Goal: Task Accomplishment & Management: Use online tool/utility

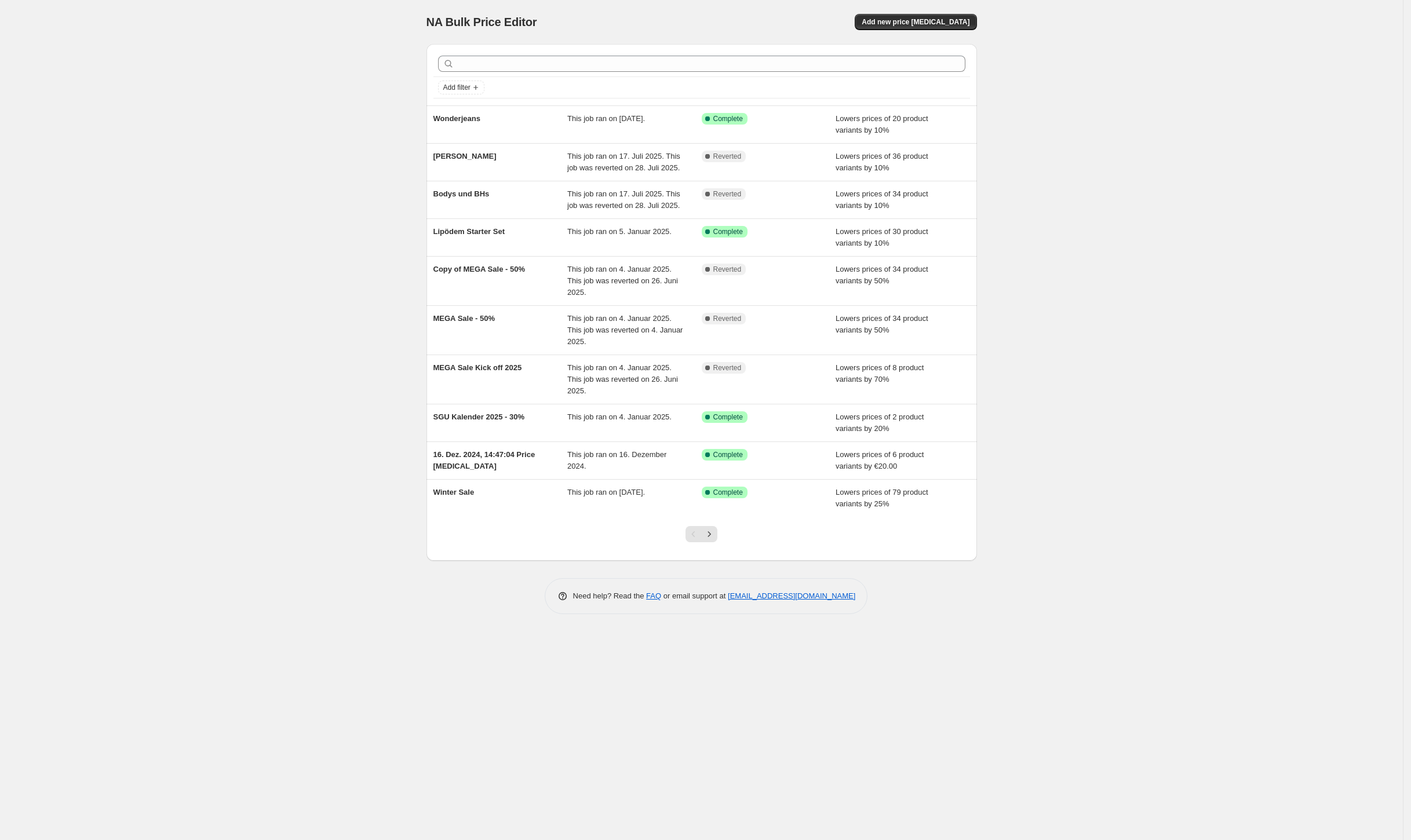
click at [640, 14] on div "NA Bulk Price Editor" at bounding box center [559, 22] width 265 height 16
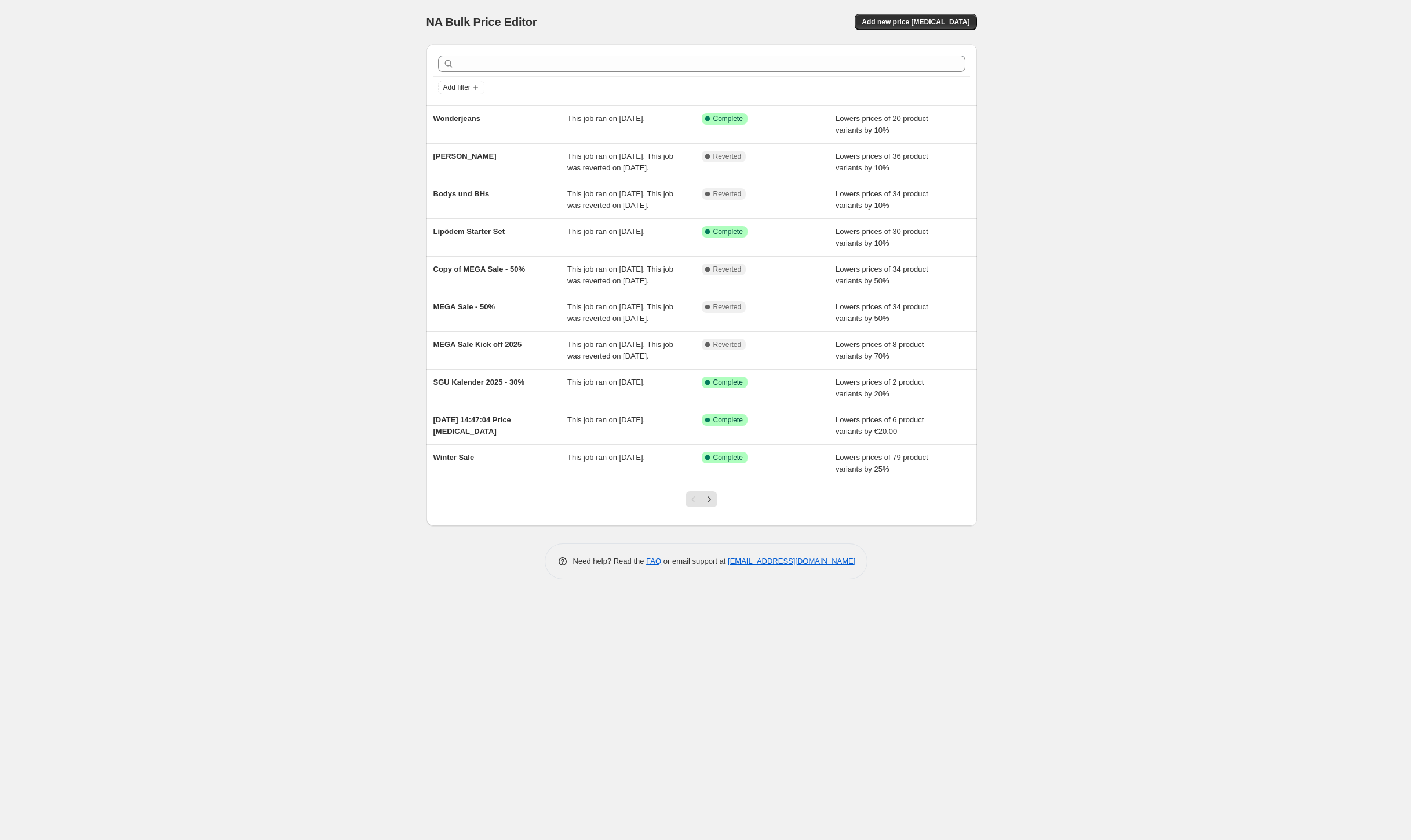
click at [954, 40] on div "NA Bulk Price Editor. This page is ready NA Bulk Price Editor Add new price [ME…" at bounding box center [701, 22] width 550 height 44
click at [957, 22] on span "Add new price [MEDICAL_DATA]" at bounding box center [915, 22] width 108 height 10
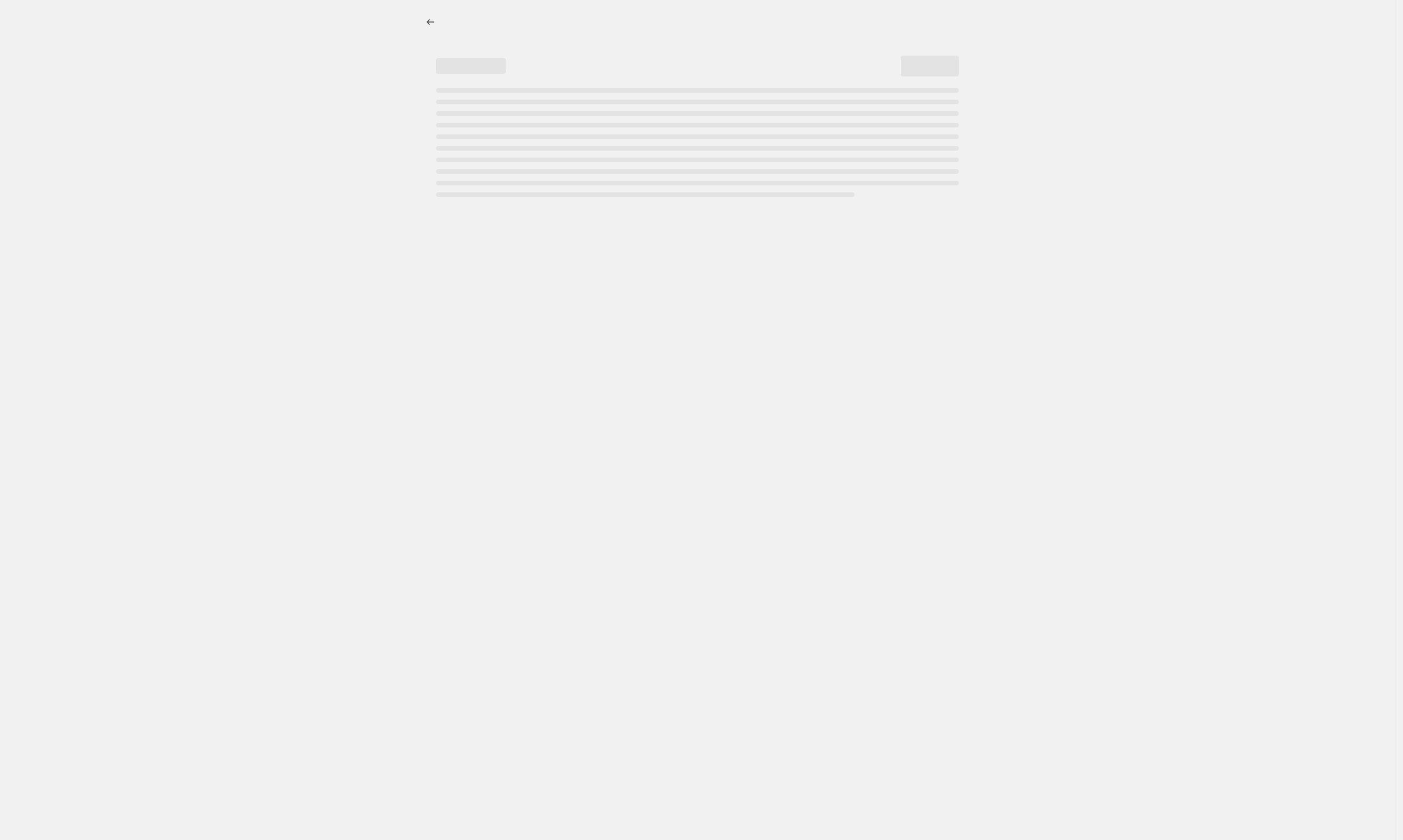
select select "percentage"
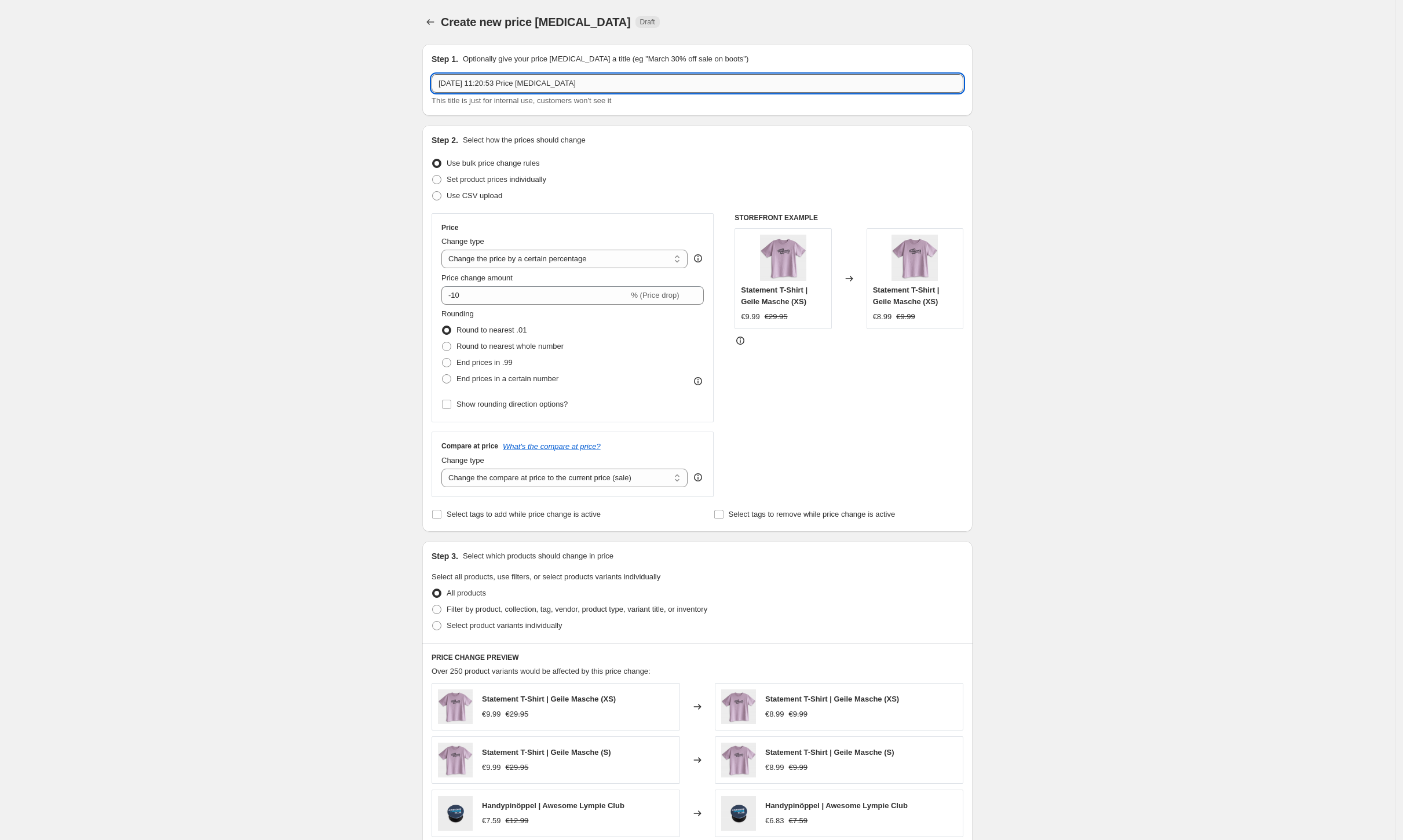
click at [640, 75] on input "[DATE] 11:20:53 Price [MEDICAL_DATA]" at bounding box center [697, 83] width 532 height 18
type input "Bankls Price revert"
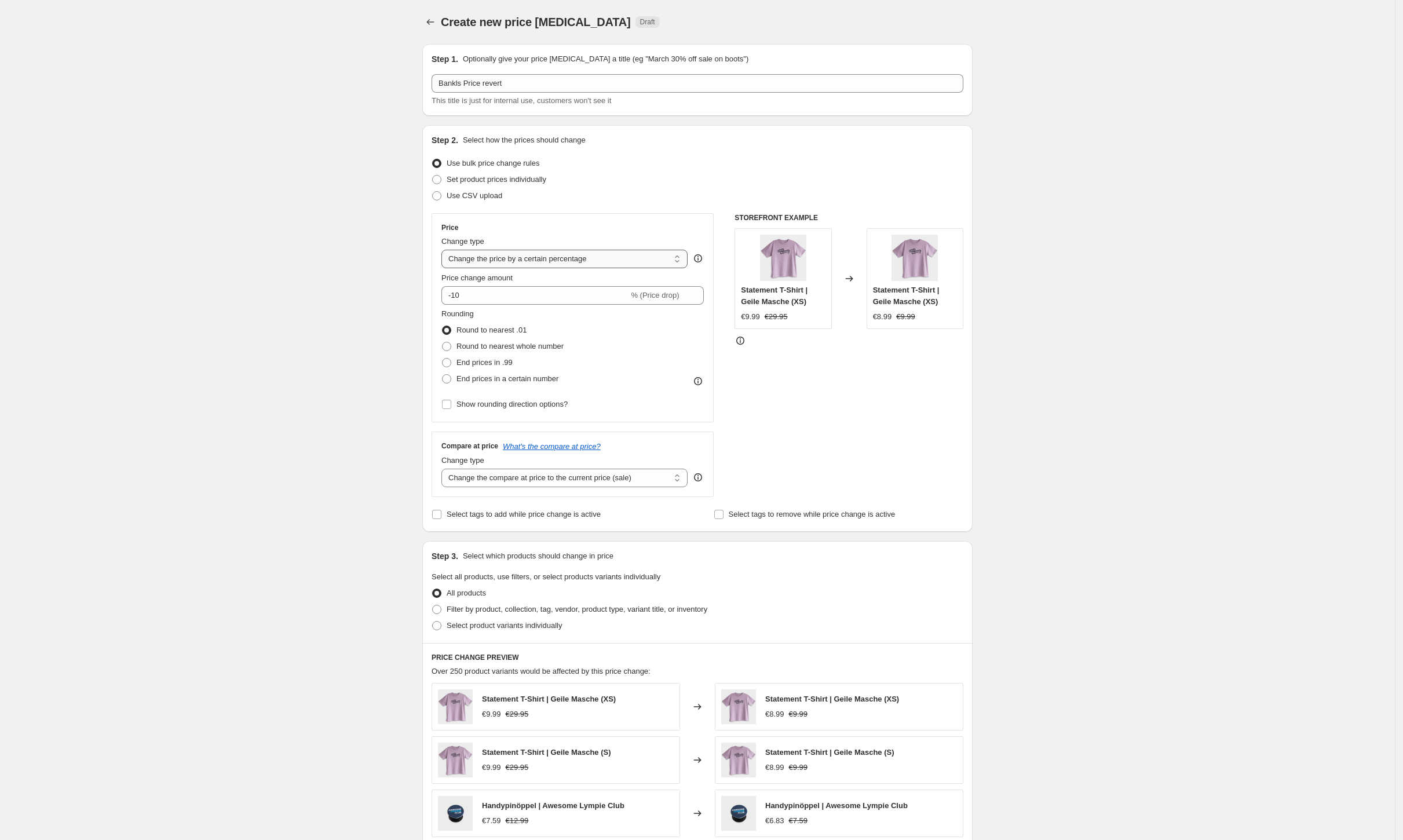
click at [641, 260] on select "Change the price to a certain amount Change the price by a certain amount Chang…" at bounding box center [564, 259] width 246 height 18
select select "ecap"
click at [445, 250] on select "Change the price to a certain amount Change the price by a certain amount Chang…" at bounding box center [564, 259] width 246 height 18
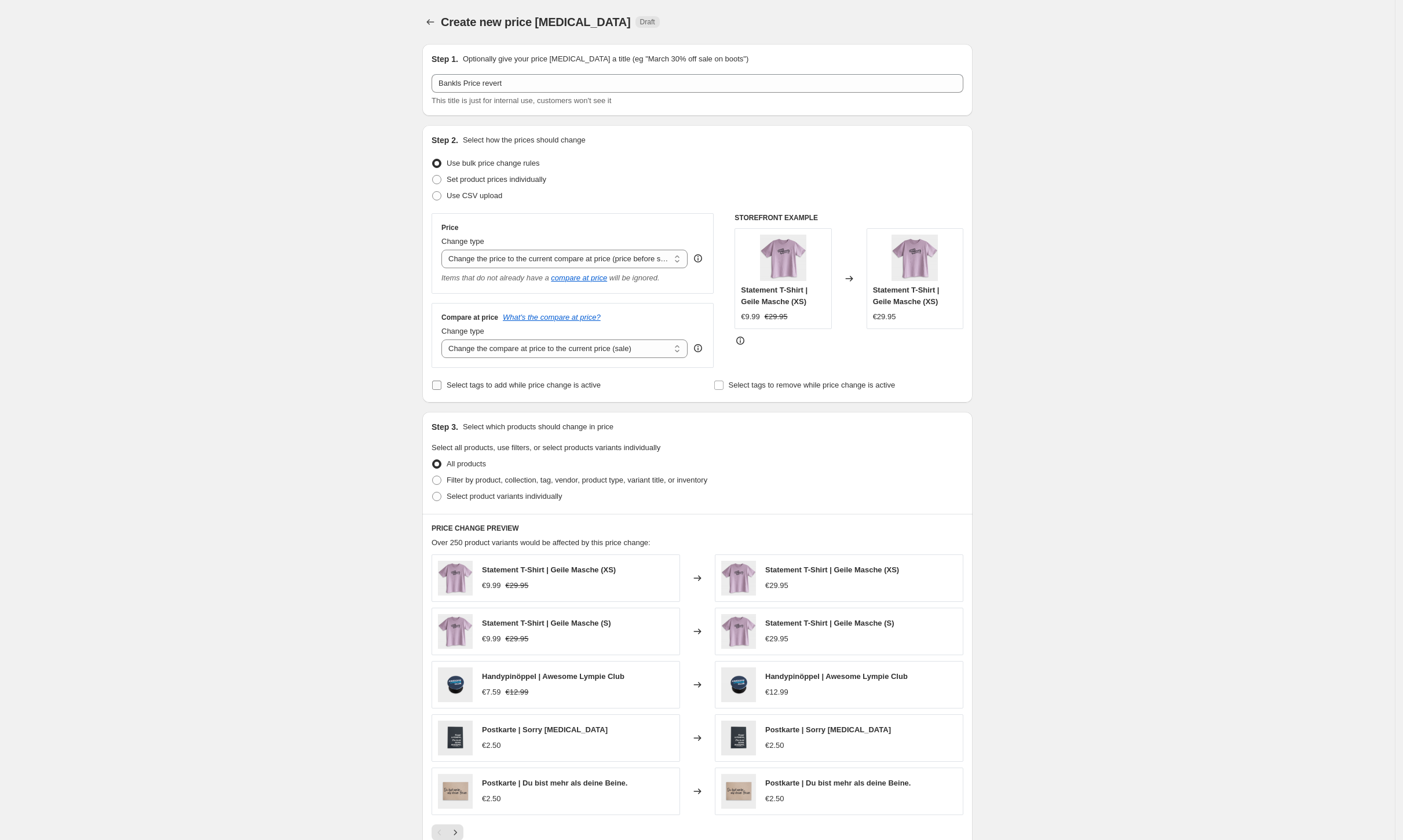
click at [548, 385] on span "Select tags to add while price change is active" at bounding box center [523, 385] width 154 height 9
click at [441, 385] on input "Select tags to add while price change is active" at bounding box center [437, 385] width 10 height 10
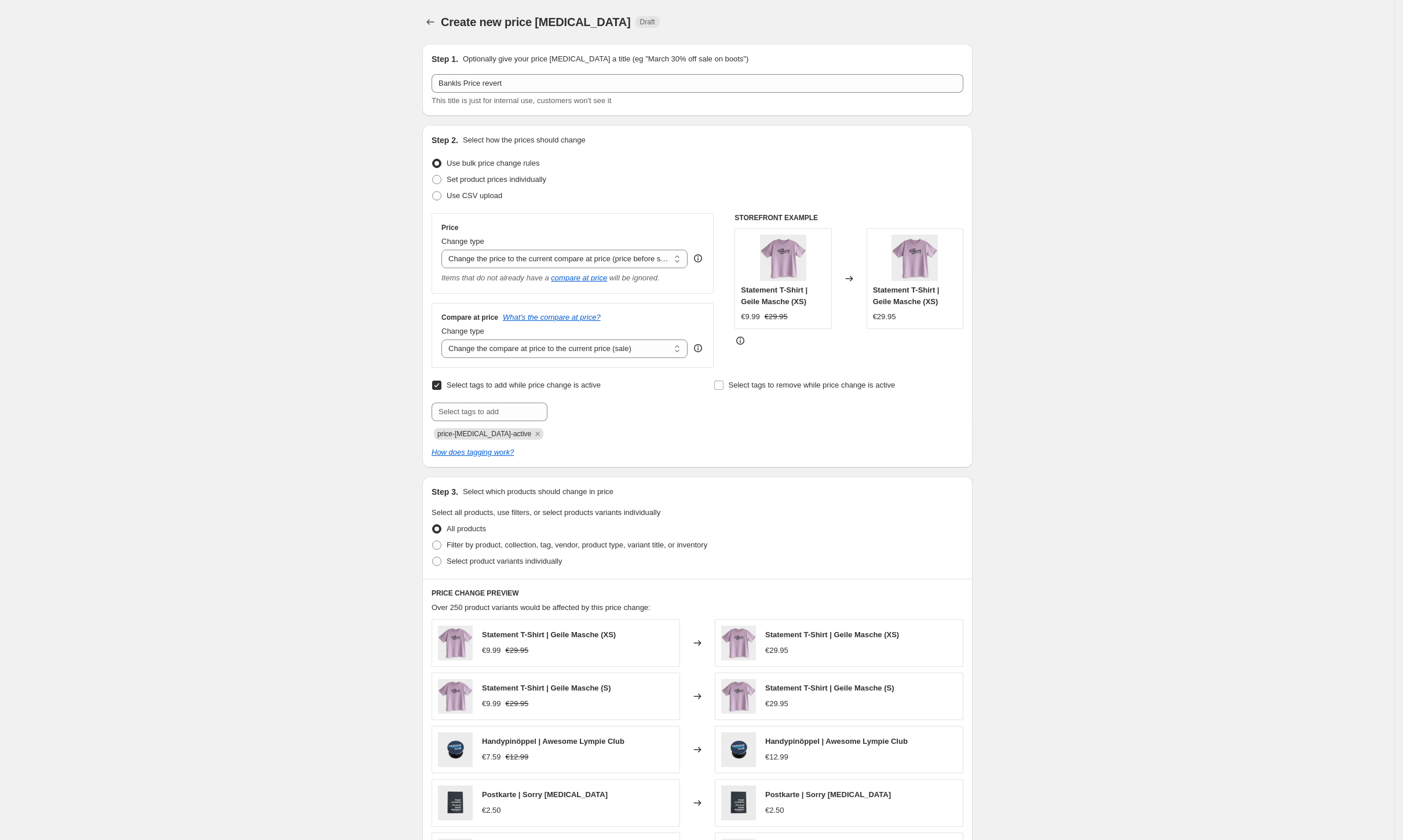
click at [523, 387] on span "Select tags to add while price change is active" at bounding box center [523, 385] width 154 height 9
click at [441, 387] on input "Select tags to add while price change is active" at bounding box center [437, 385] width 10 height 10
checkbox input "false"
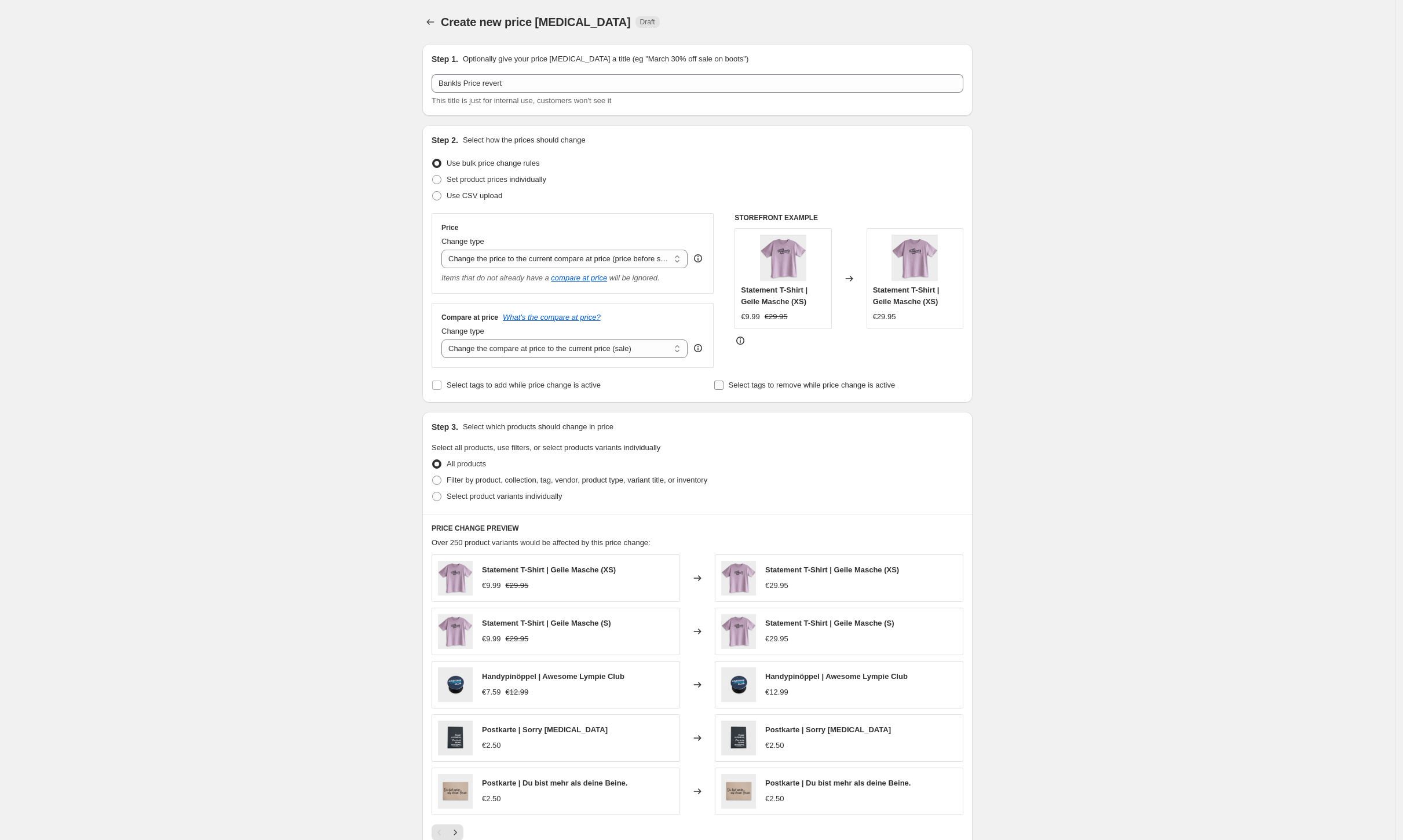
click at [813, 391] on span "Select tags to remove while price change is active" at bounding box center [812, 385] width 167 height 11
click at [723, 390] on input "Select tags to remove while price change is active" at bounding box center [719, 385] width 10 height 10
checkbox input "true"
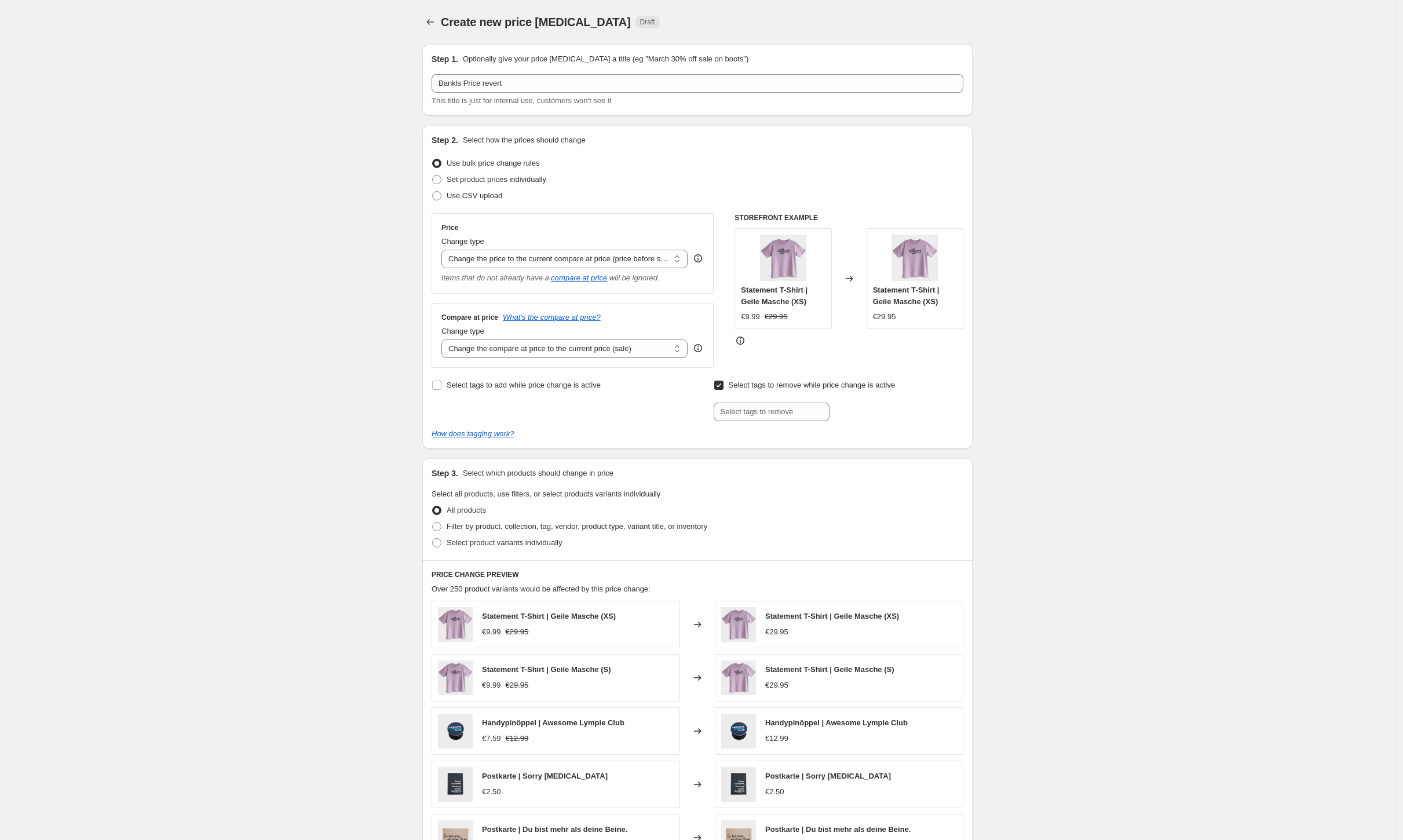
click at [776, 422] on div "Select tags to add while price change is active Select tags to remove while pri…" at bounding box center [697, 408] width 532 height 62
click at [792, 409] on input "text" at bounding box center [772, 411] width 116 height 18
type input "sale"
click at [865, 406] on button "Add sale" at bounding box center [853, 410] width 43 height 16
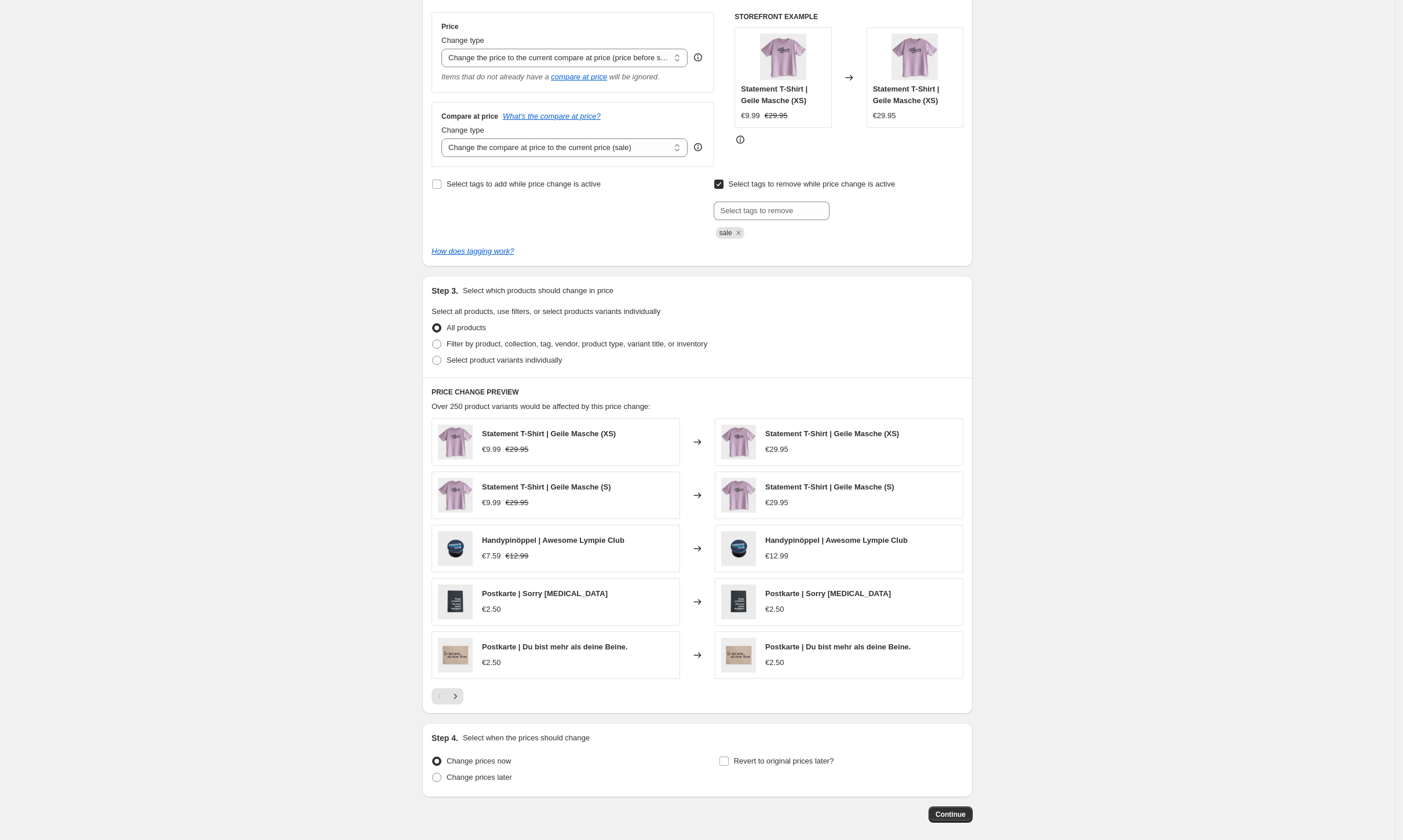
scroll to position [210, 0]
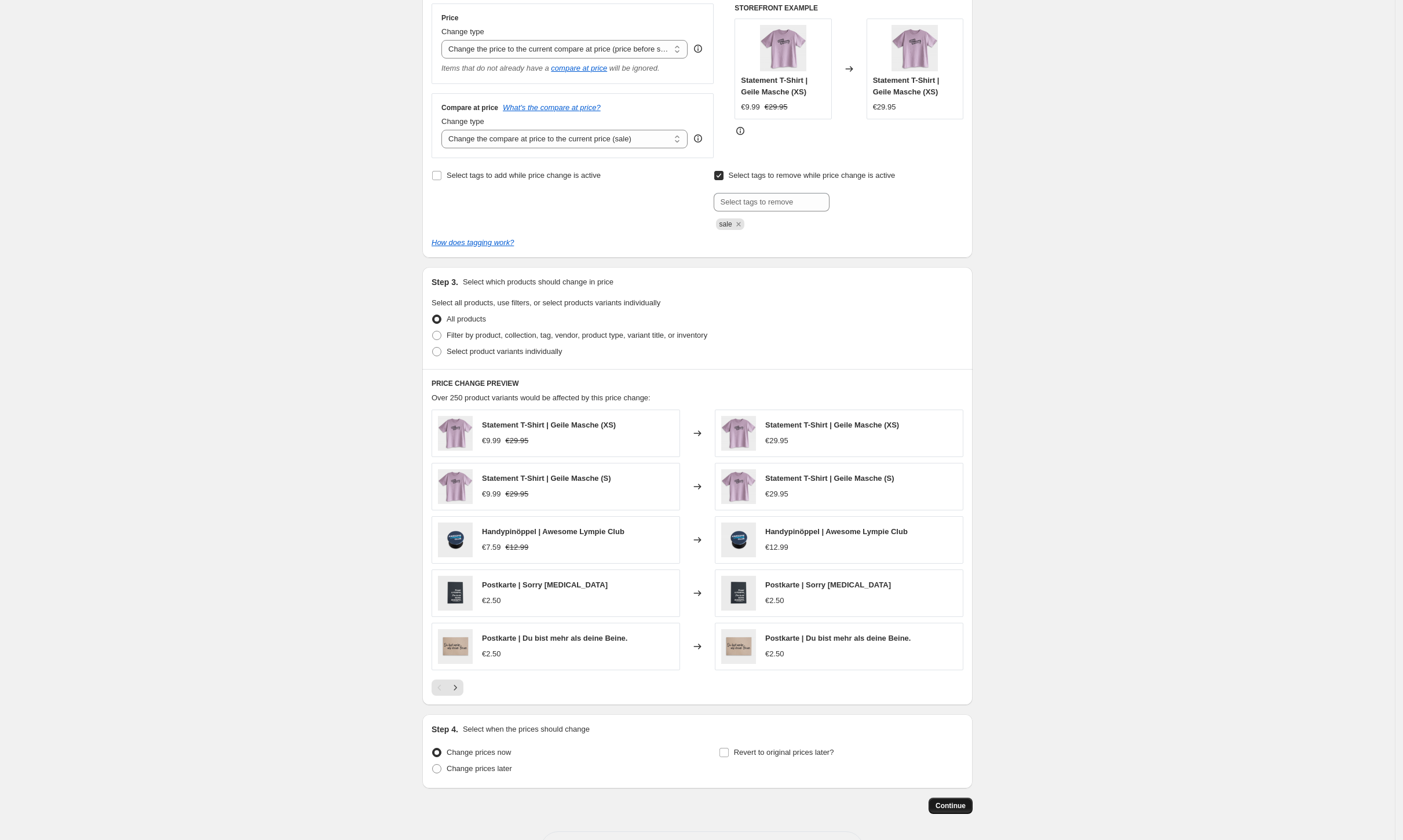
click at [964, 802] on span "Continue" at bounding box center [950, 806] width 30 height 10
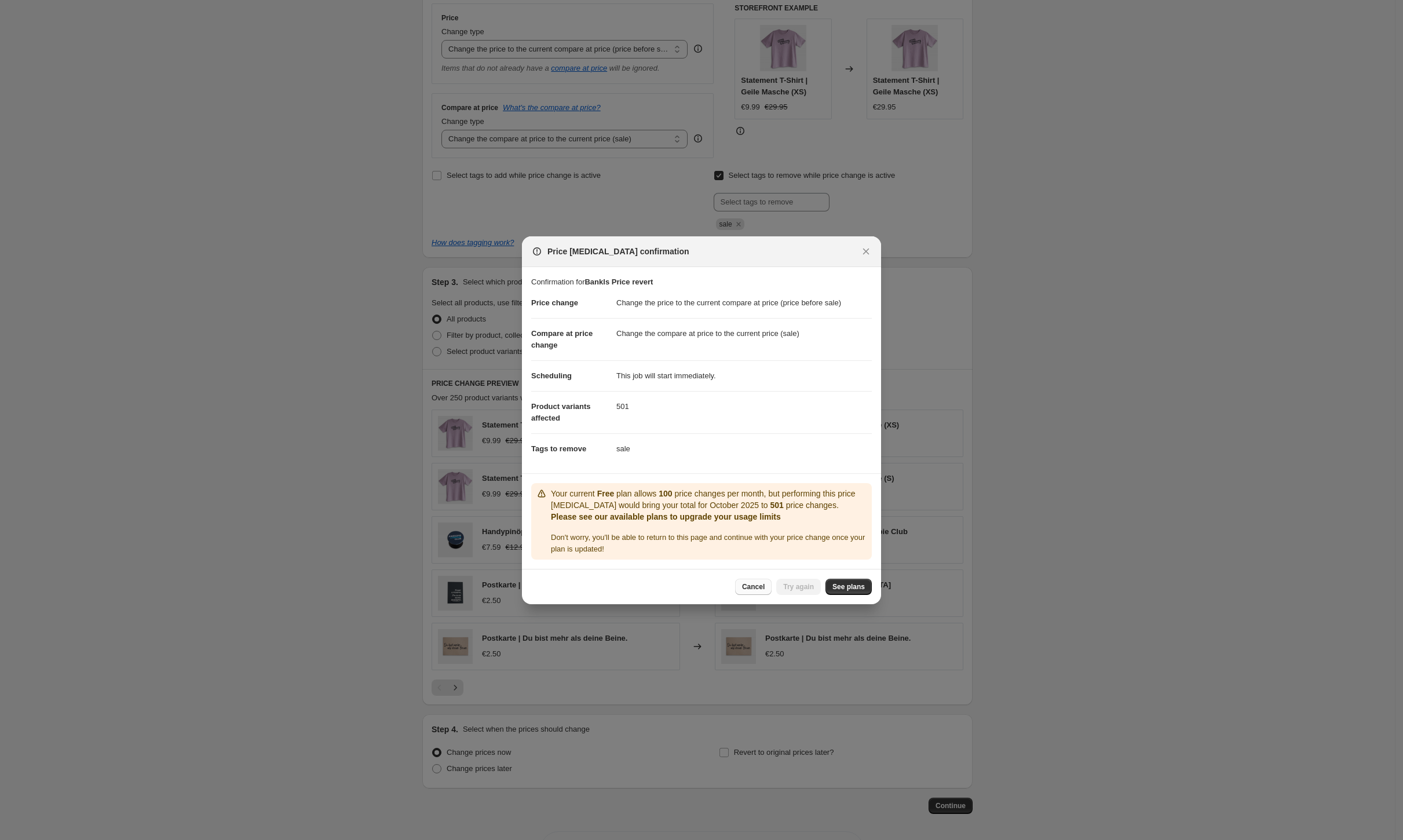
click at [755, 586] on span "Cancel" at bounding box center [753, 587] width 22 height 10
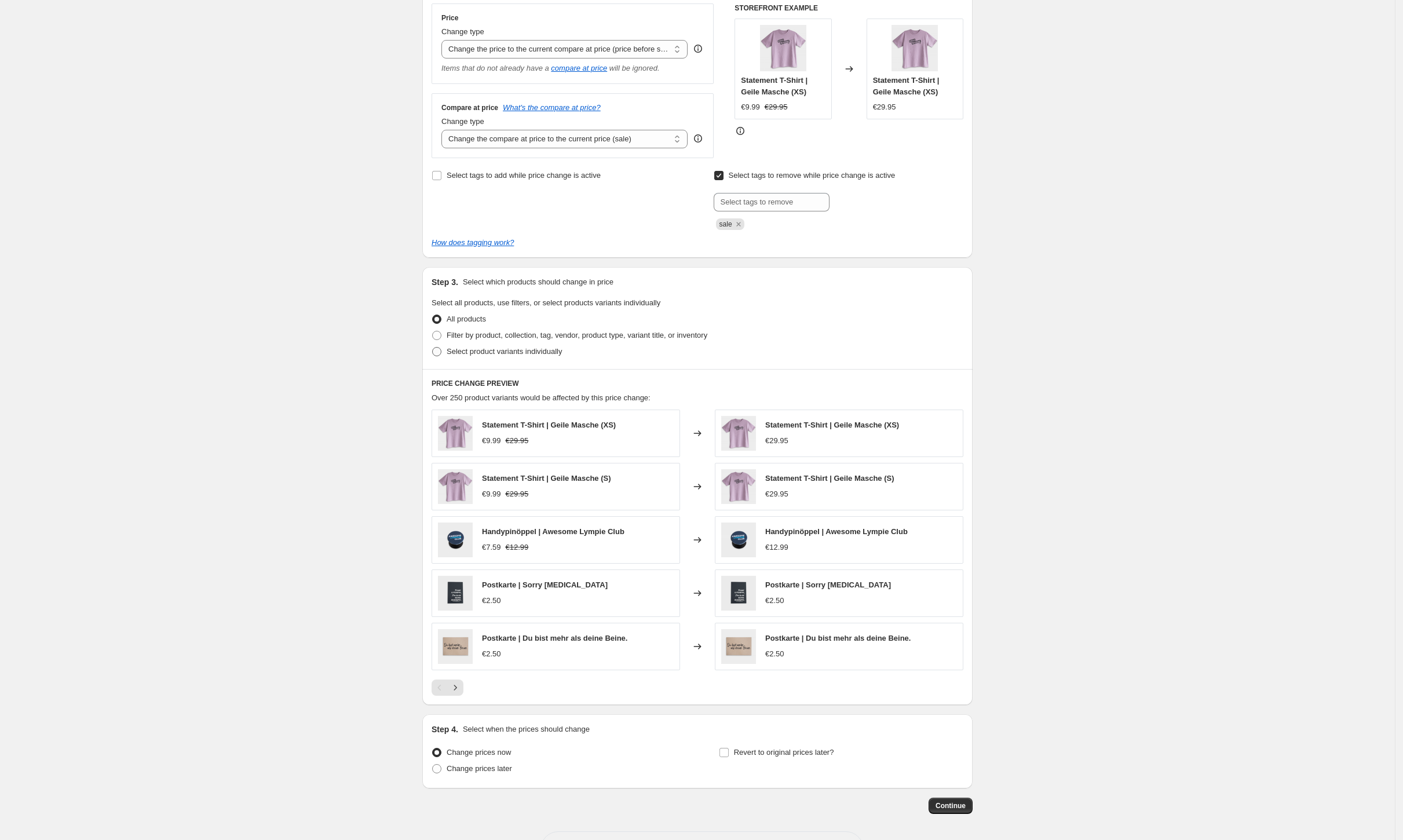
click at [506, 350] on span "Select product variants individually" at bounding box center [504, 352] width 115 height 9
click at [432, 348] on input "Select product variants individually" at bounding box center [432, 347] width 1 height 1
radio input "true"
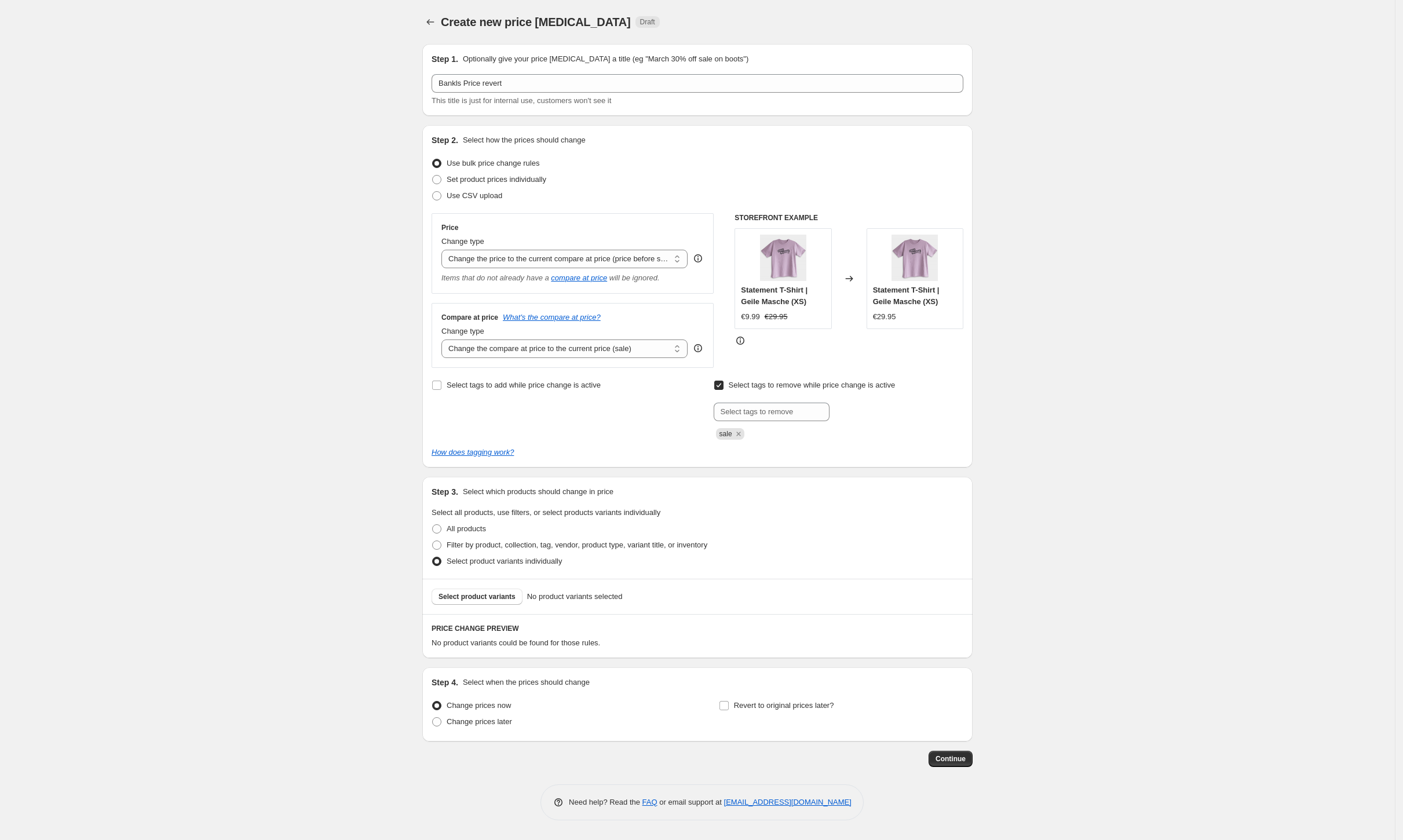
scroll to position [0, 0]
click at [520, 545] on span "Filter by product, collection, tag, vendor, product type, variant title, or inv…" at bounding box center [581, 545] width 260 height 9
click at [437, 541] on input "Filter by product, collection, tag, vendor, product type, variant title, or inv…" at bounding box center [436, 541] width 1 height 1
radio input "true"
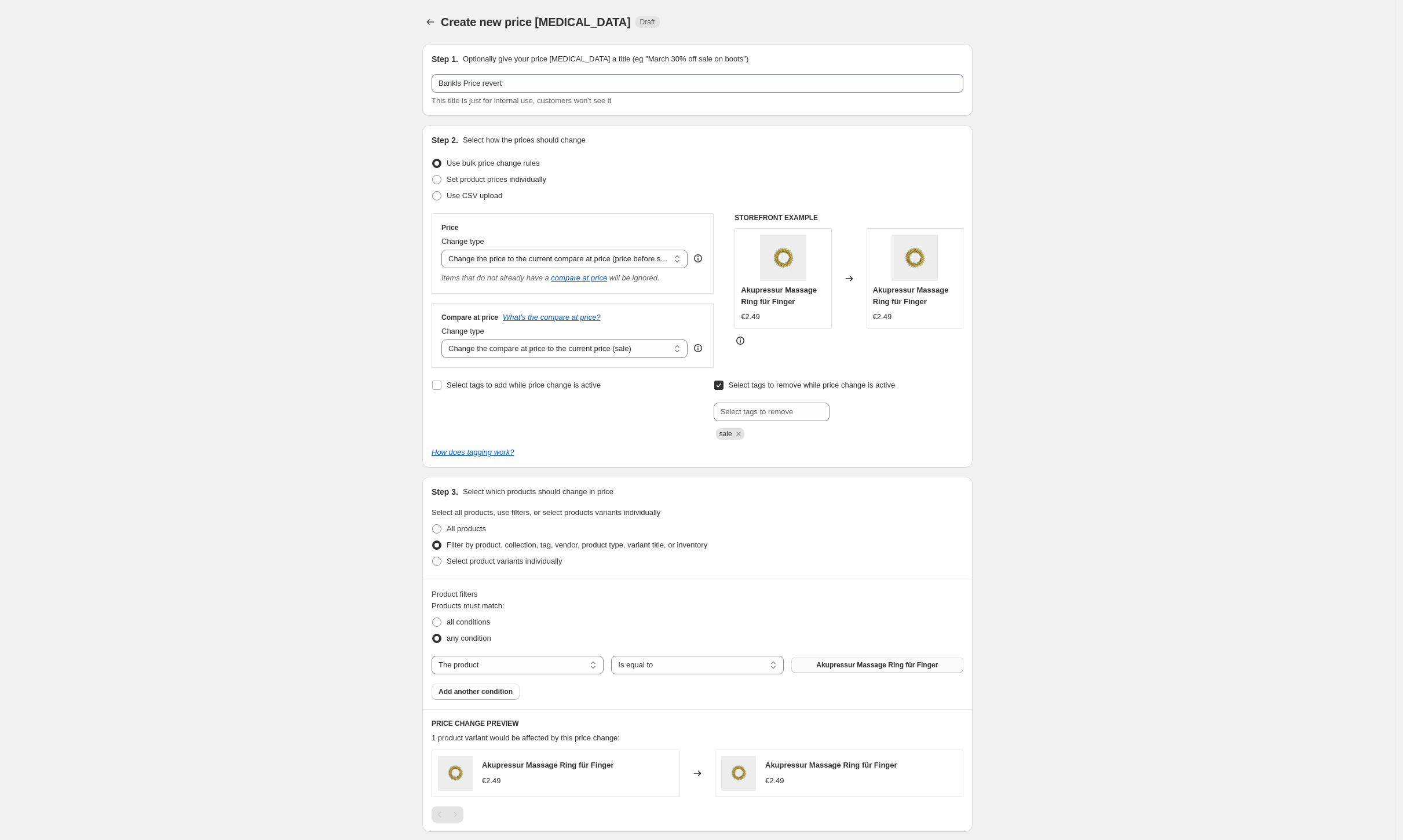
click at [874, 664] on span "Akupressur Massage Ring für Finger" at bounding box center [877, 665] width 122 height 10
click at [694, 671] on select "Is equal to Is not equal to" at bounding box center [697, 665] width 172 height 18
click at [585, 659] on select "The product The product's collection The product's tag The product's vendor The…" at bounding box center [518, 665] width 172 height 18
select select "collection"
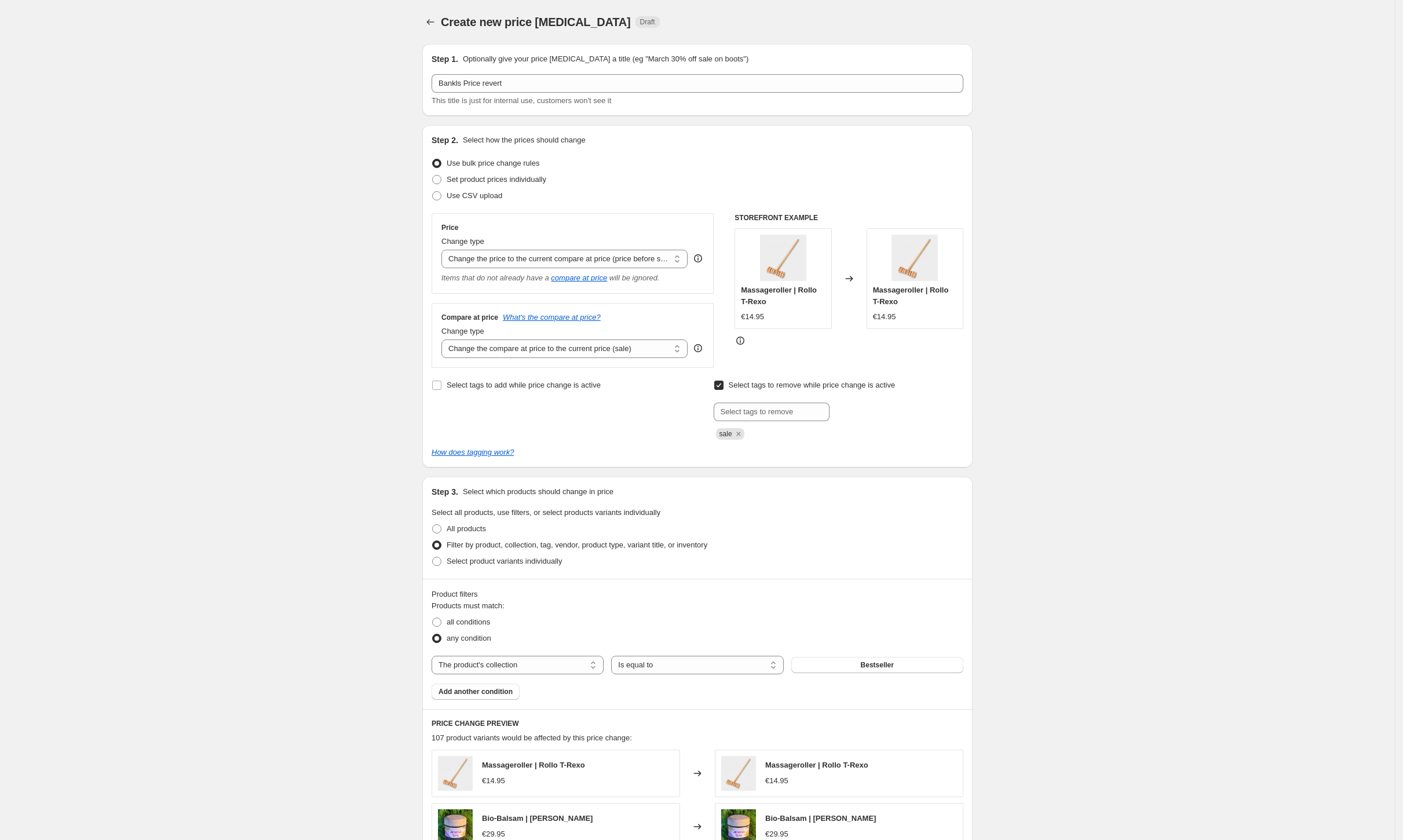
click at [886, 669] on span "Bestseller" at bounding box center [878, 665] width 33 height 10
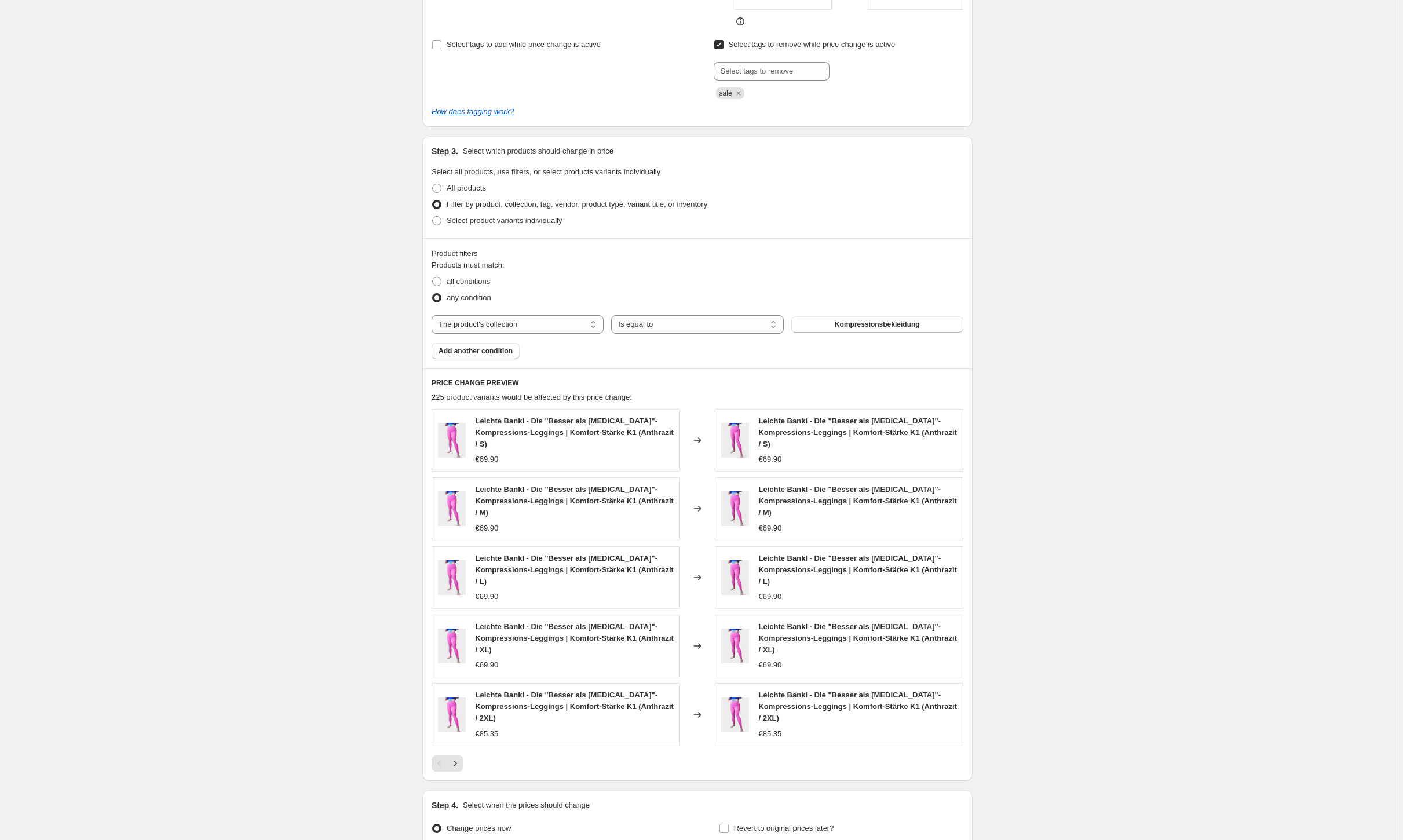
scroll to position [413, 0]
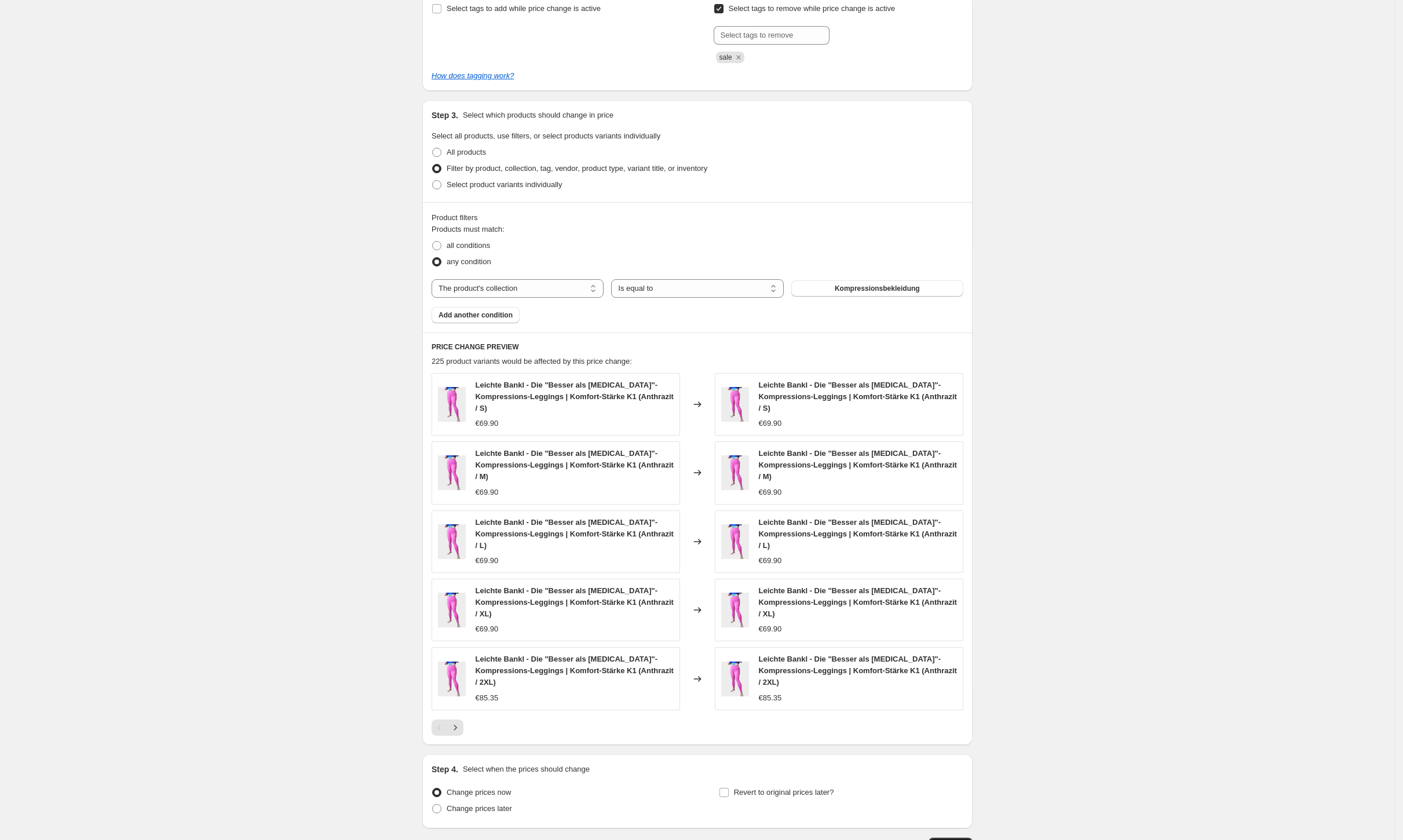
click at [957, 837] on button "Continue" at bounding box center [950, 845] width 44 height 16
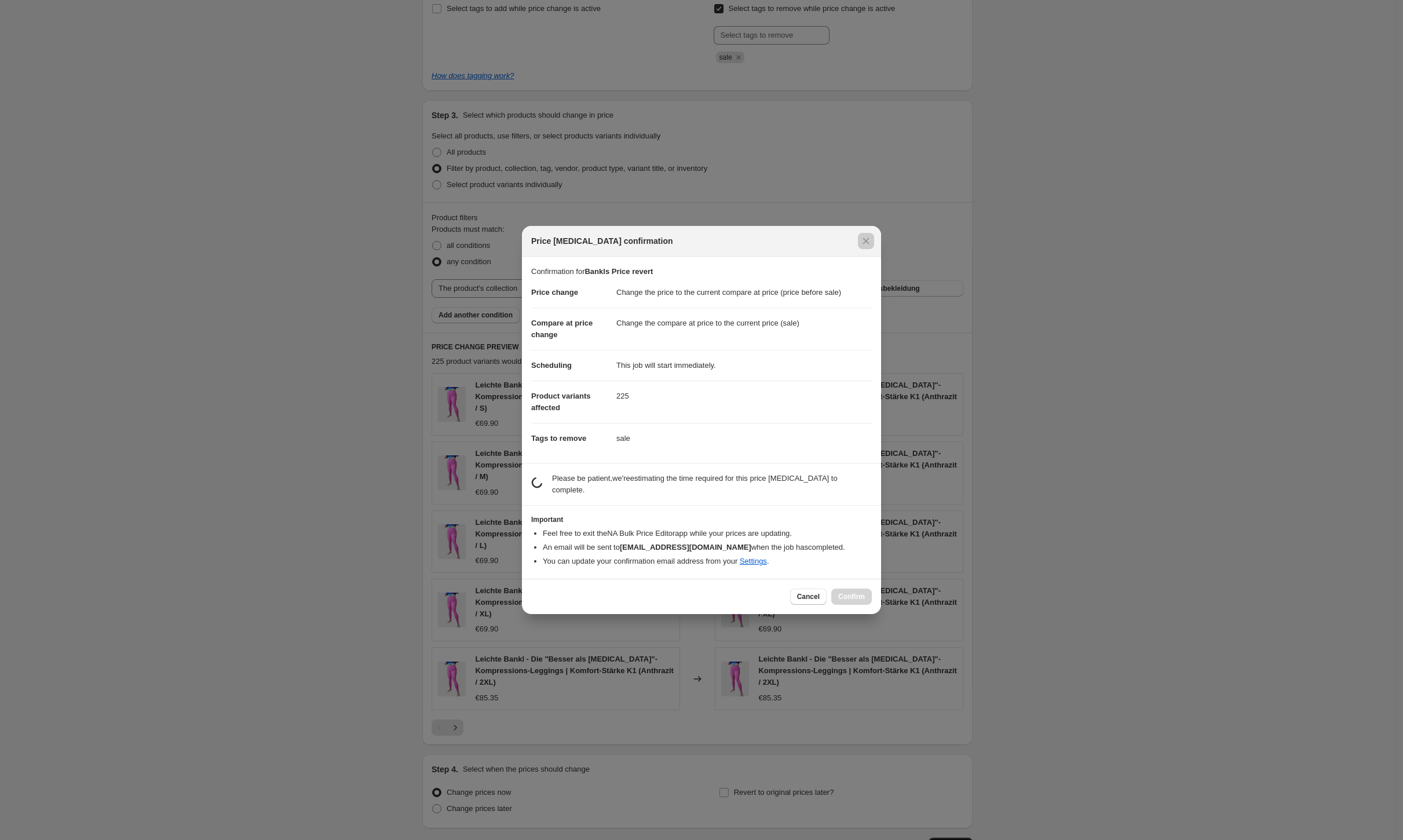
click at [957, 766] on div at bounding box center [701, 420] width 1403 height 840
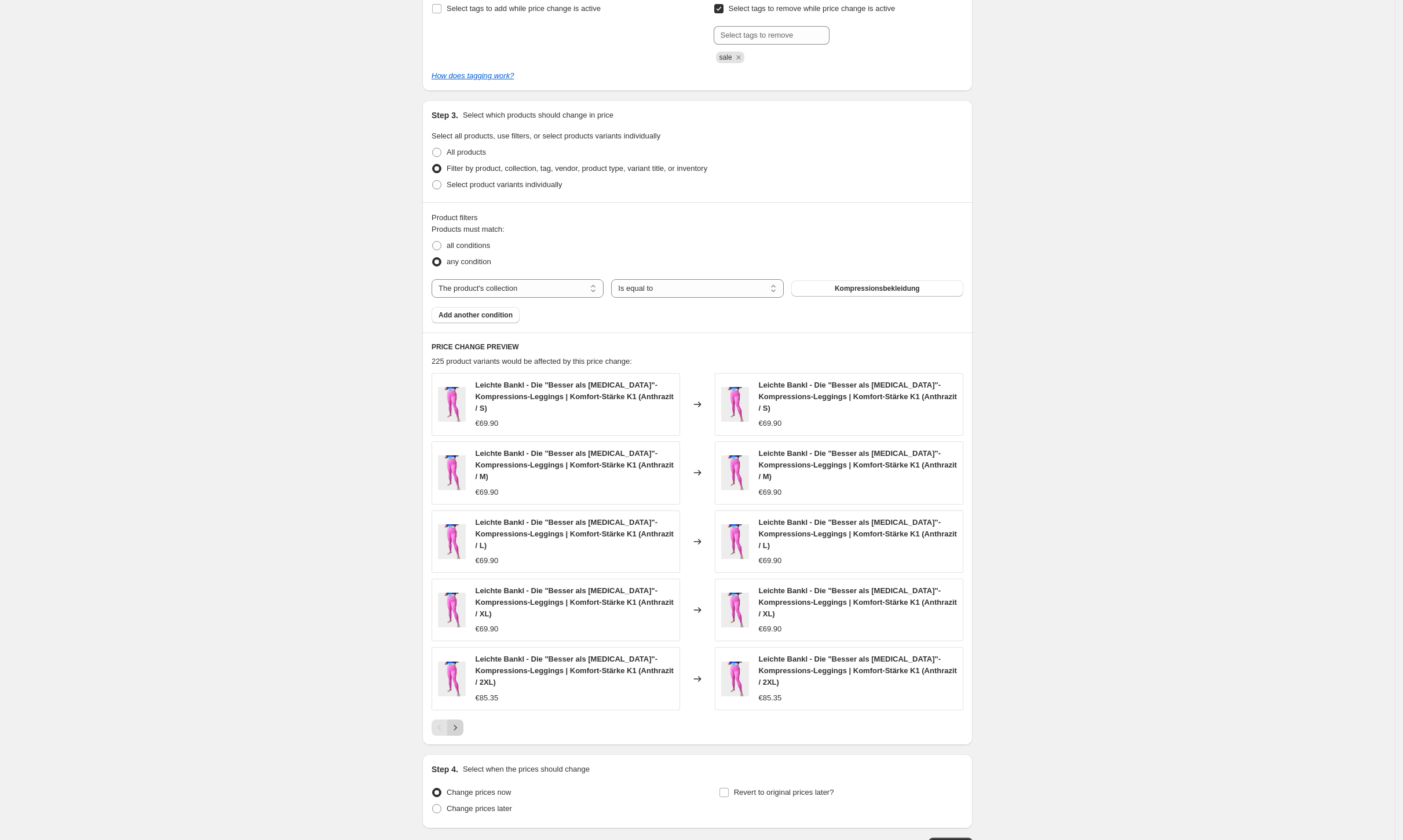
click at [461, 722] on icon "Next" at bounding box center [455, 727] width 11 height 11
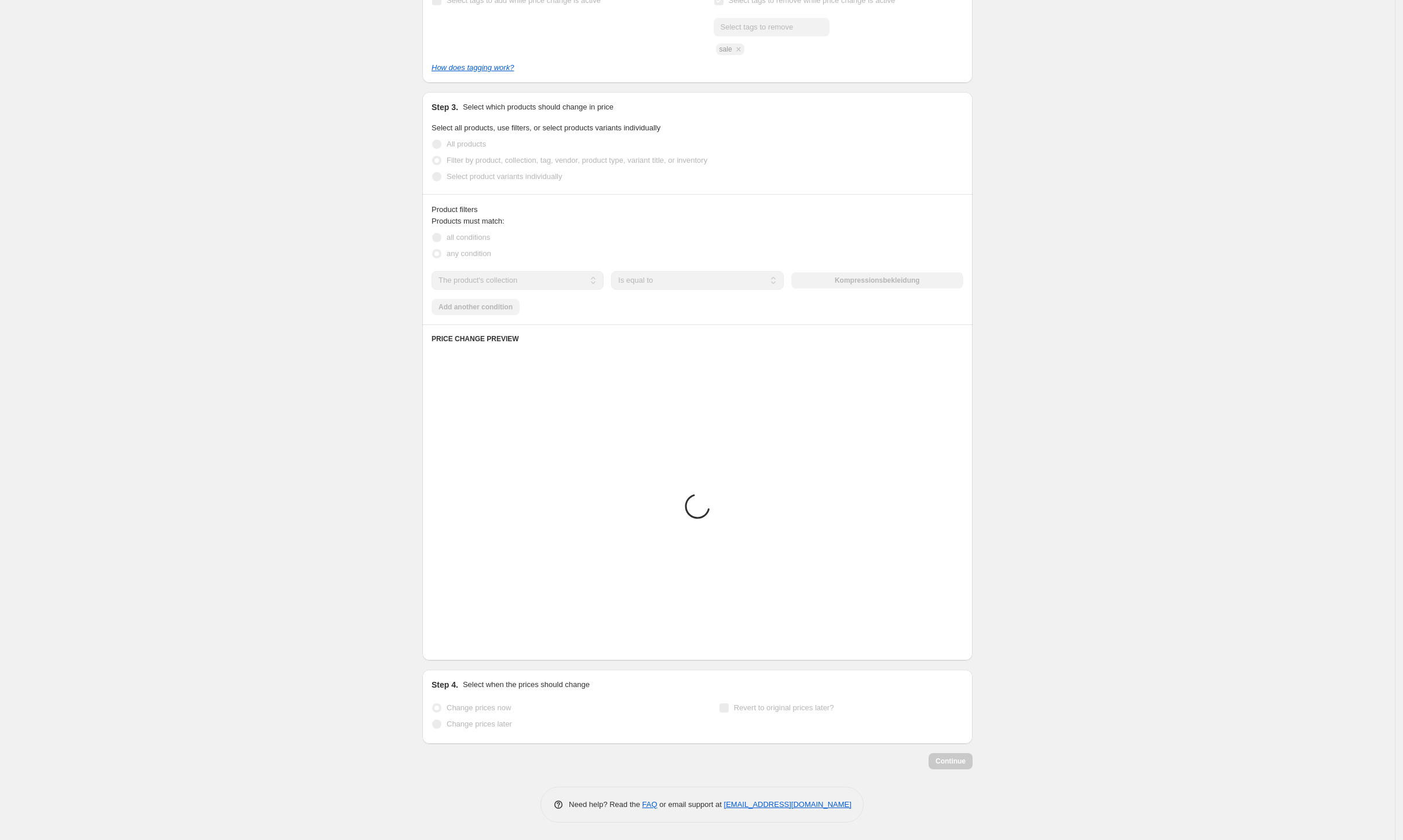
scroll to position [382, 0]
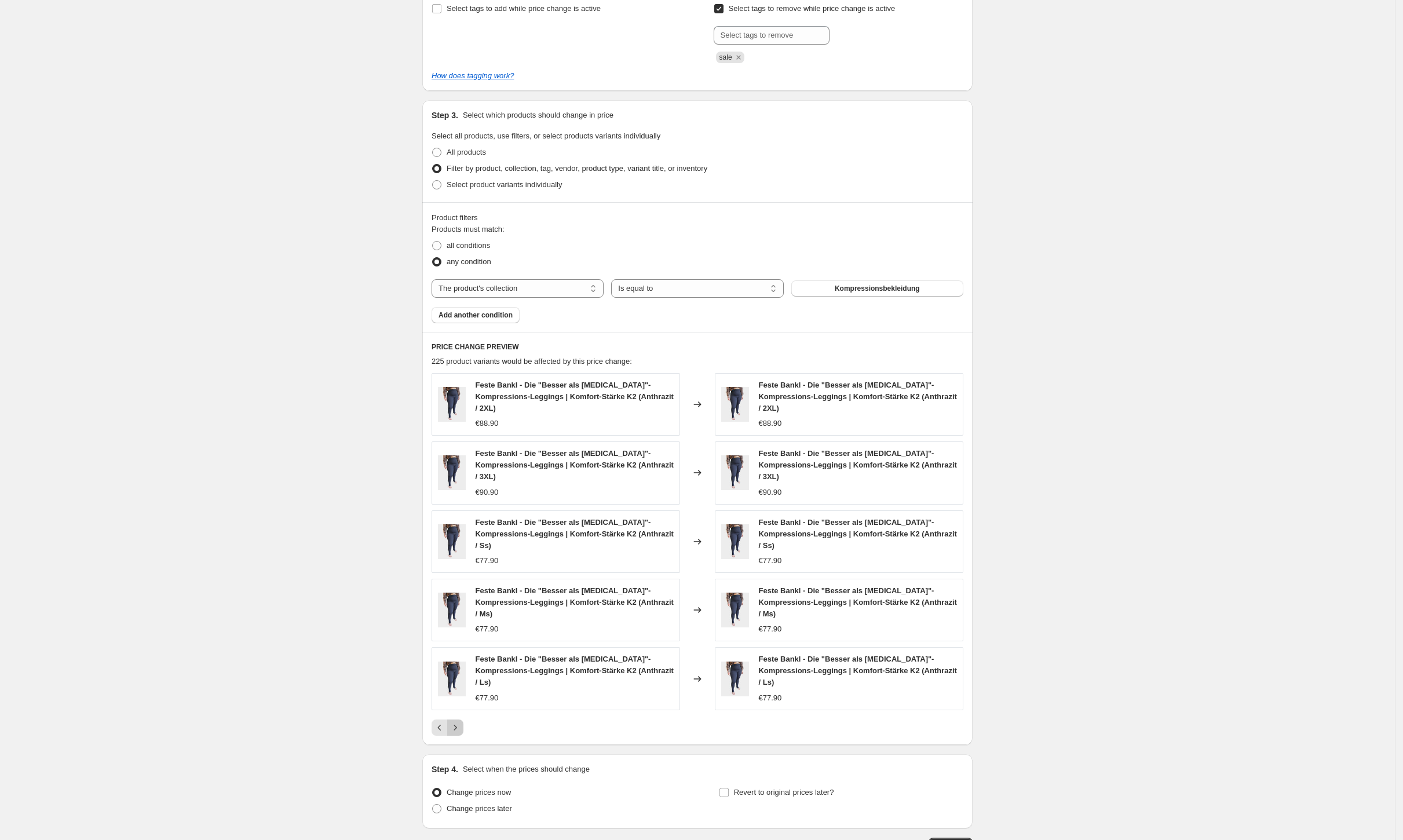
click at [461, 722] on icon "Next" at bounding box center [455, 727] width 11 height 11
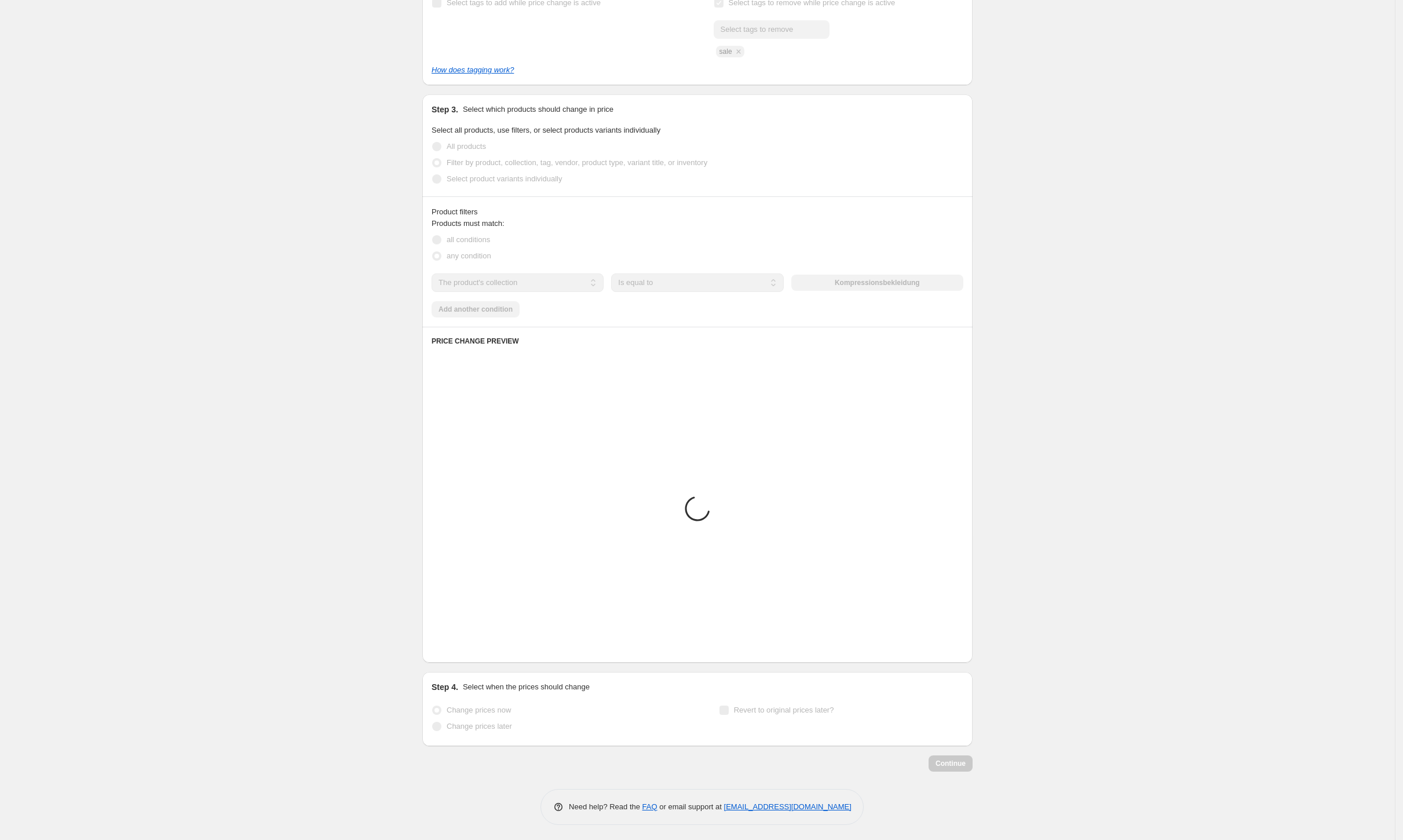
scroll to position [413, 0]
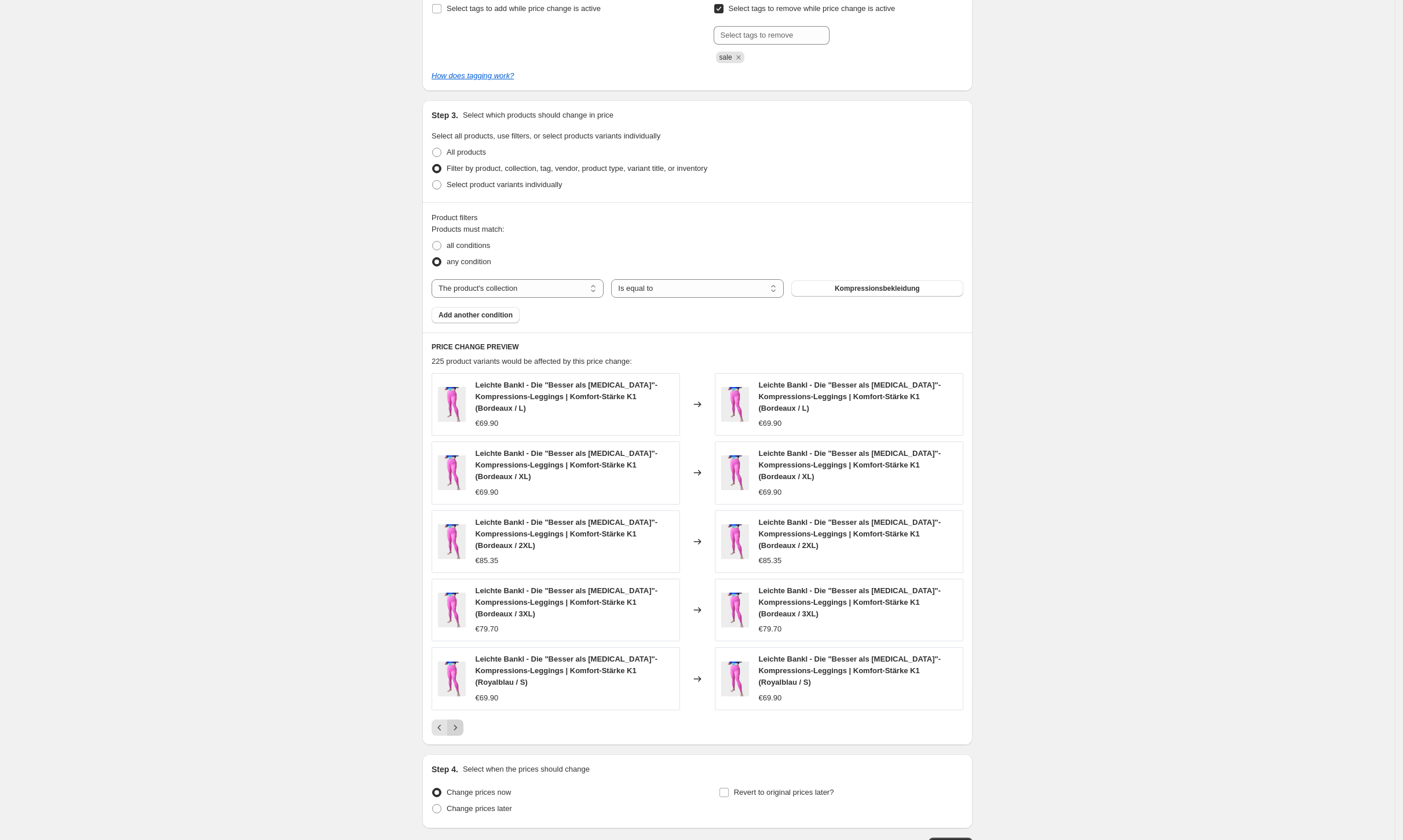
click at [461, 722] on icon "Next" at bounding box center [455, 727] width 11 height 11
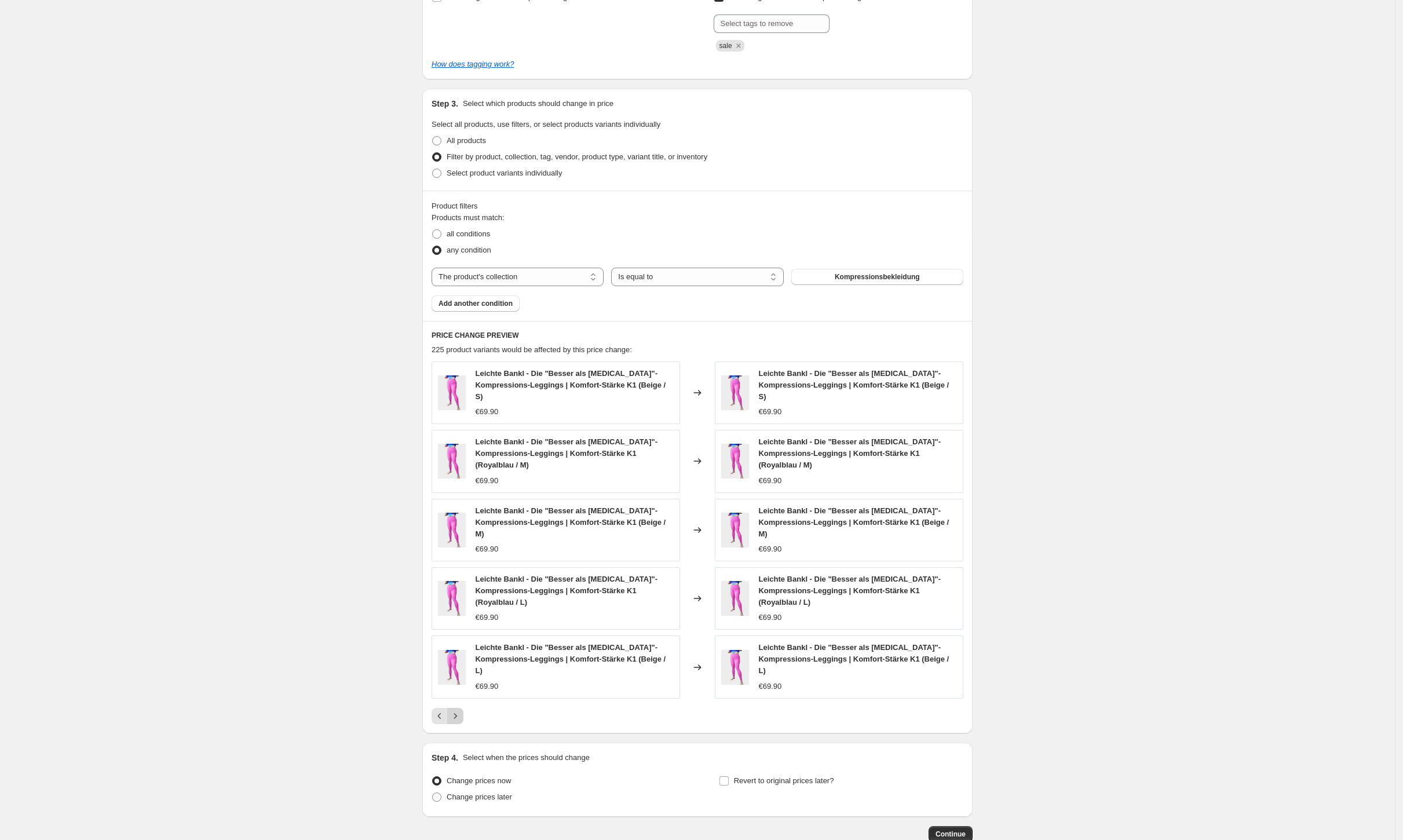
click at [461, 710] on icon "Next" at bounding box center [455, 716] width 11 height 11
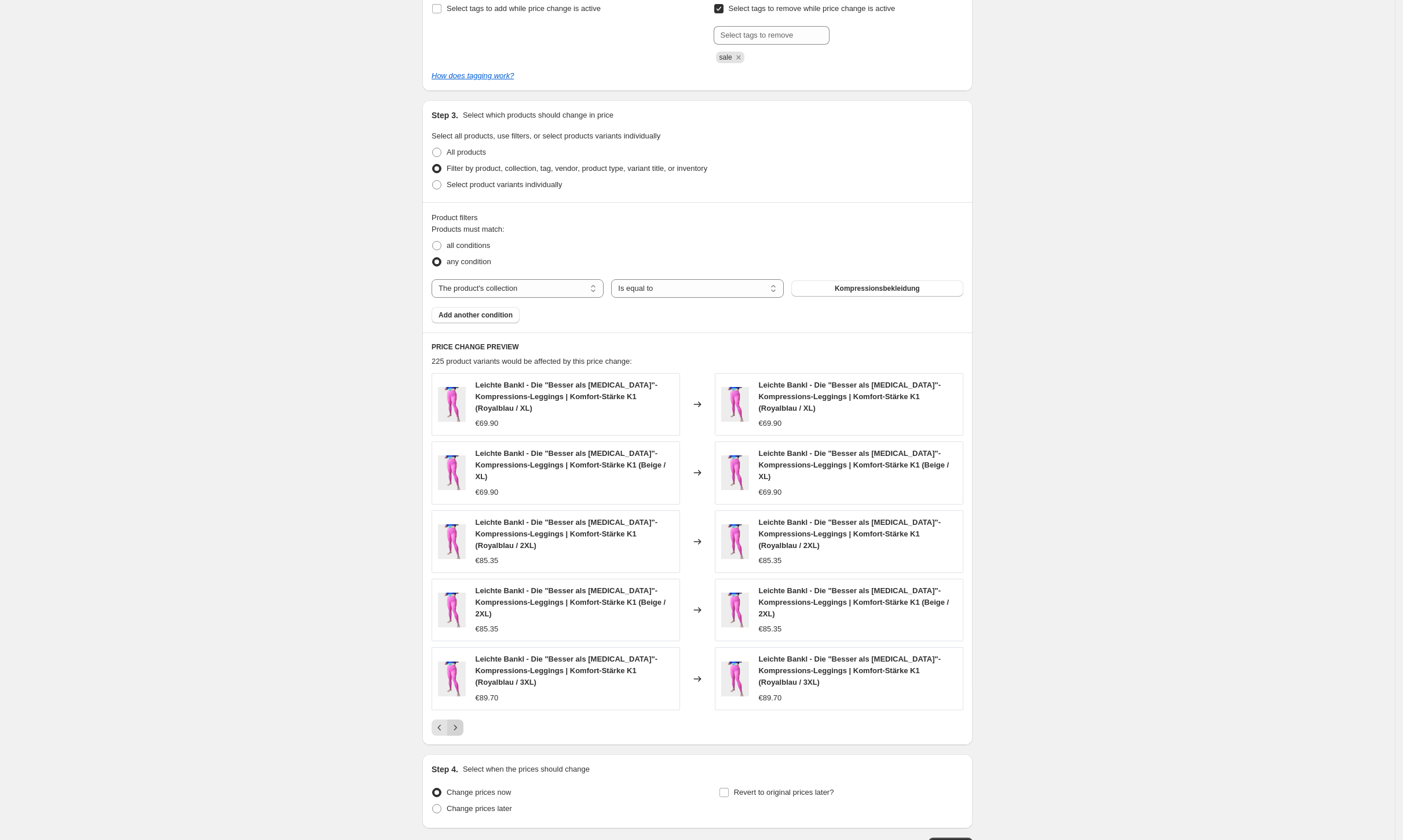
click at [461, 722] on icon "Next" at bounding box center [455, 727] width 11 height 11
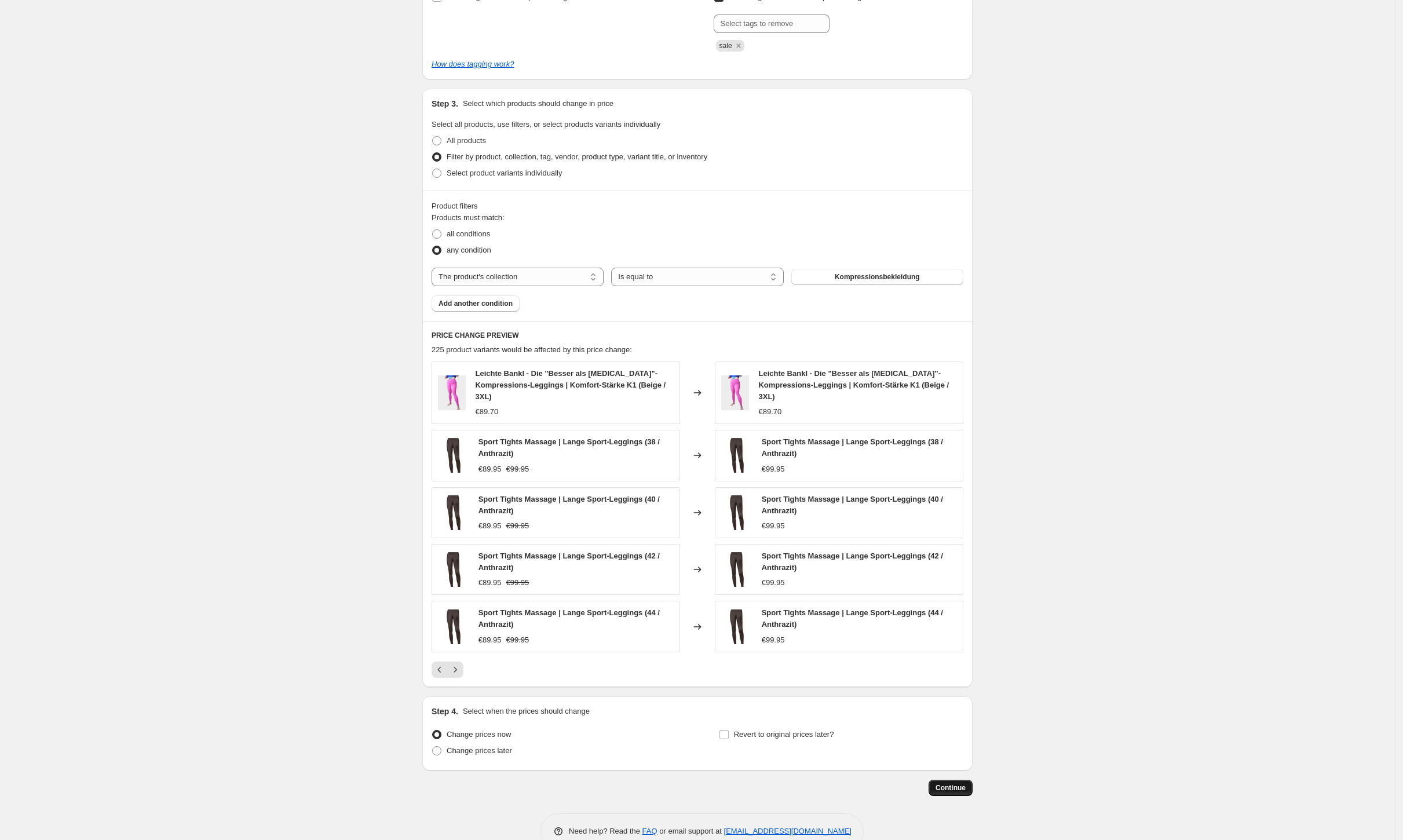
click at [965, 783] on span "Continue" at bounding box center [950, 788] width 30 height 10
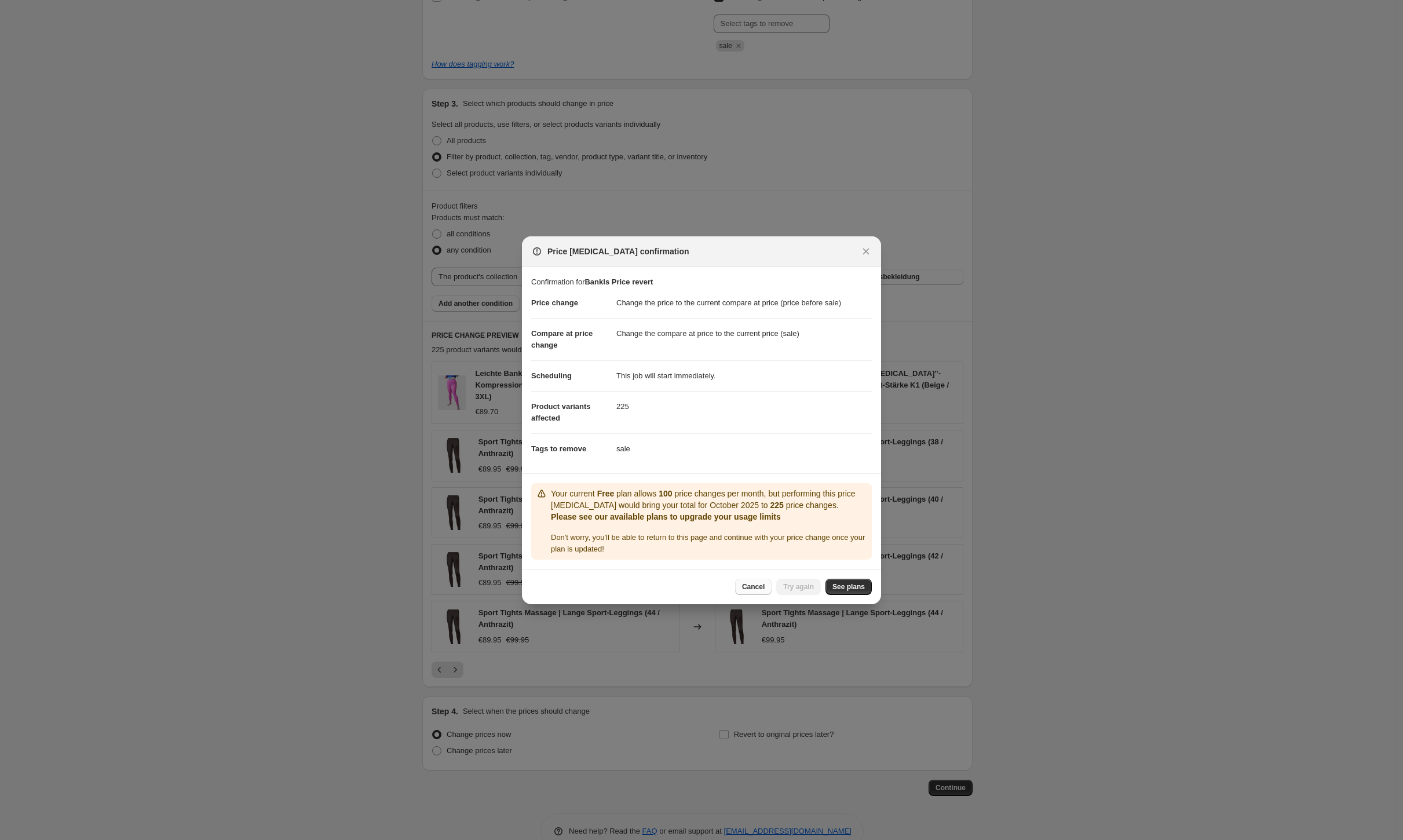
click at [765, 590] on span "Cancel" at bounding box center [753, 587] width 22 height 10
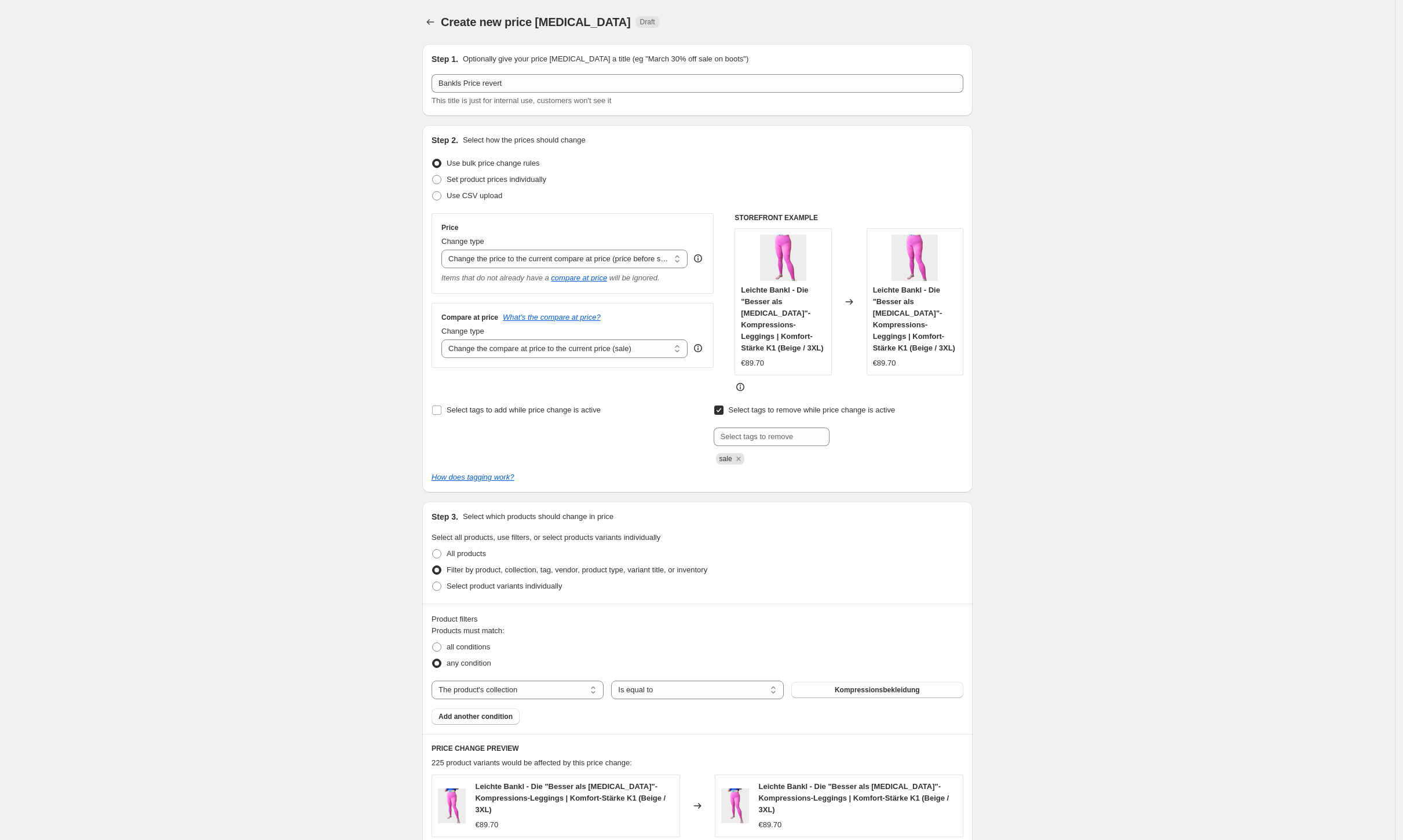
scroll to position [413, 0]
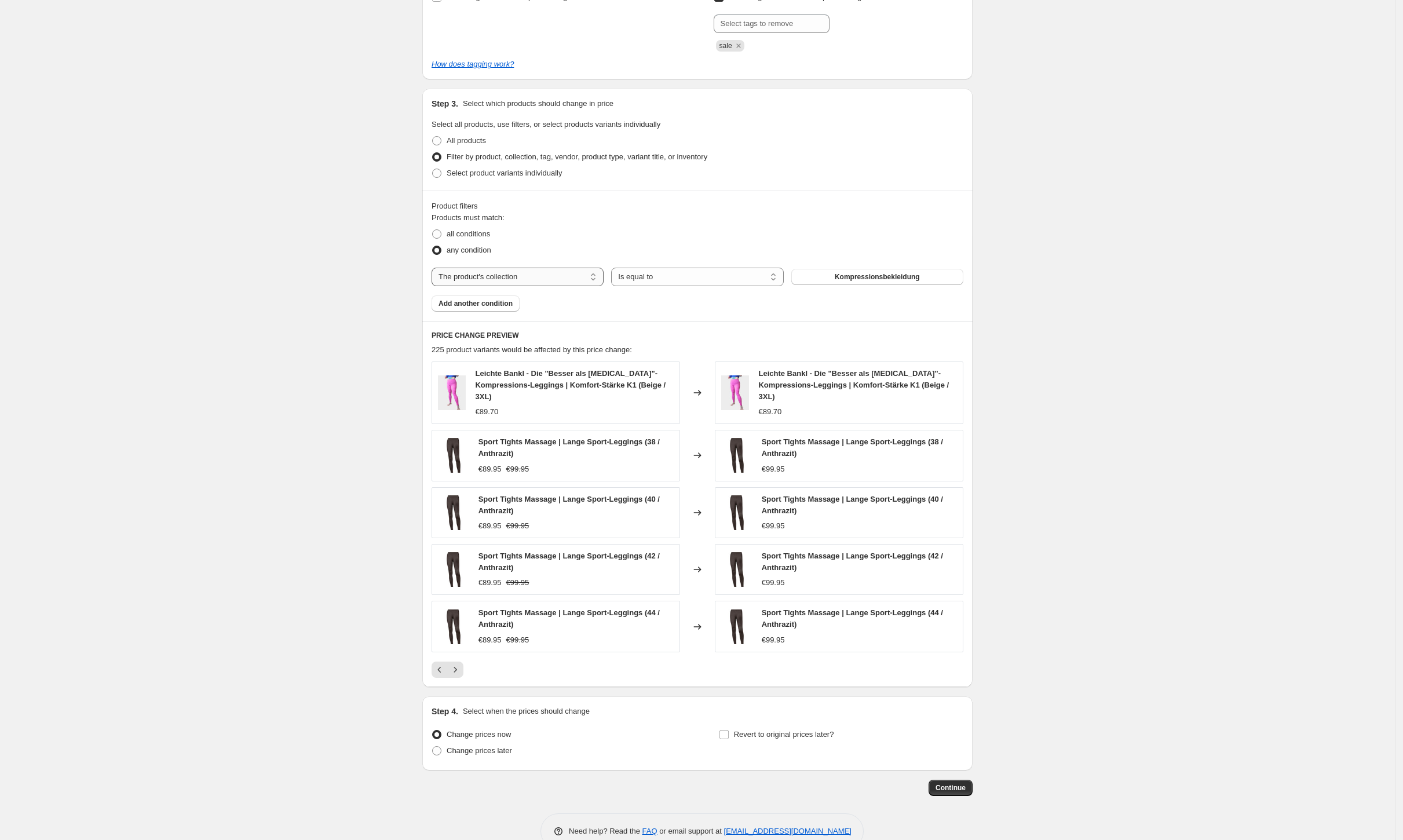
click at [562, 267] on select "The product The product's collection The product's tag The product's vendor The…" at bounding box center [518, 276] width 172 height 18
click at [515, 226] on div "all conditions" at bounding box center [697, 234] width 532 height 16
click at [487, 299] on span "Add another condition" at bounding box center [476, 303] width 74 height 10
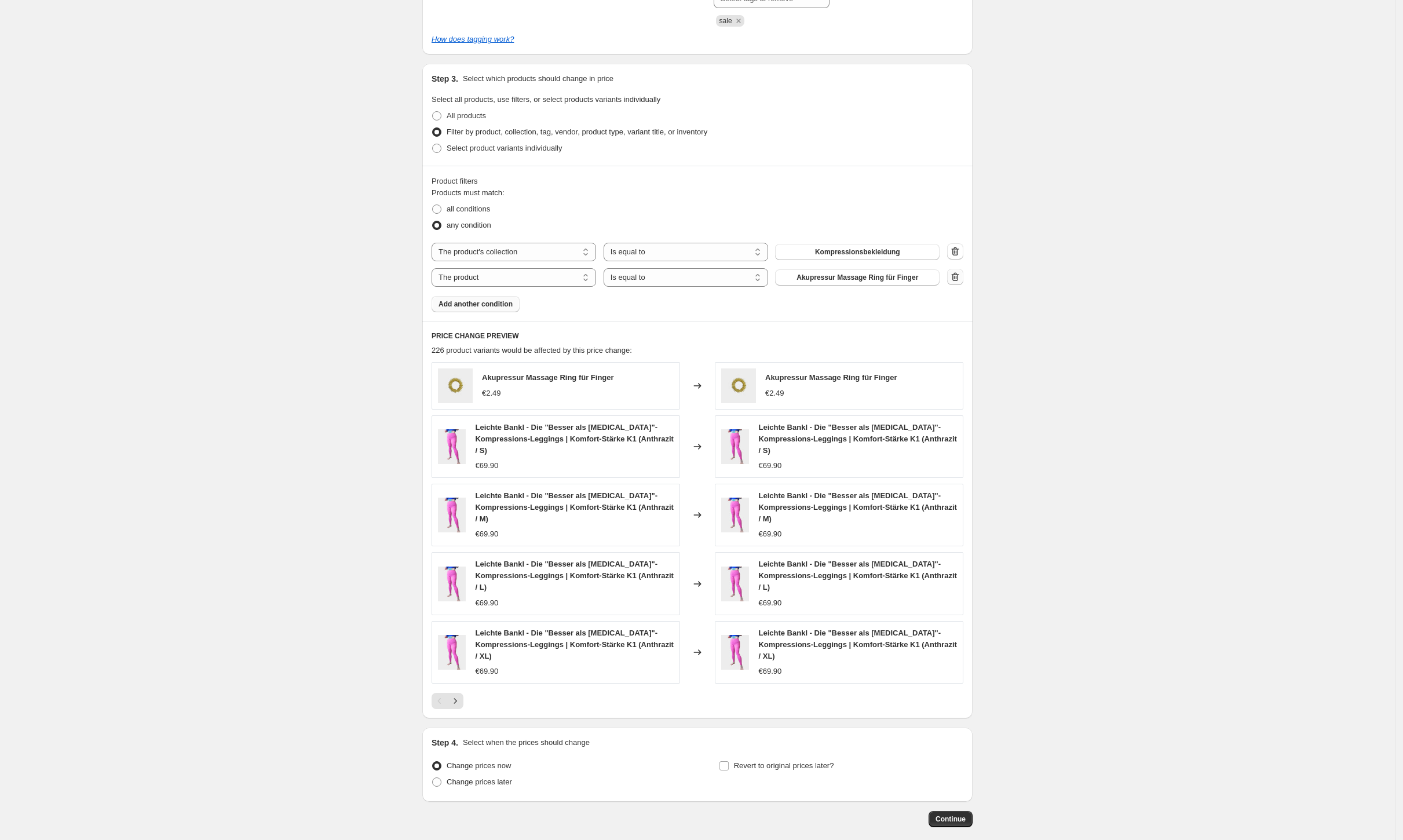
click at [959, 275] on icon "button" at bounding box center [955, 277] width 11 height 11
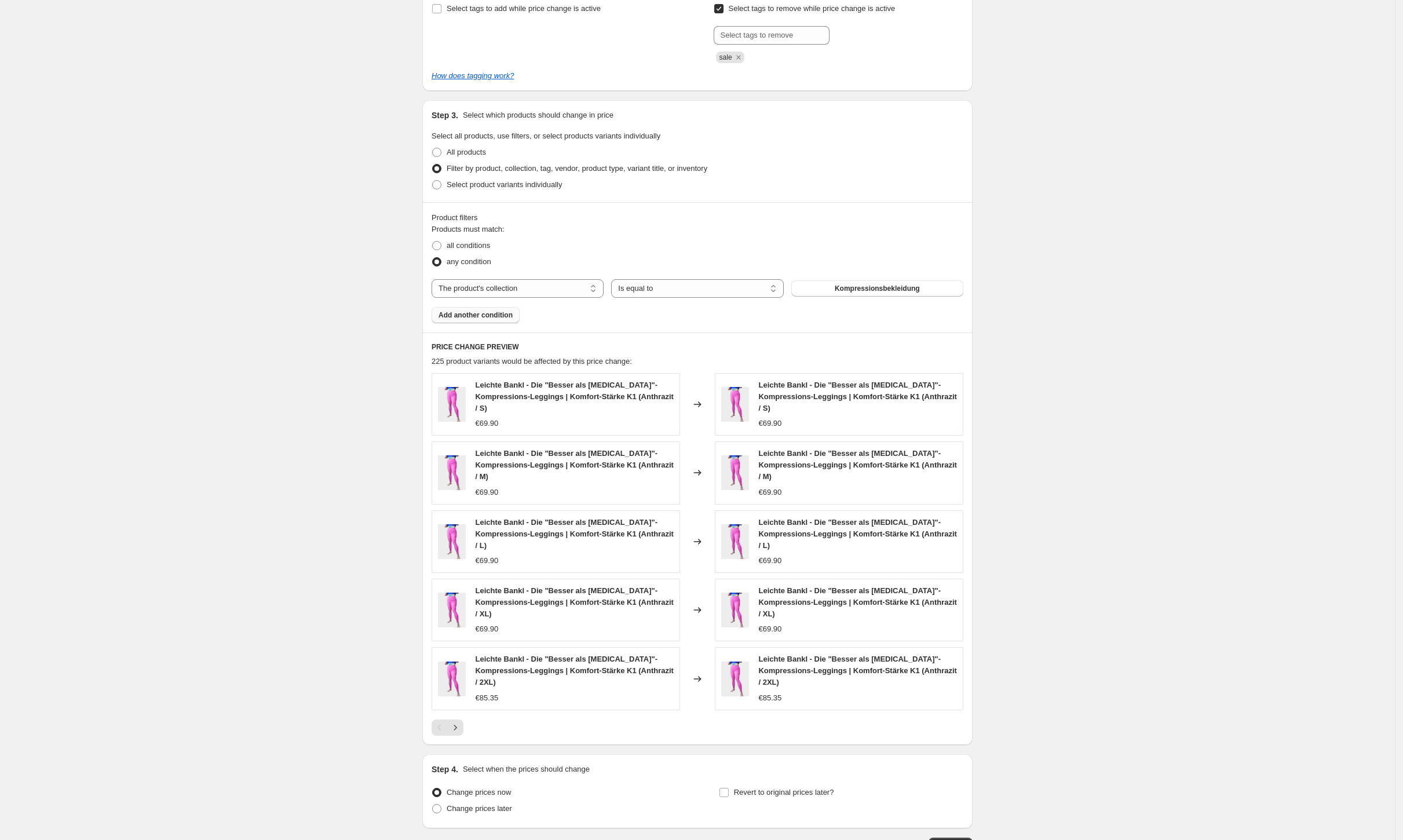
click at [545, 254] on div "Products must match: all conditions any condition The product The product's col…" at bounding box center [697, 273] width 532 height 99
click at [540, 279] on select "The product The product's collection The product's tag The product's vendor The…" at bounding box center [518, 288] width 172 height 18
click at [523, 180] on span "Select product variants individually" at bounding box center [504, 185] width 115 height 9
click at [432, 180] on input "Select product variants individually" at bounding box center [432, 180] width 1 height 1
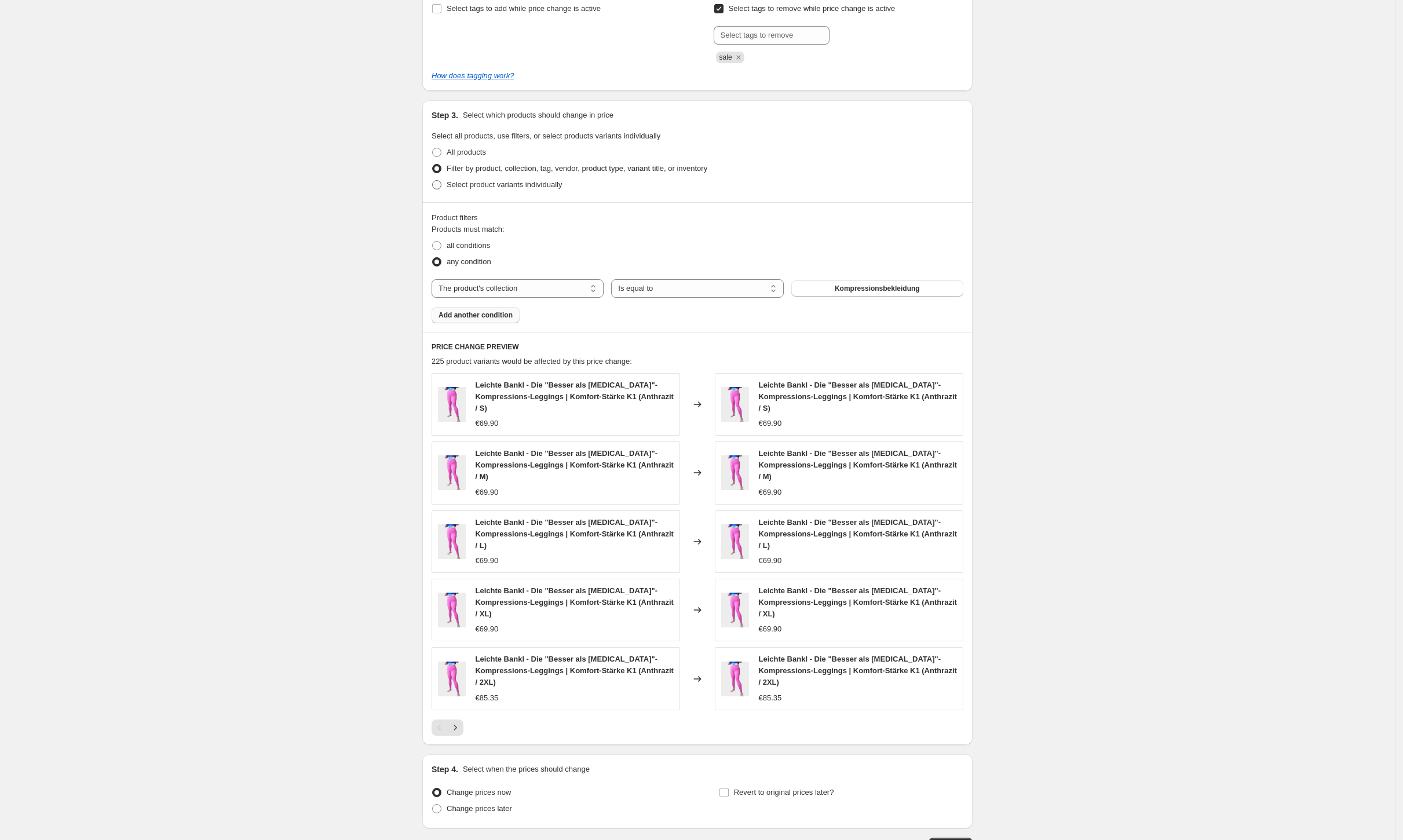
radio input "true"
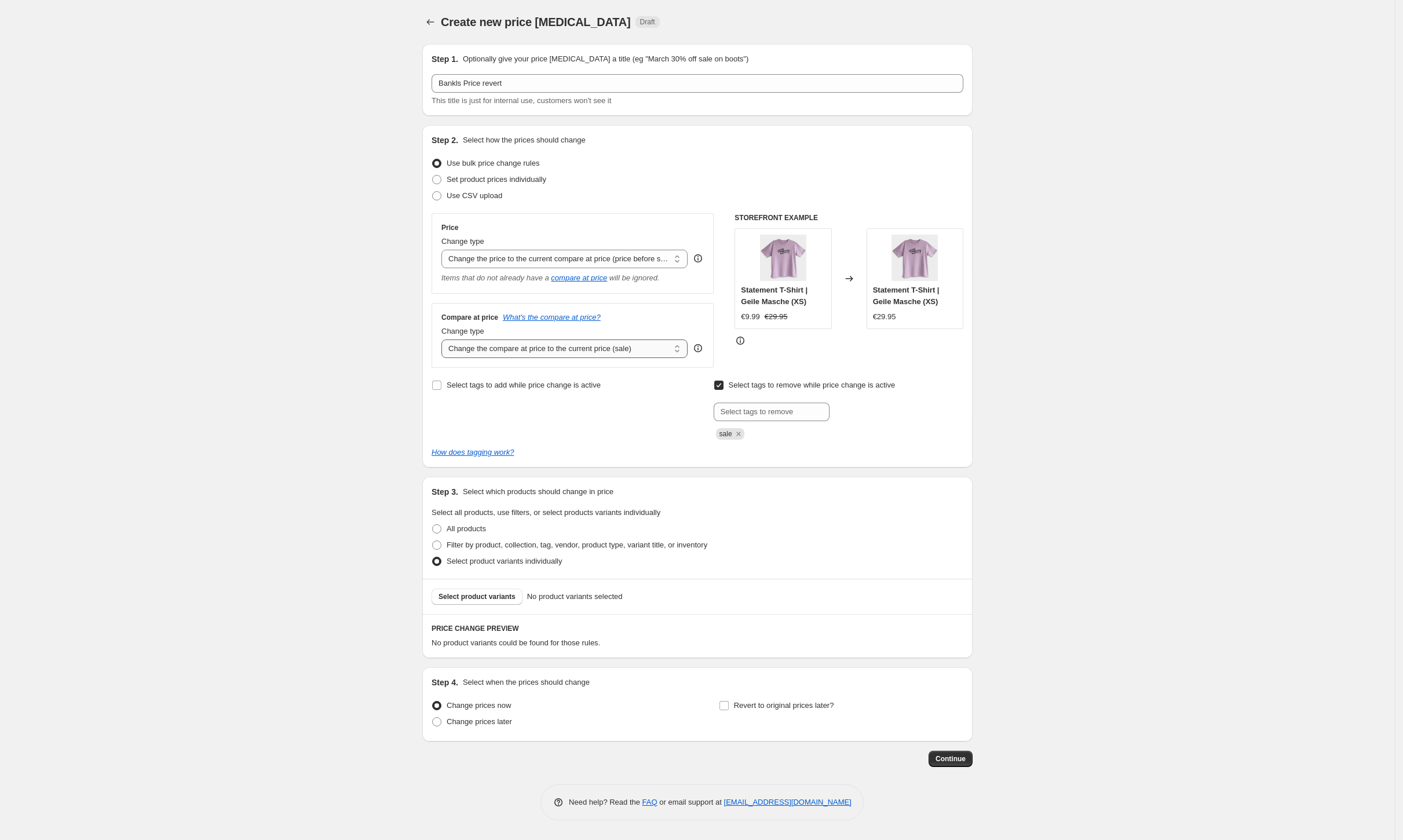
scroll to position [0, 0]
click at [490, 594] on span "Select product variants" at bounding box center [481, 597] width 77 height 10
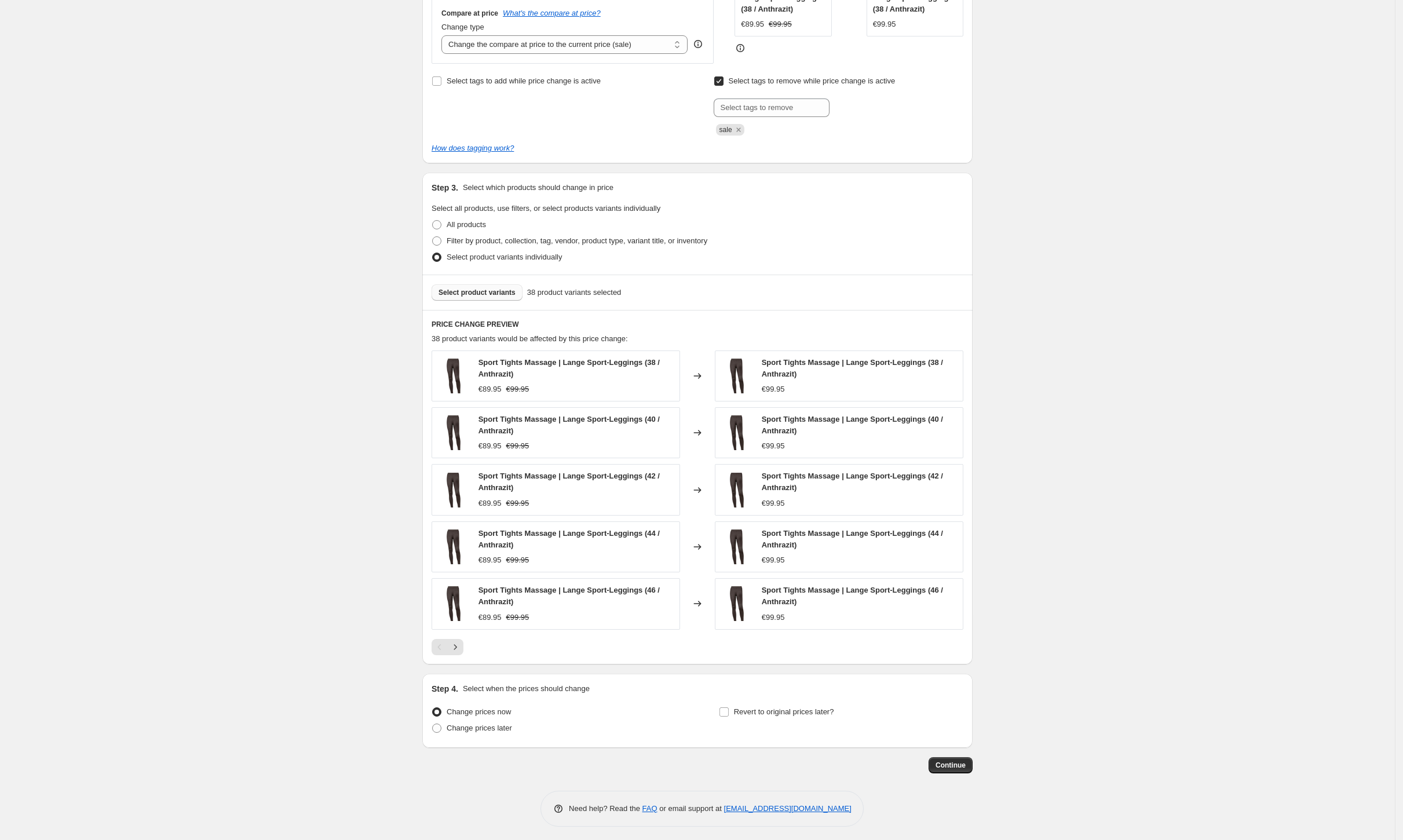
scroll to position [304, 0]
click at [461, 644] on icon "Next" at bounding box center [455, 646] width 11 height 11
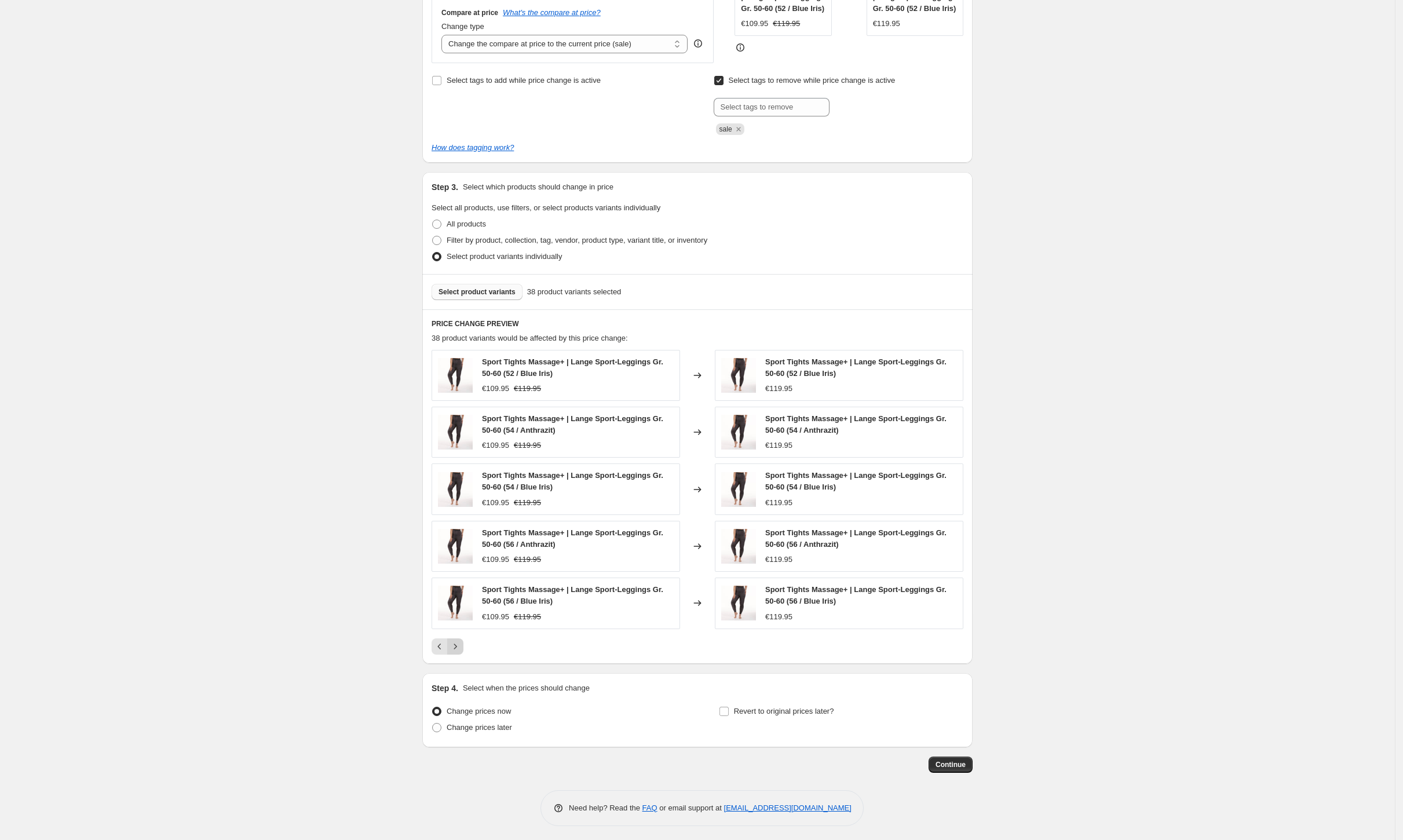
click at [461, 644] on icon "Next" at bounding box center [455, 646] width 11 height 11
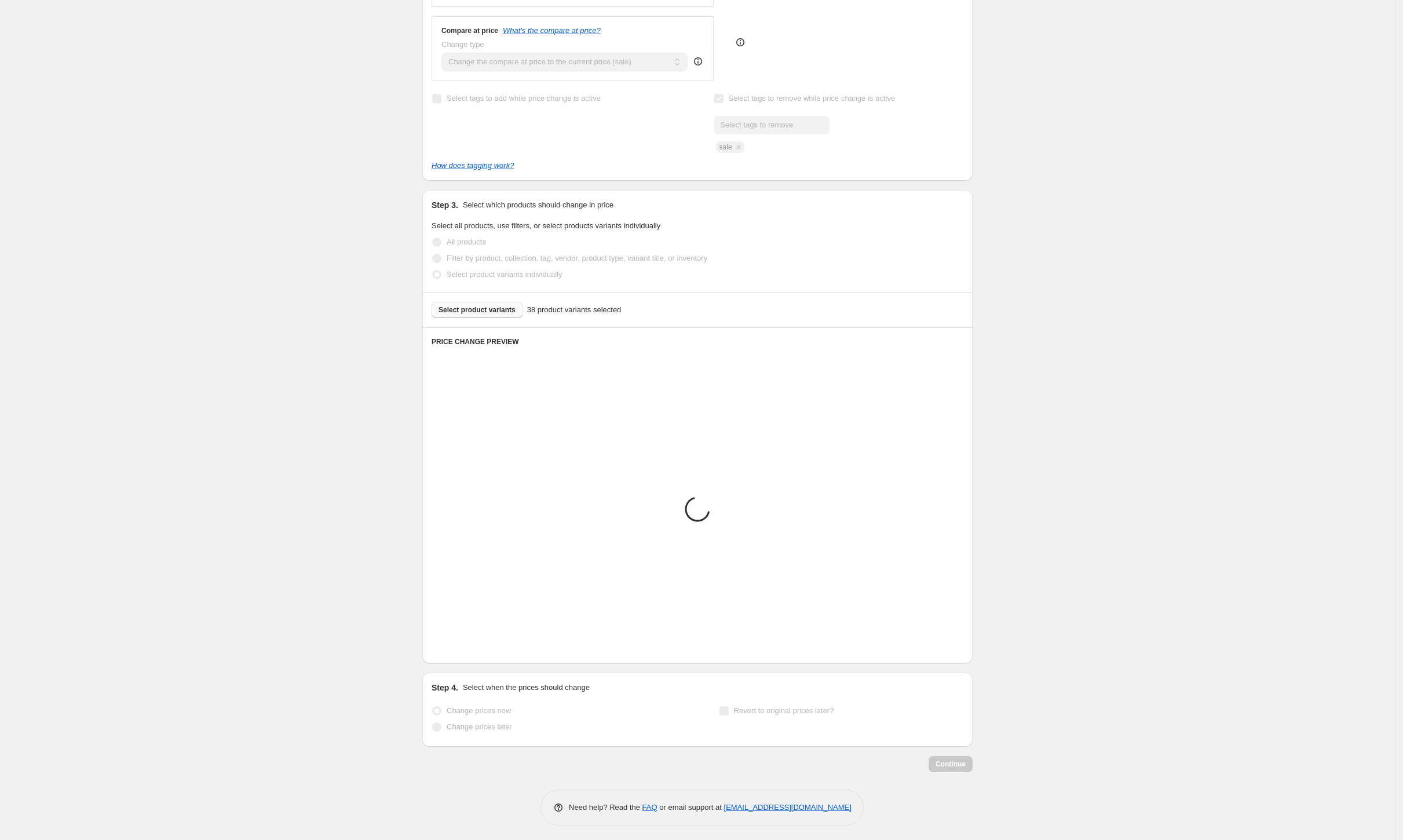
scroll to position [303, 0]
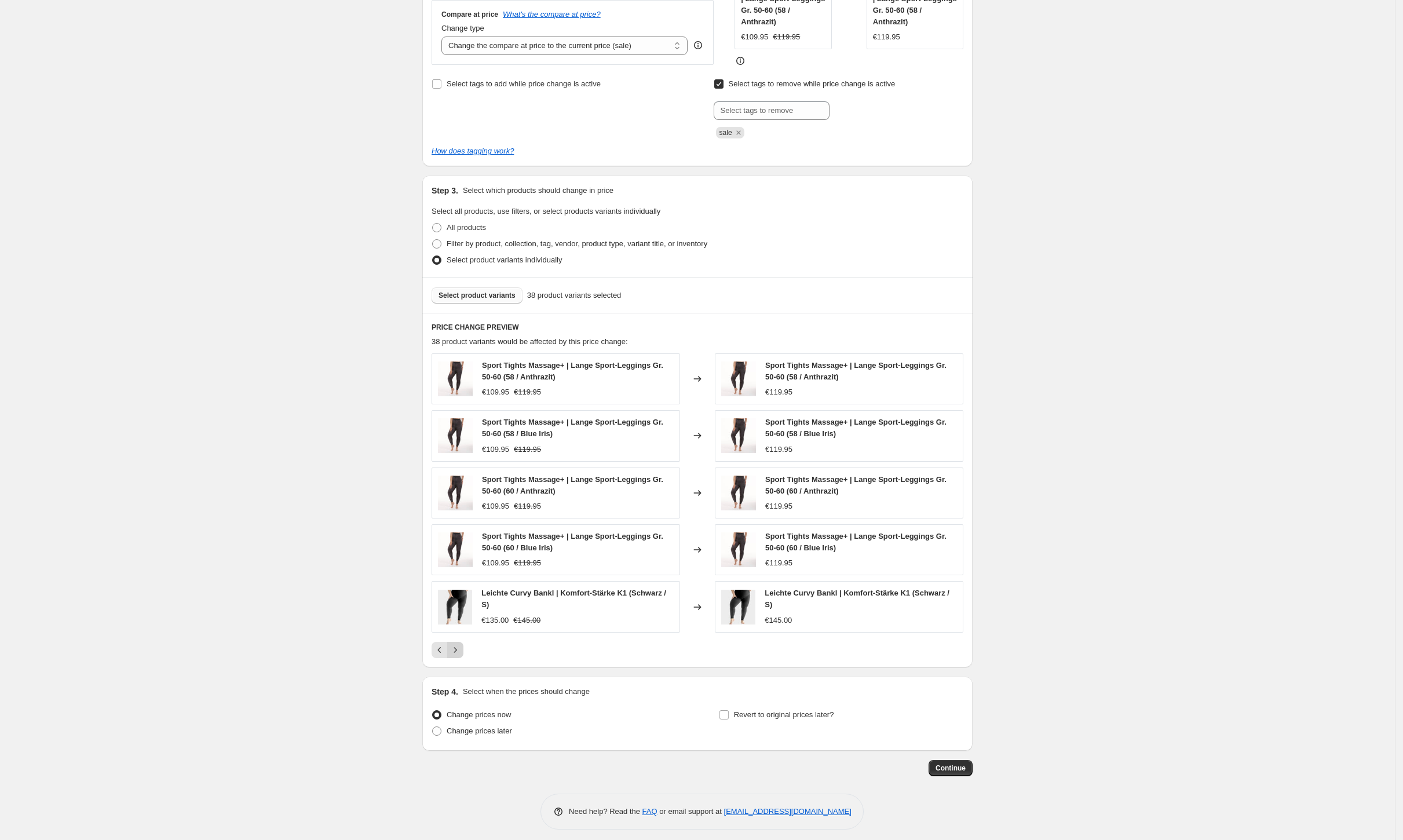
click at [461, 644] on icon "Next" at bounding box center [455, 650] width 11 height 11
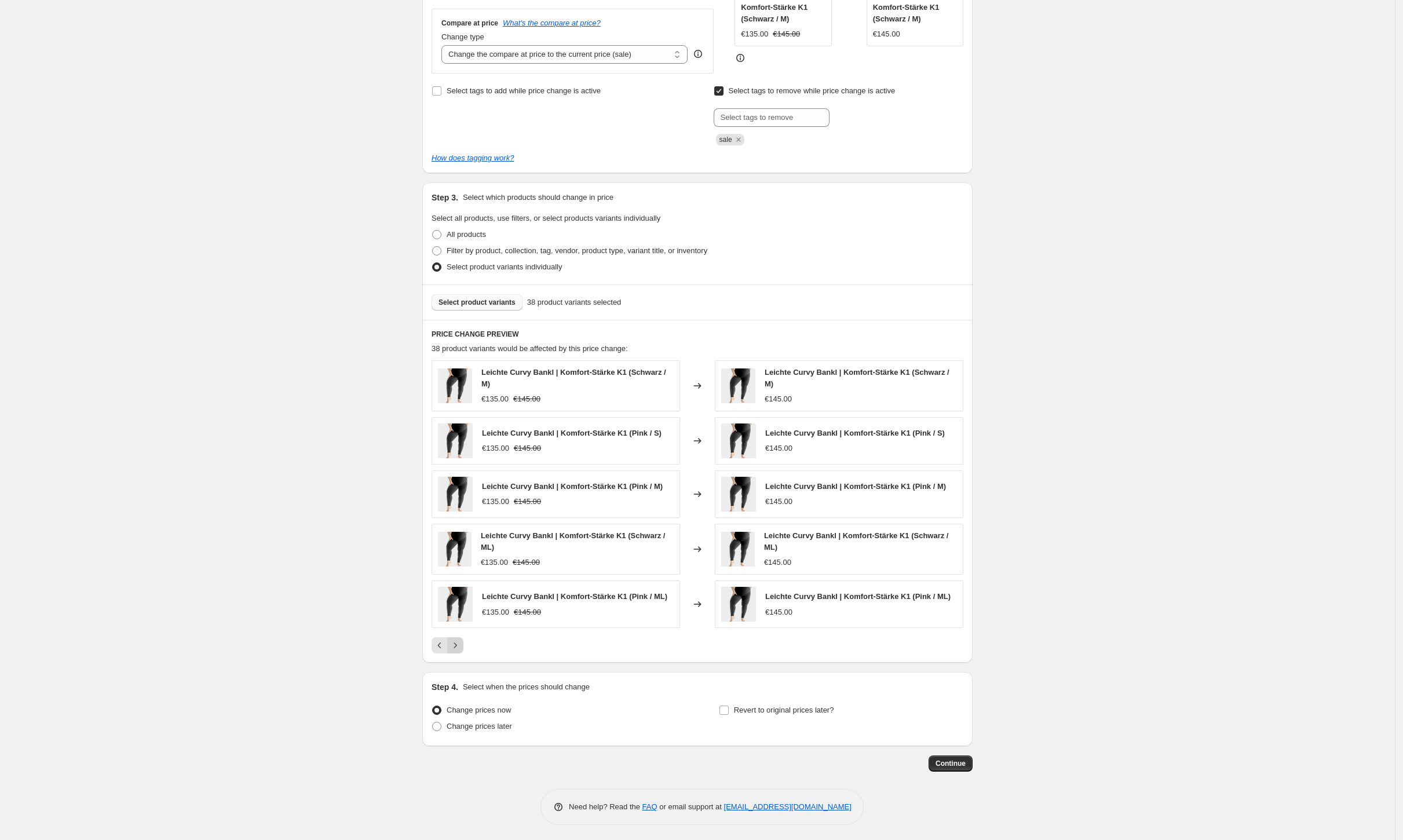
click at [461, 644] on icon "Next" at bounding box center [455, 645] width 11 height 11
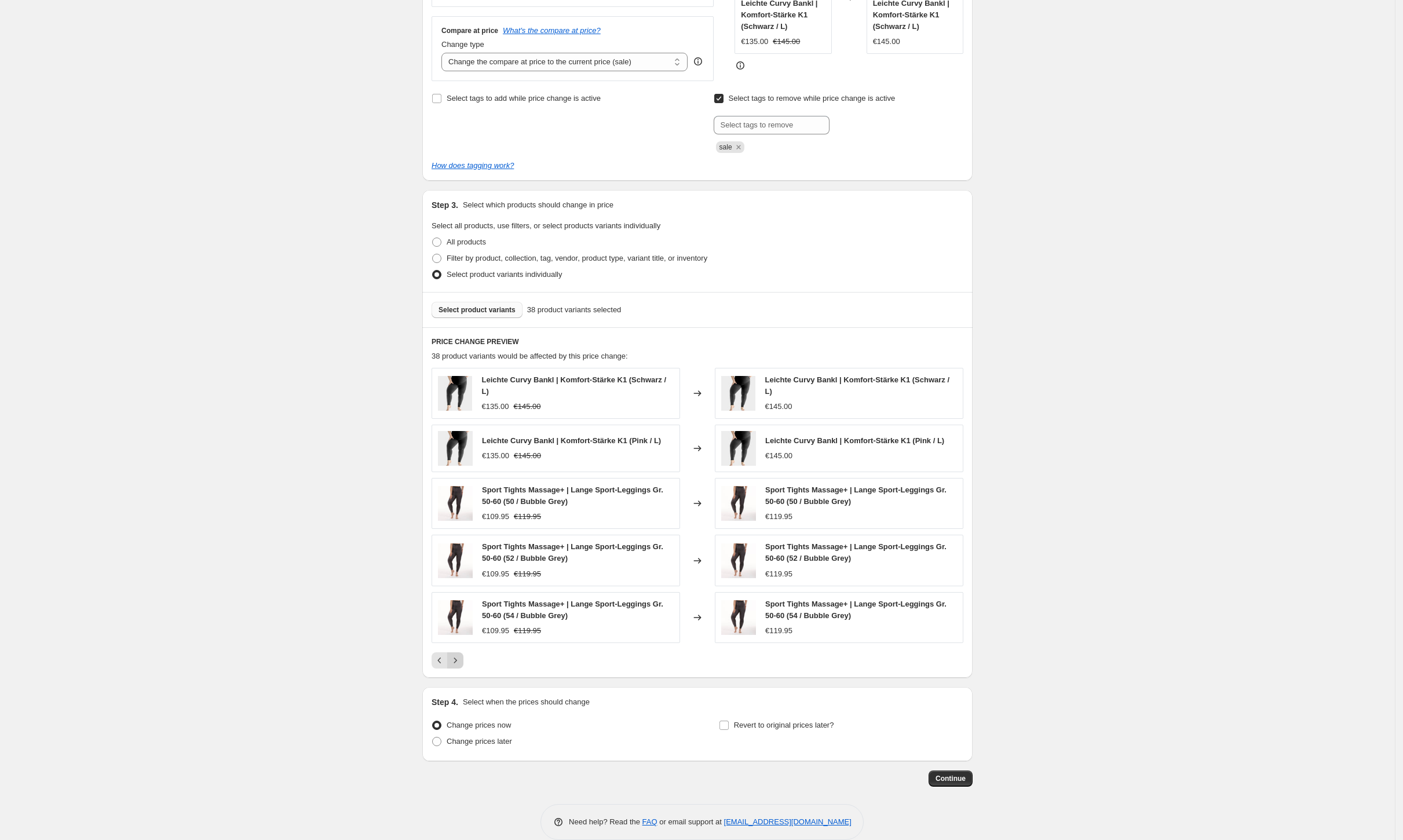
scroll to position [294, 0]
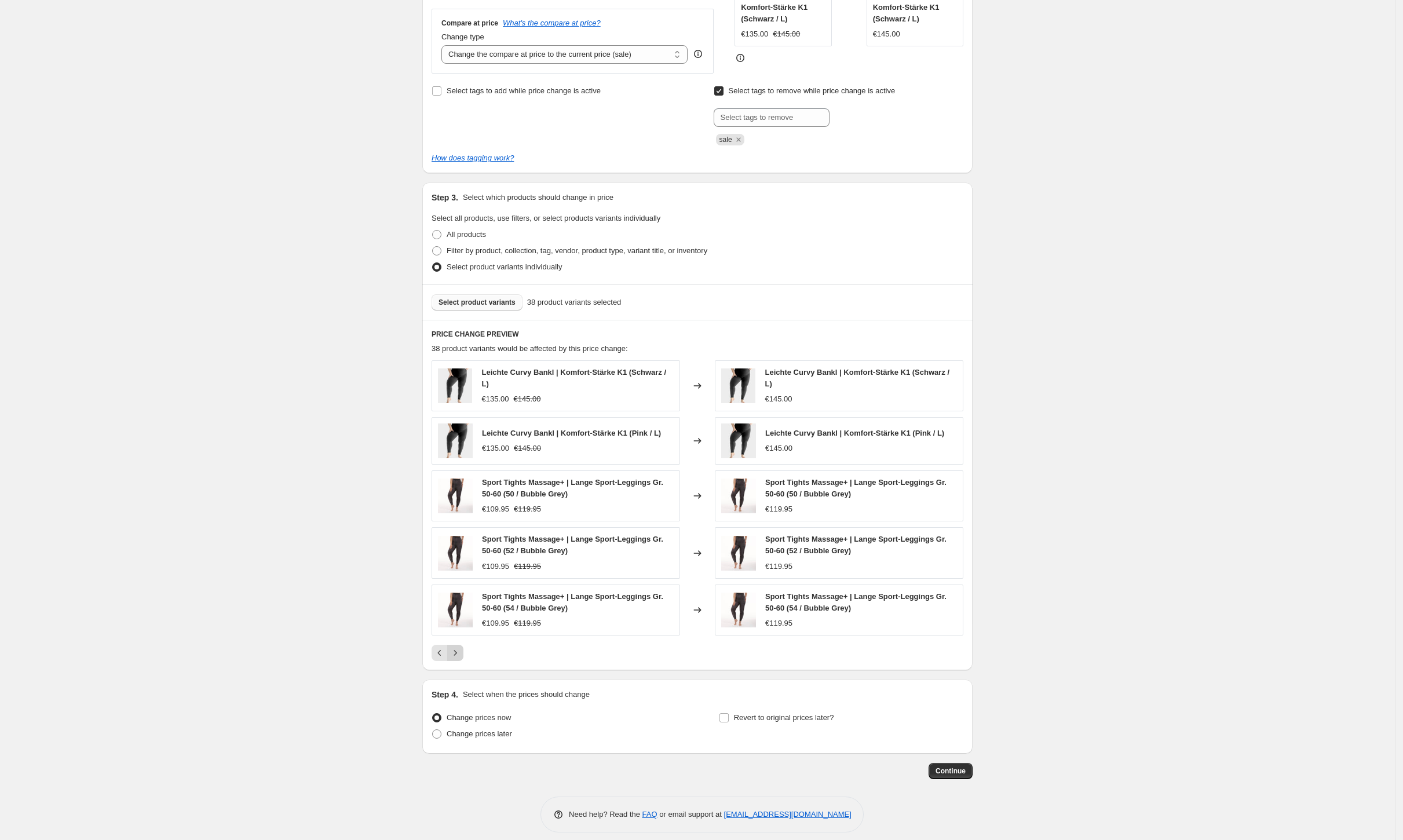
click at [461, 647] on icon "Next" at bounding box center [455, 653] width 11 height 11
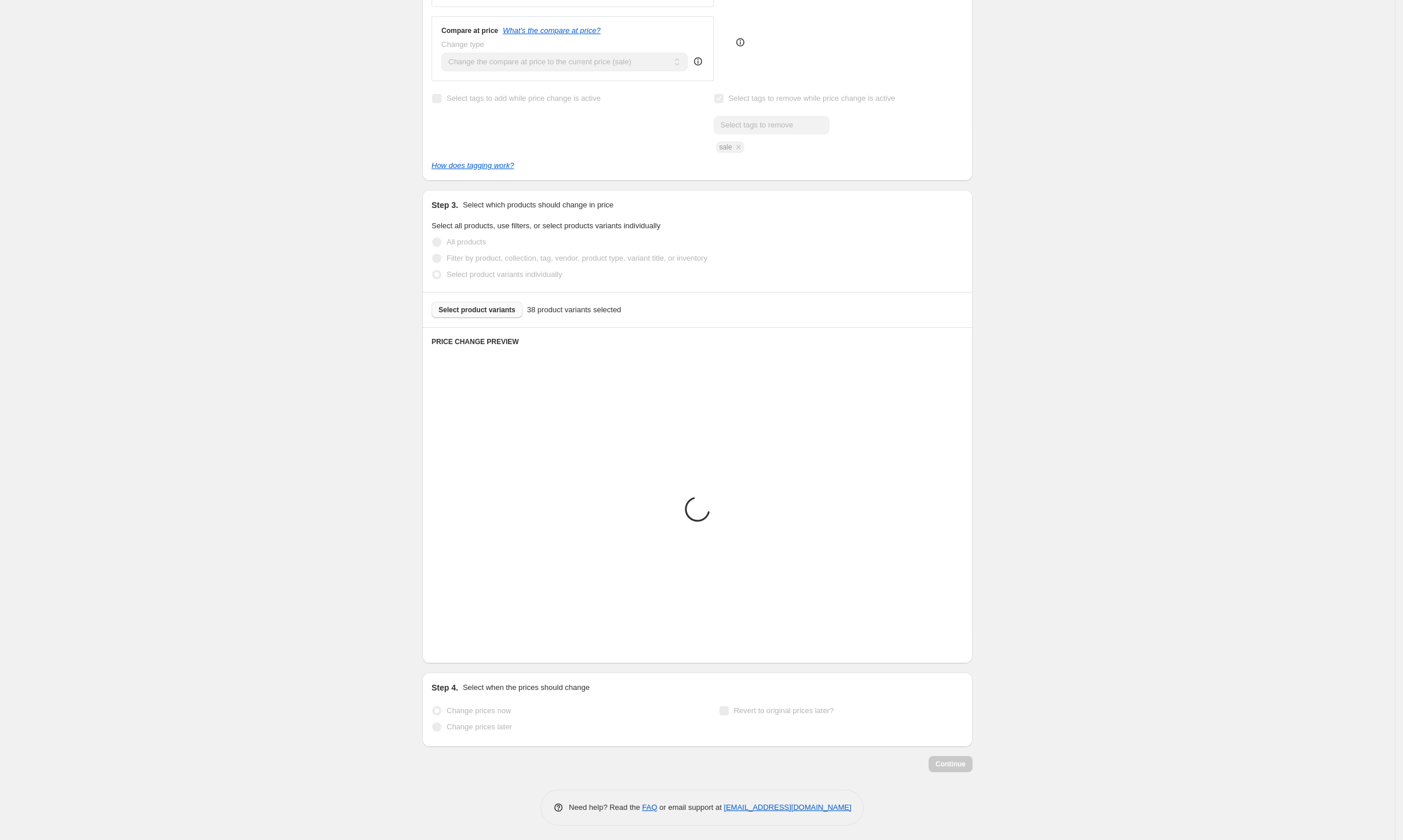
scroll to position [194, 0]
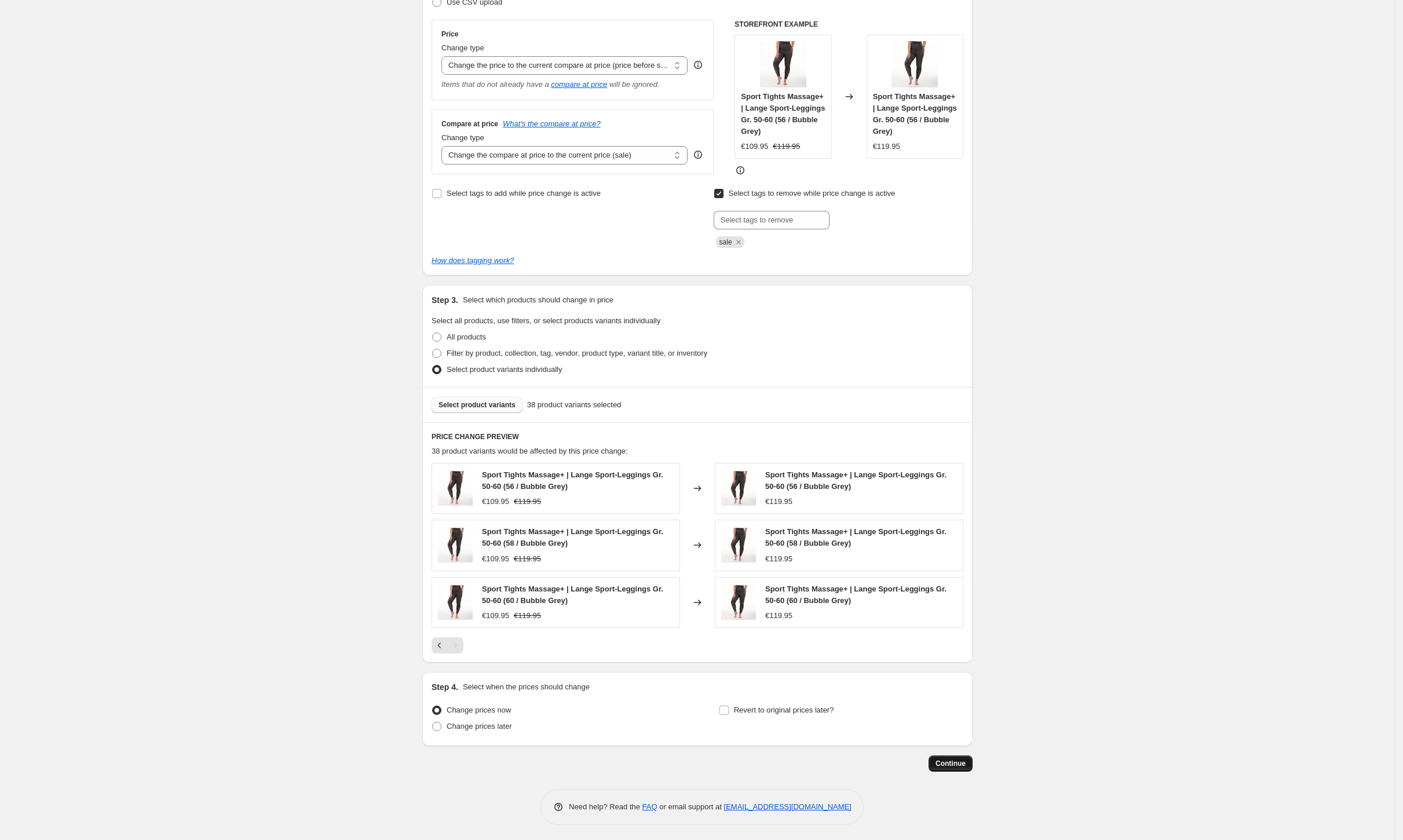
click at [953, 762] on span "Continue" at bounding box center [950, 764] width 30 height 10
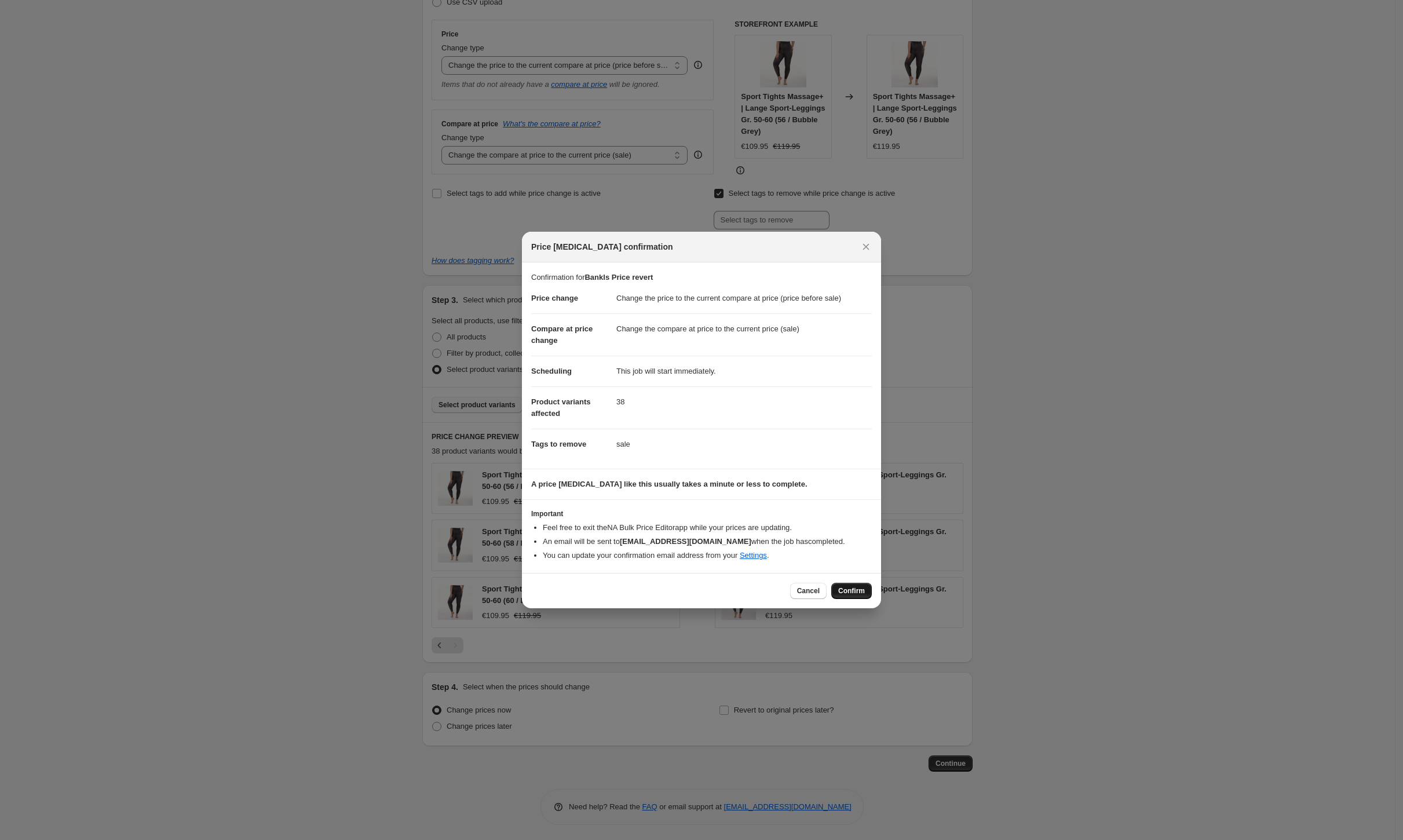
click at [850, 585] on button "Confirm" at bounding box center [851, 590] width 41 height 16
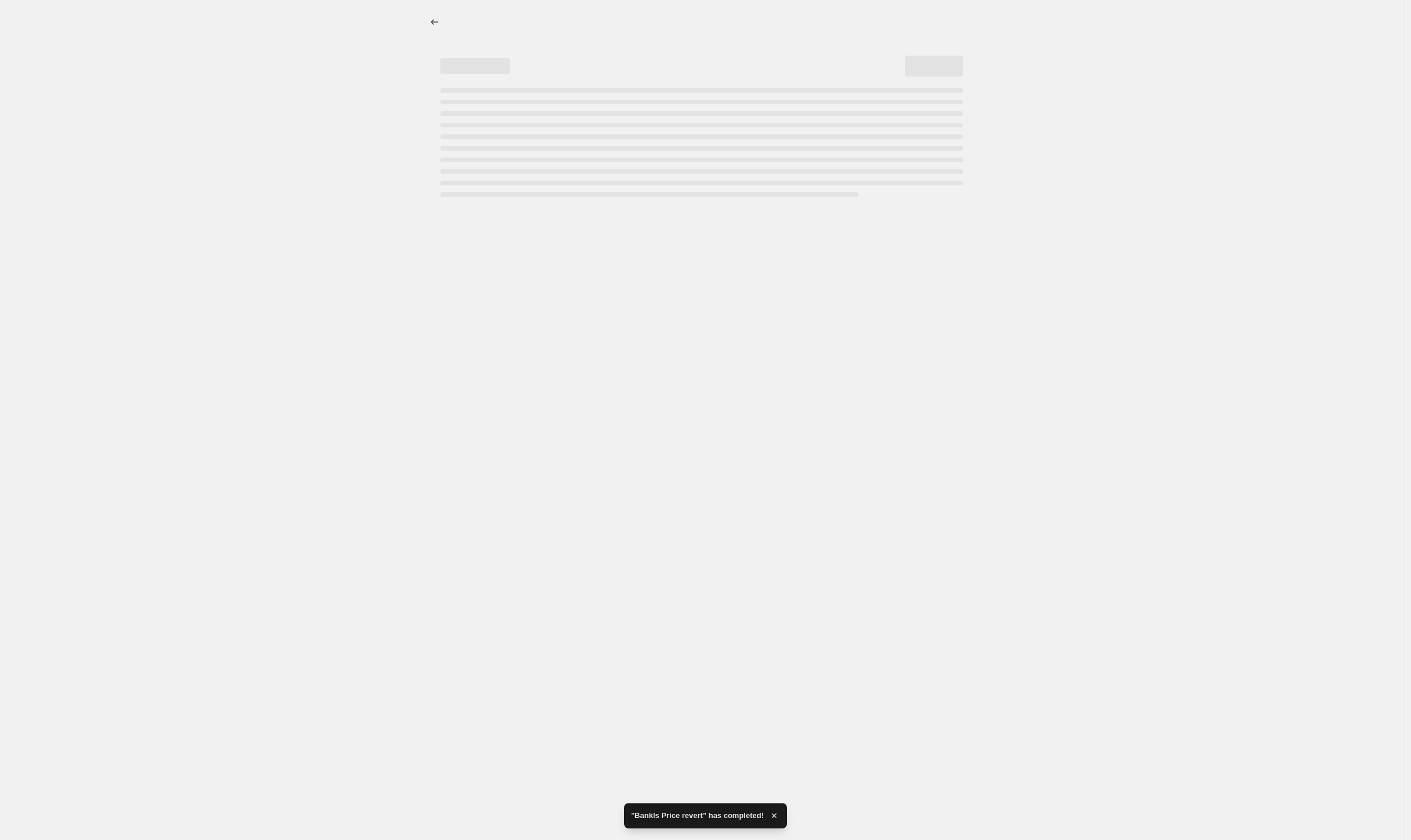
select select "ecap"
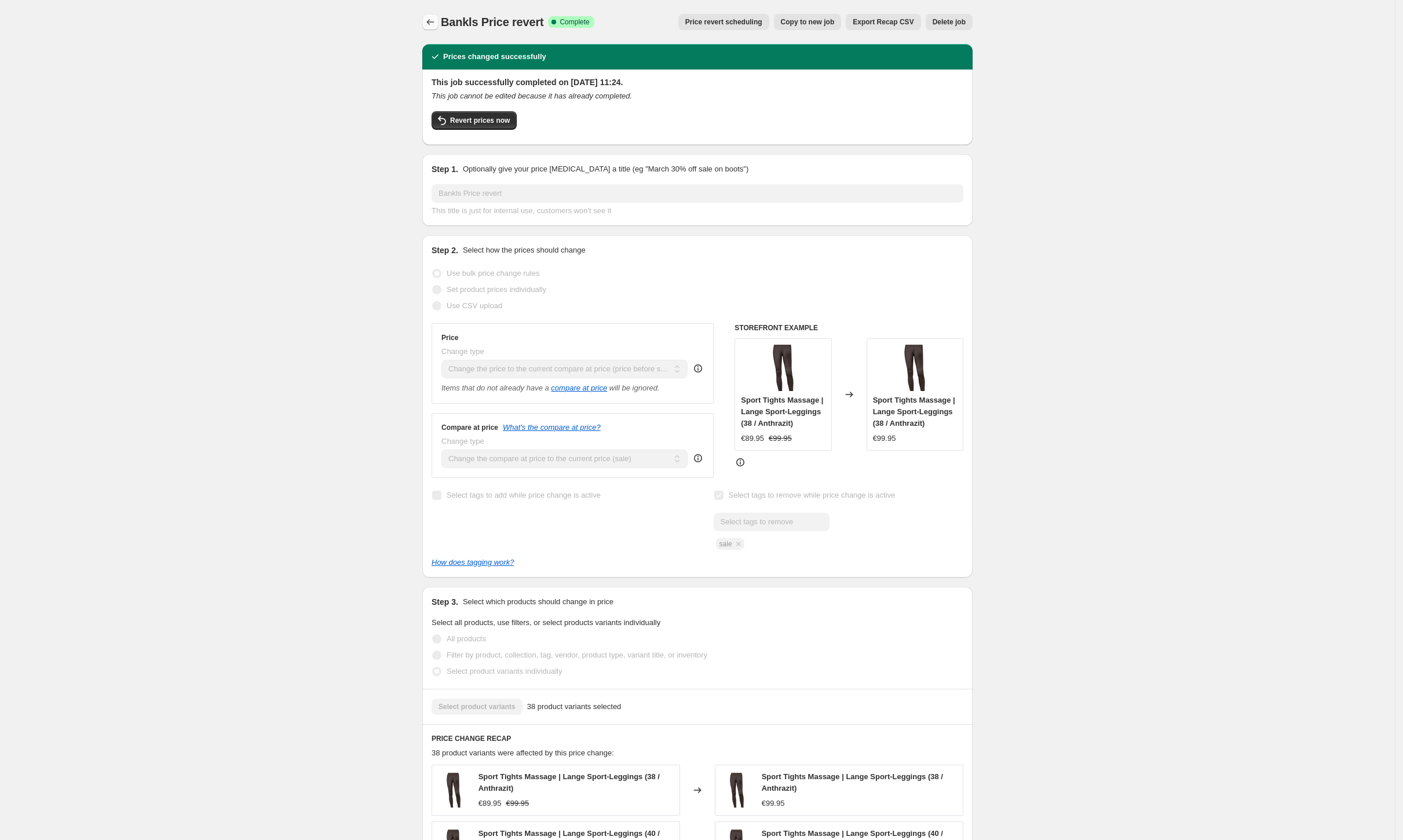
click at [436, 20] on icon "Price change jobs" at bounding box center [431, 22] width 11 height 11
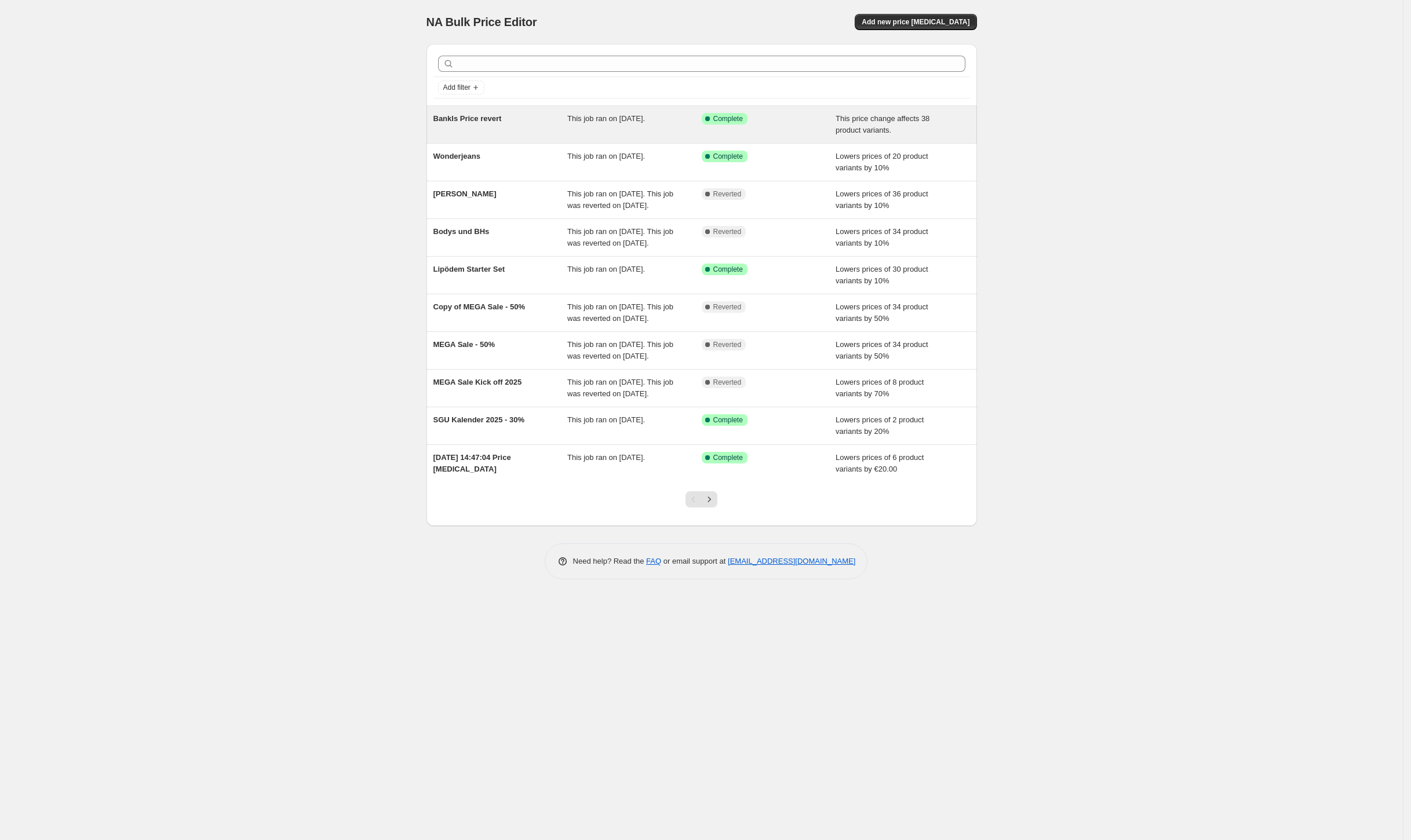
click at [785, 117] on div "Success Complete Complete" at bounding box center [761, 118] width 117 height 11
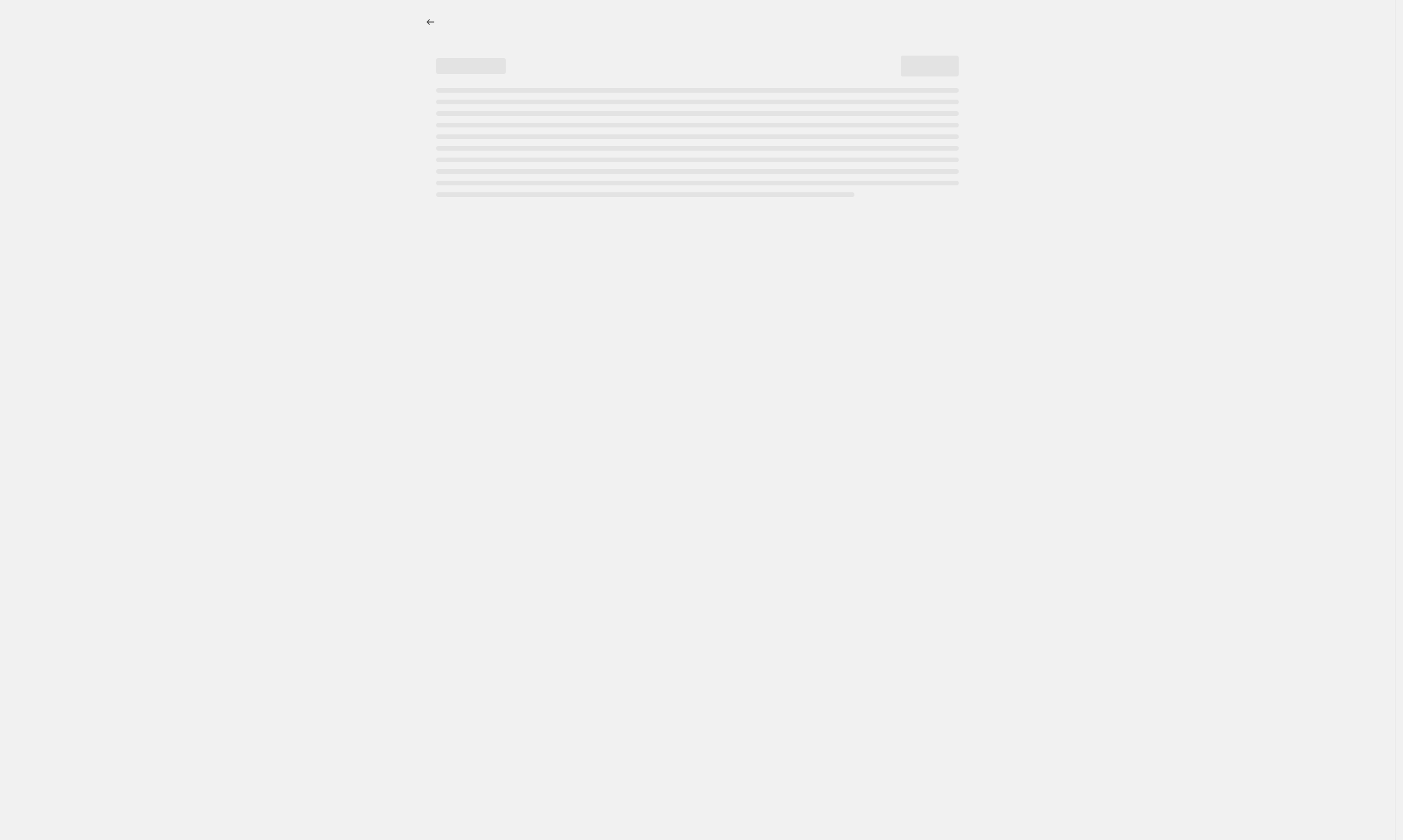
select select "ecap"
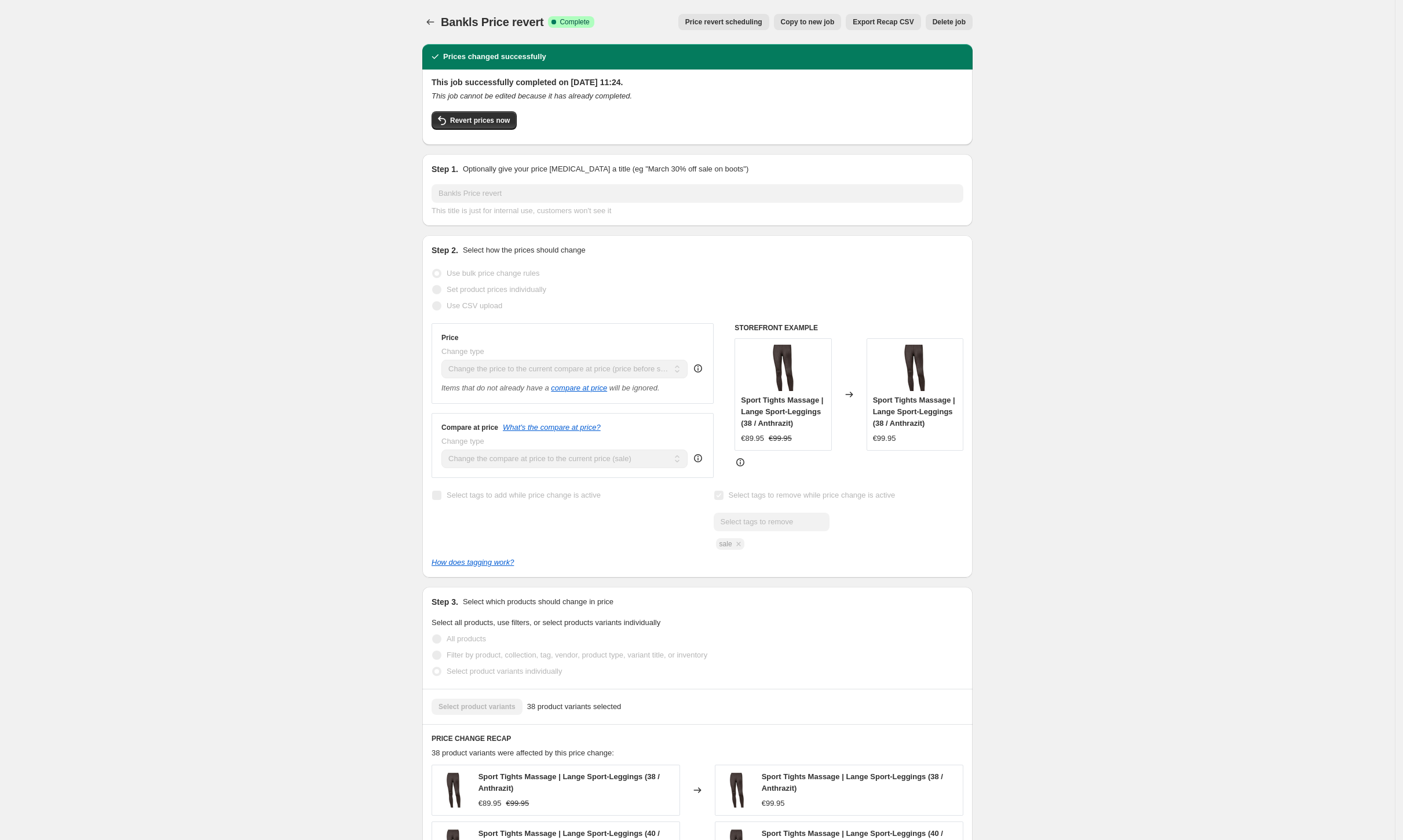
click at [827, 24] on span "Copy to new job" at bounding box center [808, 22] width 54 height 10
select select "ecap"
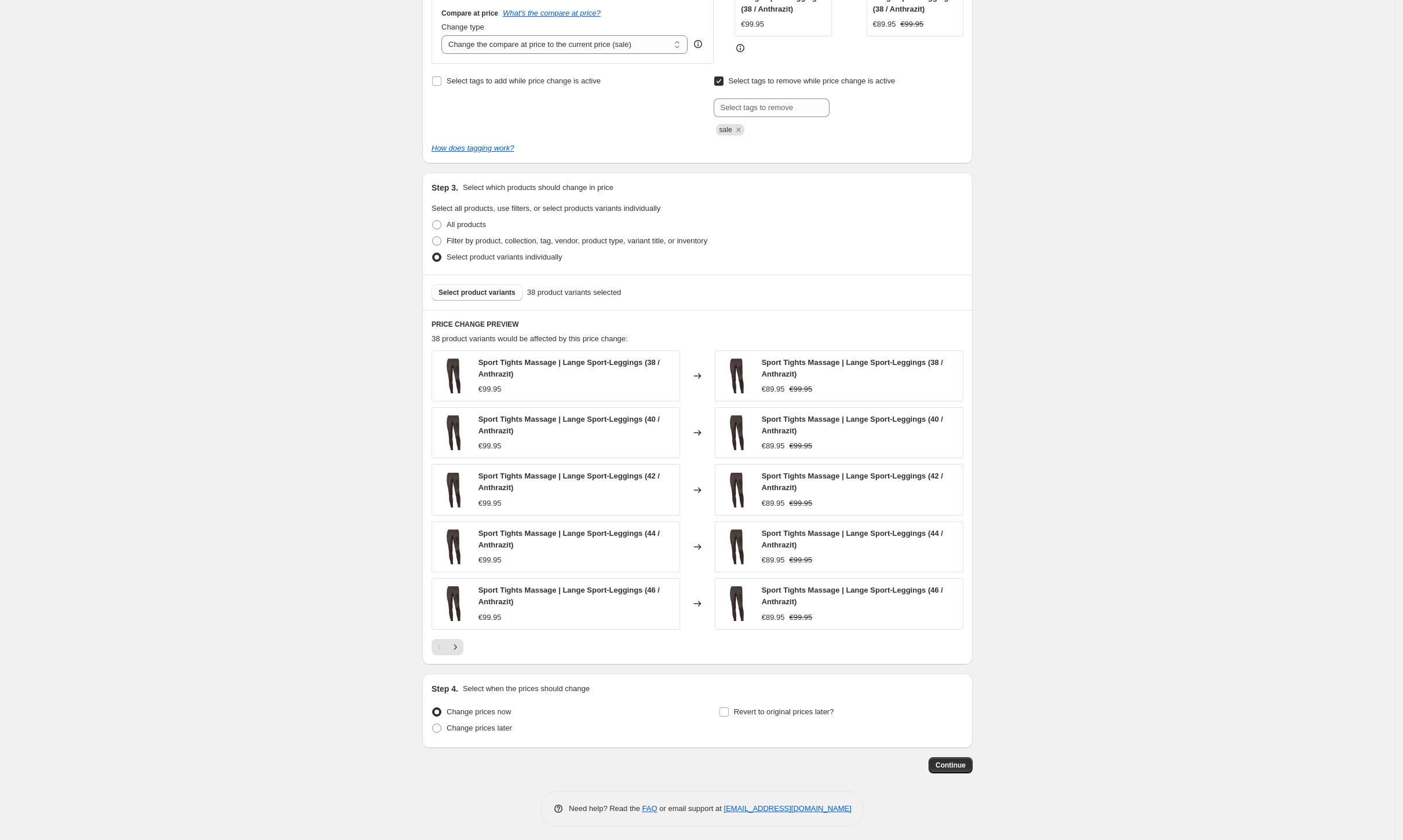
scroll to position [305, 0]
click at [506, 292] on span "Select product variants" at bounding box center [477, 291] width 77 height 10
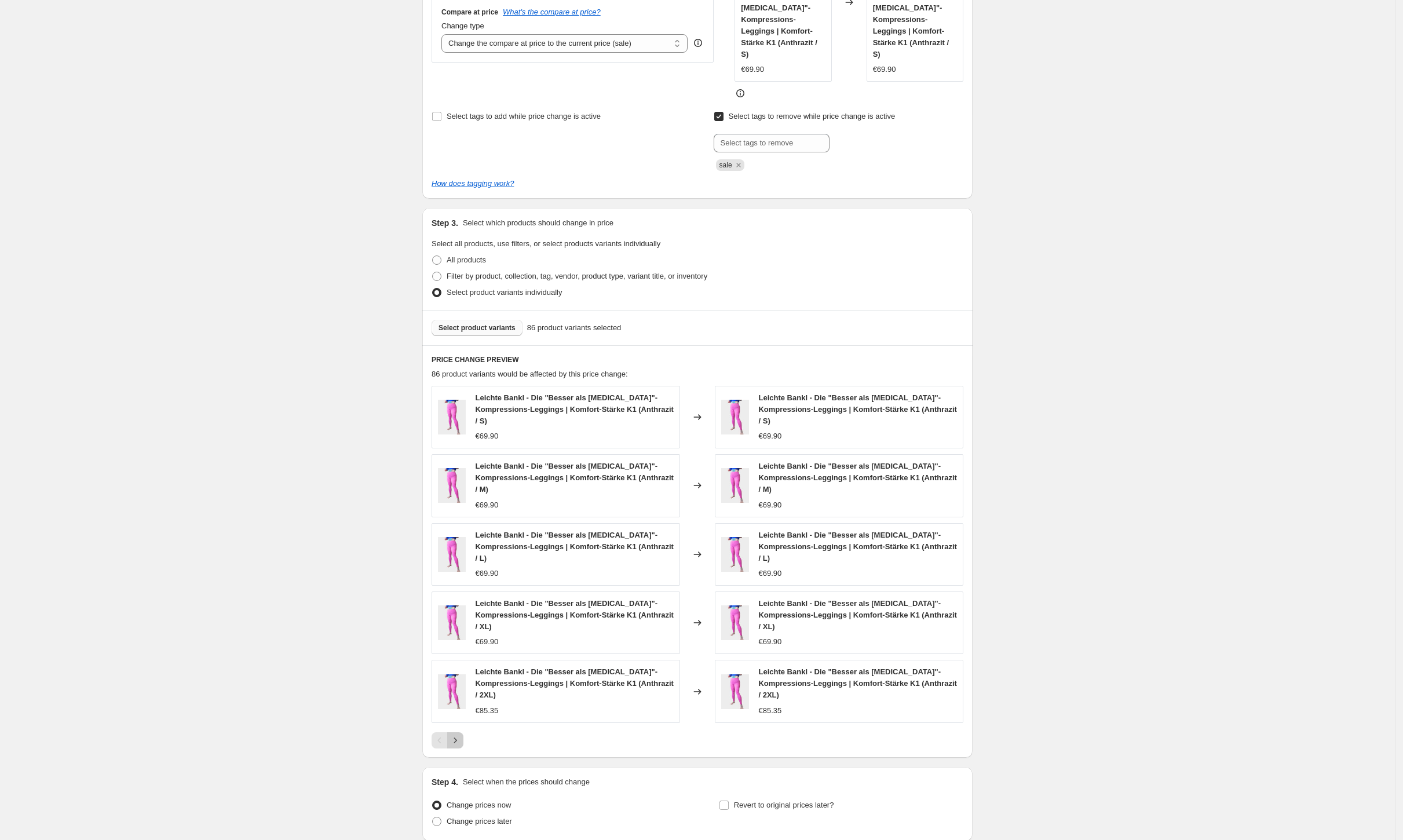
click at [464, 732] on button "Next" at bounding box center [455, 740] width 16 height 16
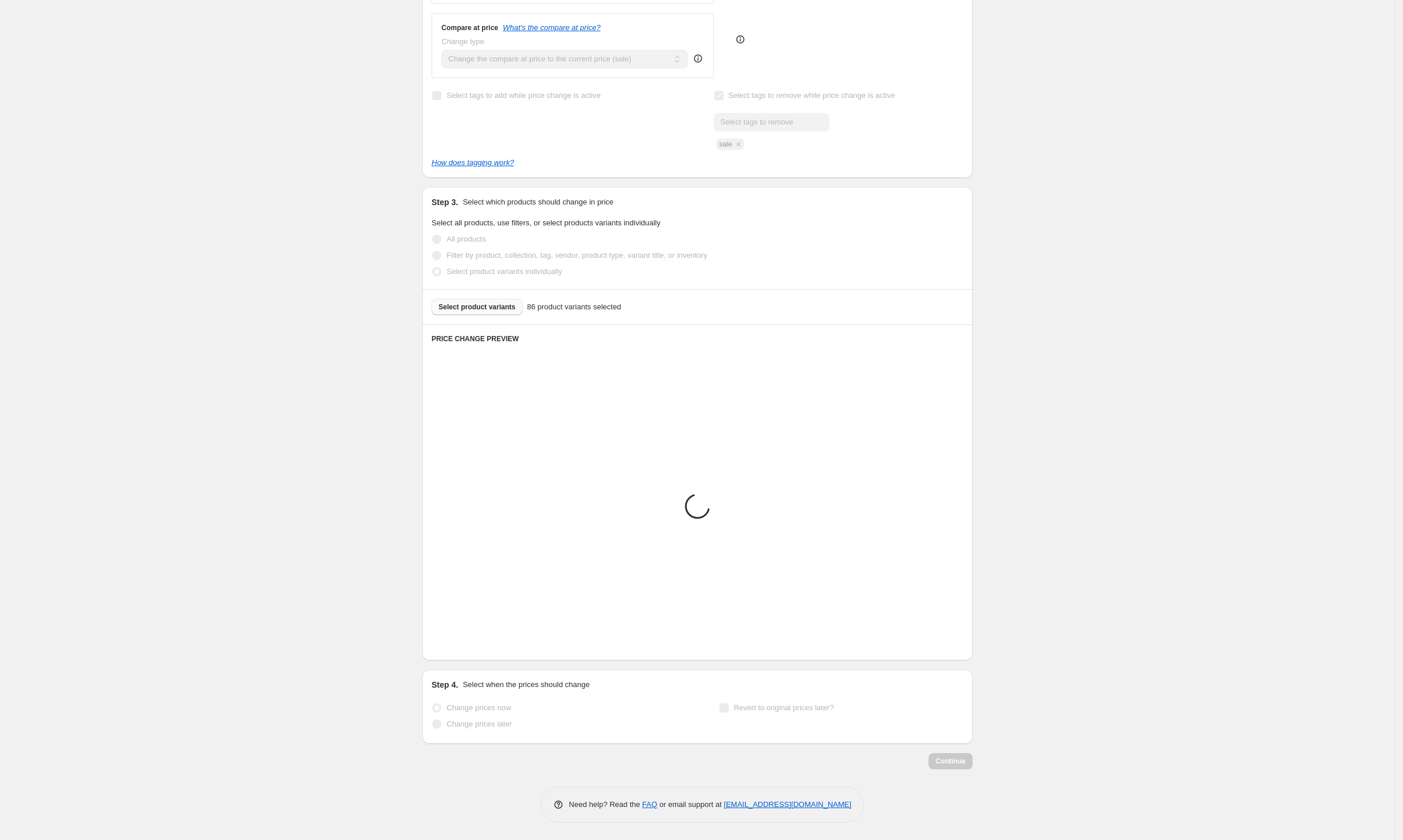
scroll to position [287, 0]
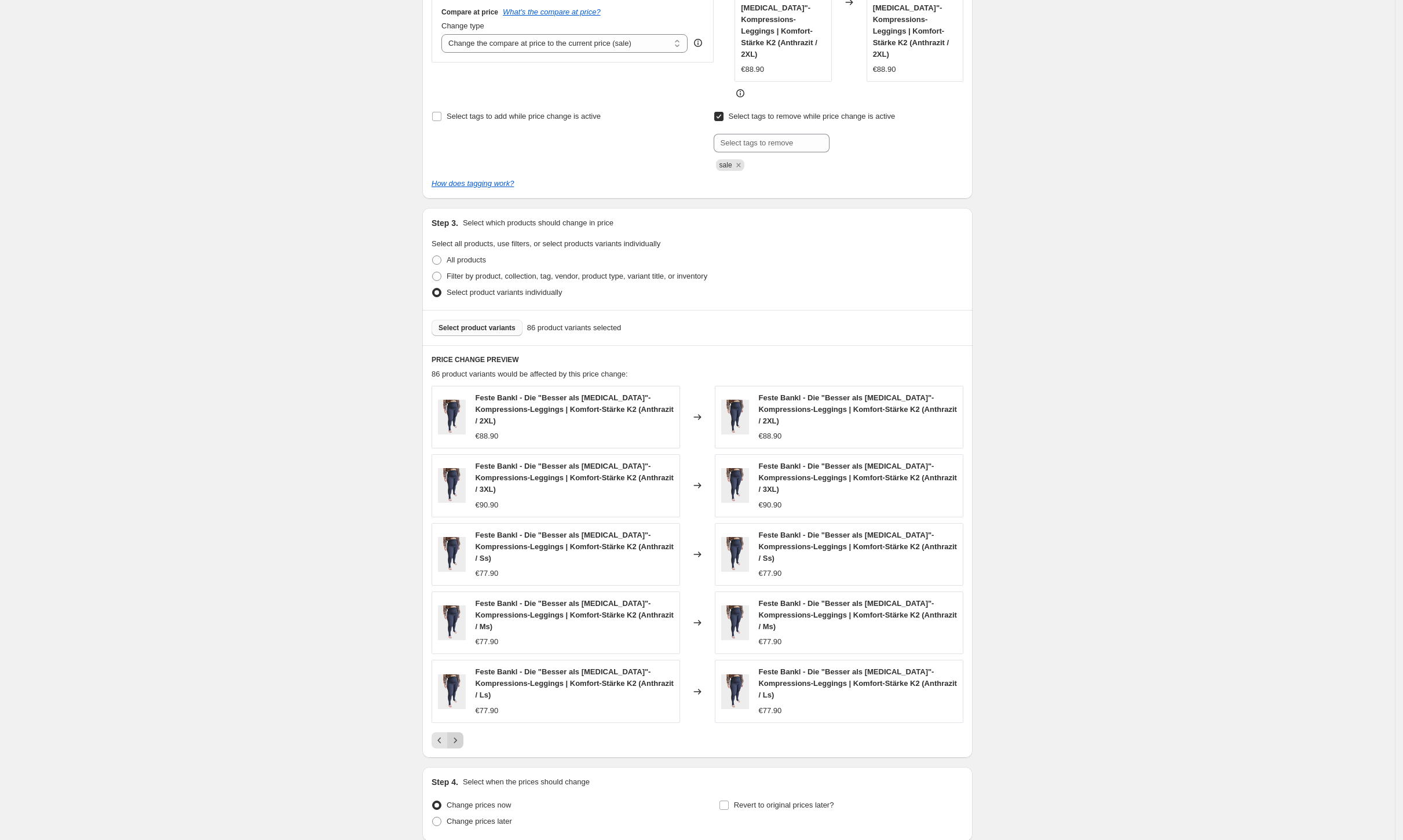
click at [464, 732] on button "Next" at bounding box center [455, 740] width 16 height 16
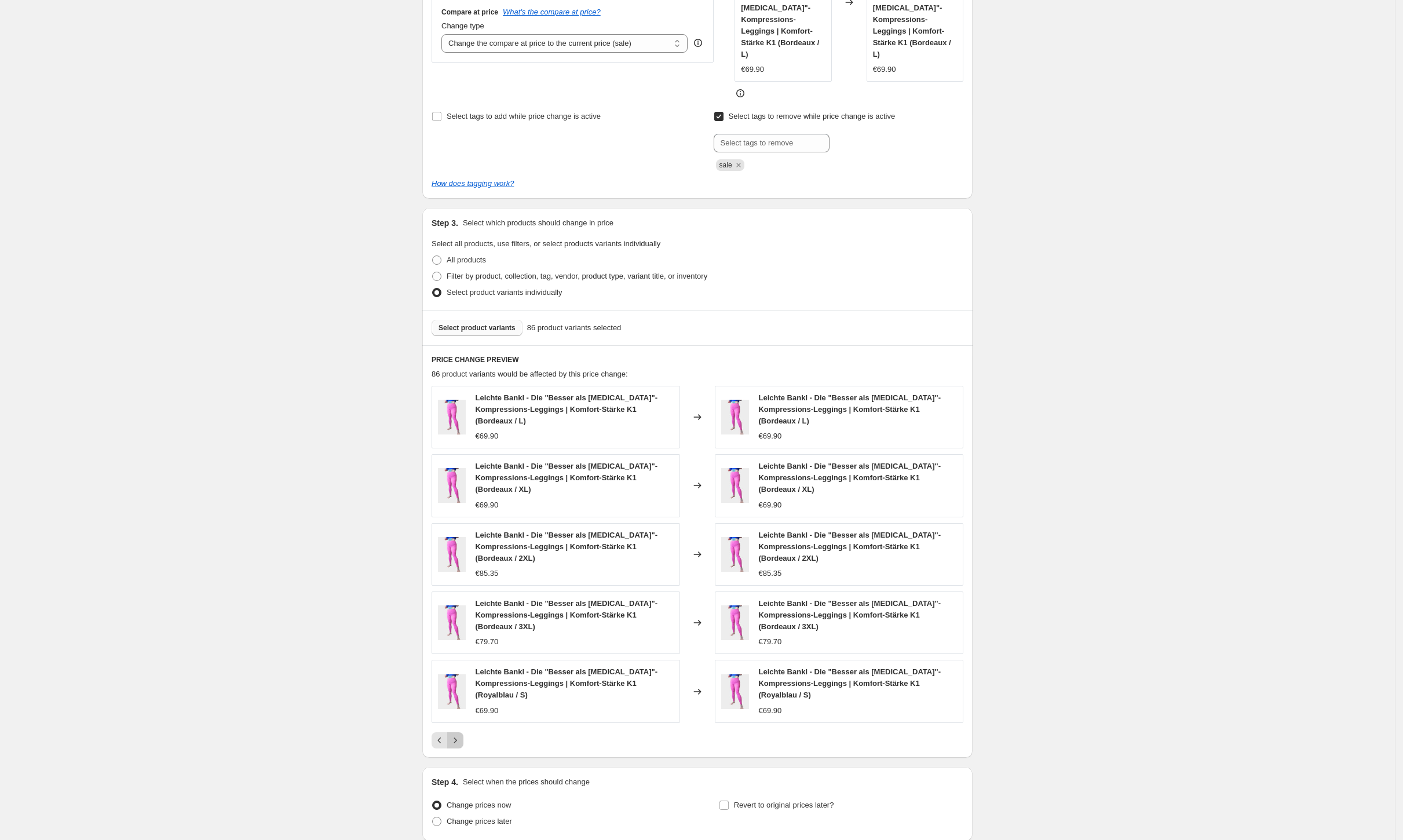
click at [464, 732] on button "Next" at bounding box center [455, 740] width 16 height 16
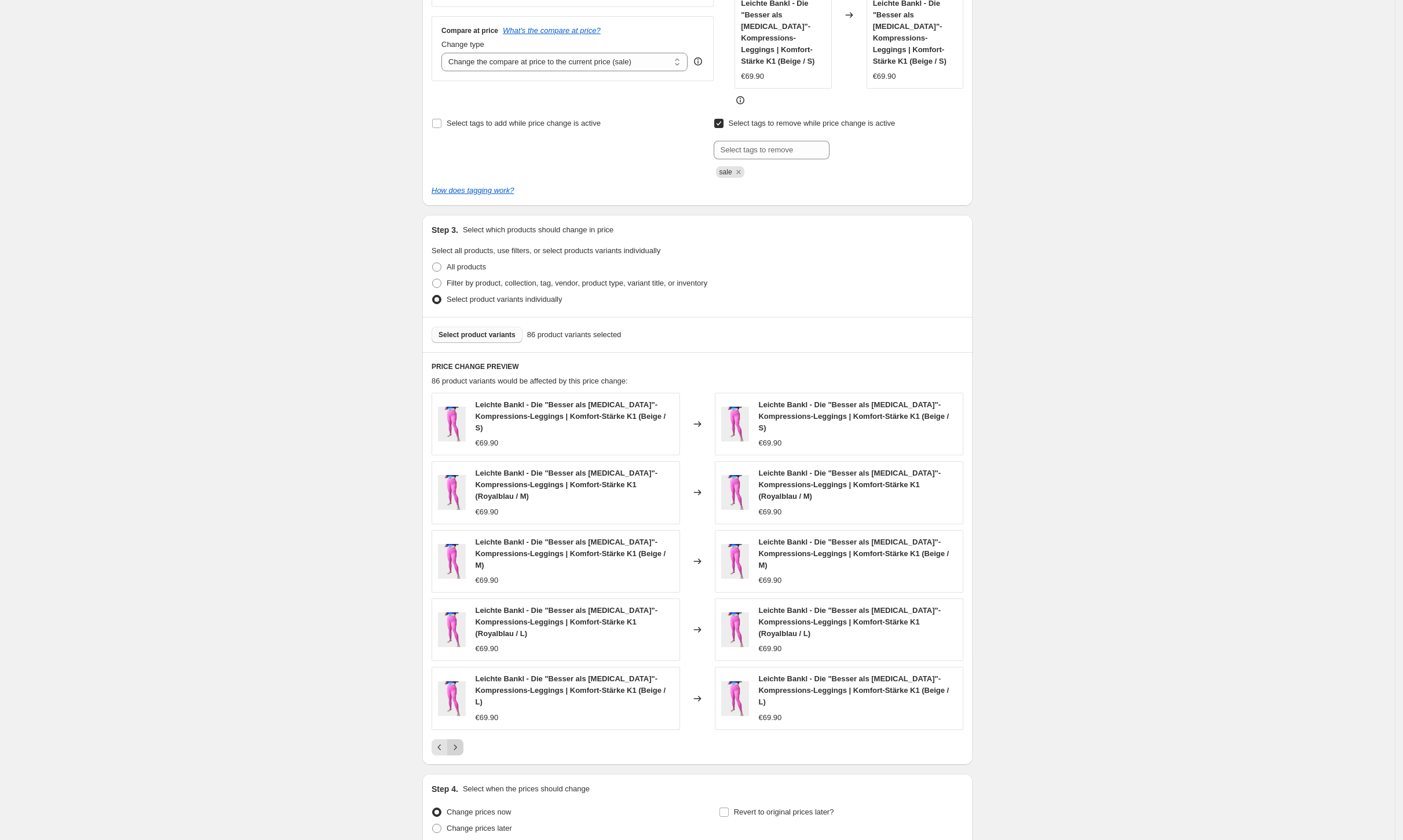
scroll to position [305, 0]
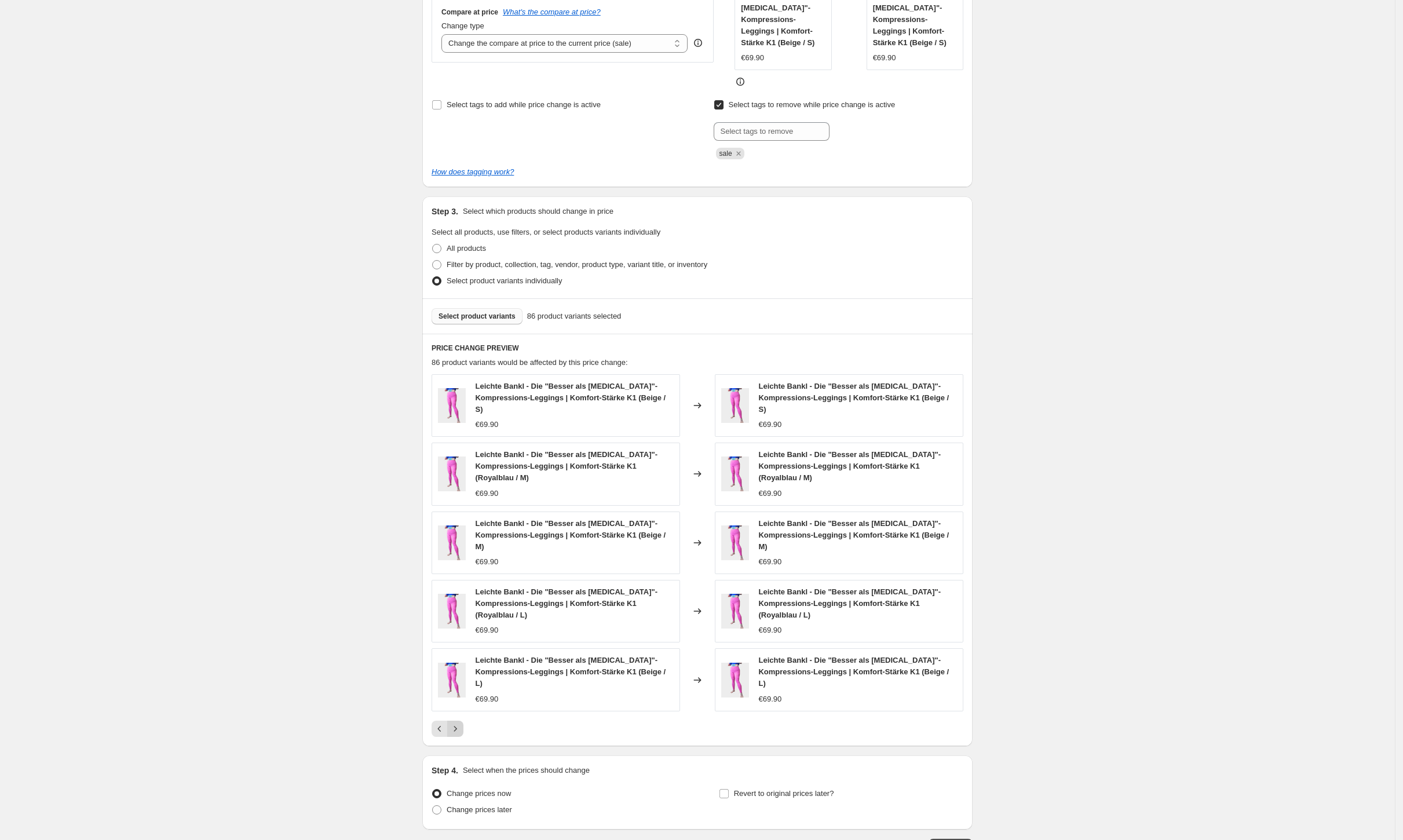
click at [464, 721] on button "Next" at bounding box center [455, 729] width 16 height 16
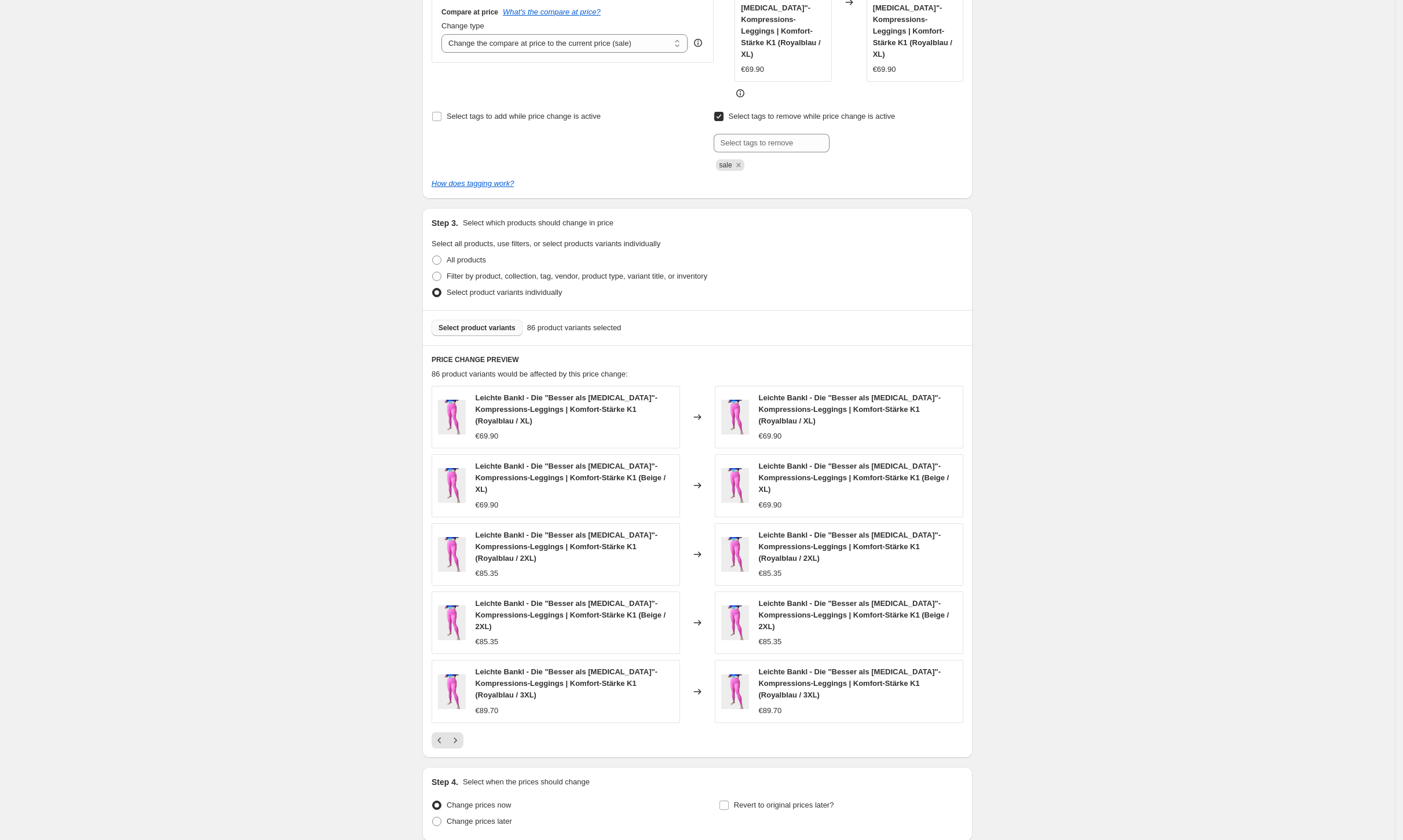
click at [486, 324] on span "Select product variants" at bounding box center [477, 328] width 77 height 10
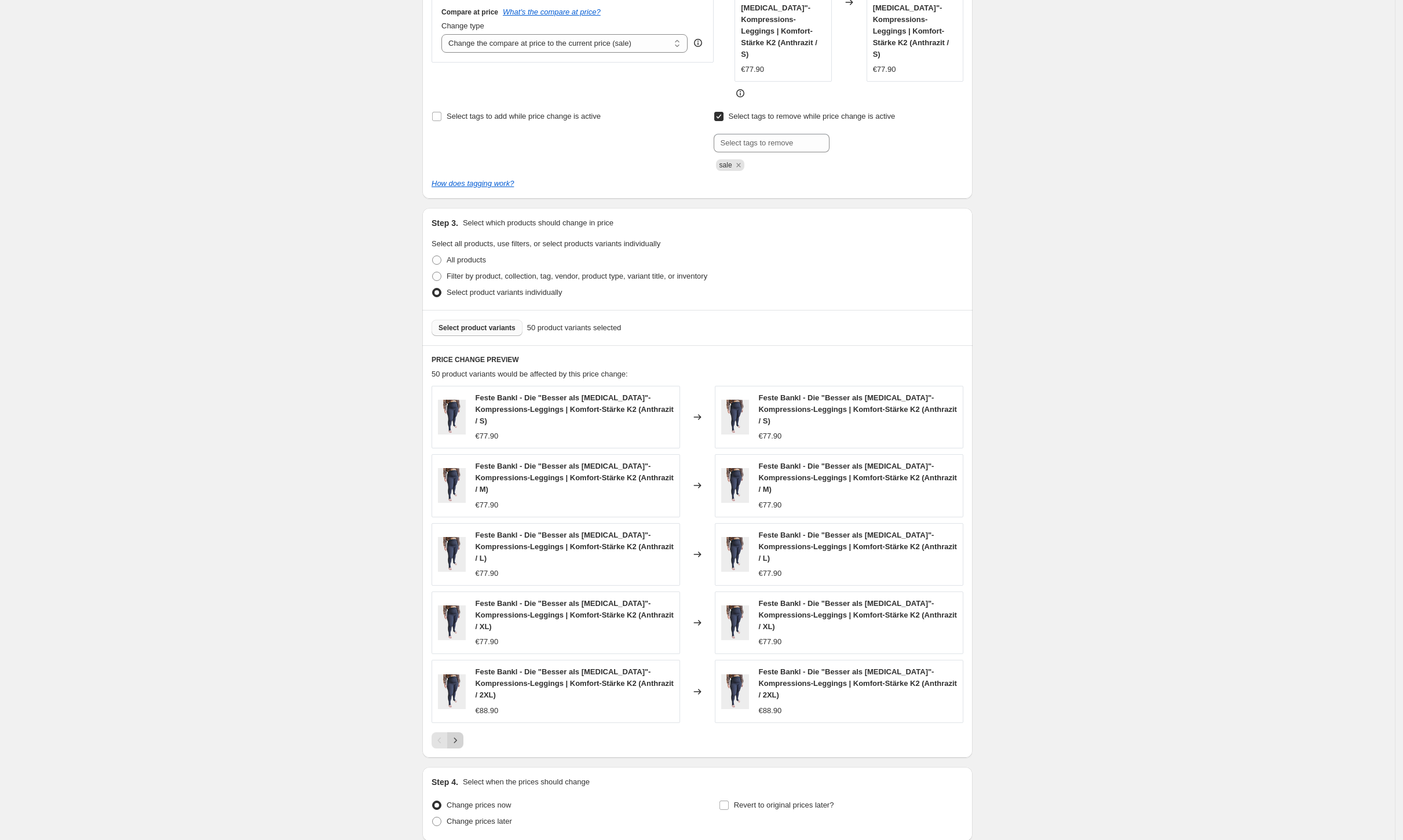
click at [464, 732] on button "Next" at bounding box center [455, 740] width 16 height 16
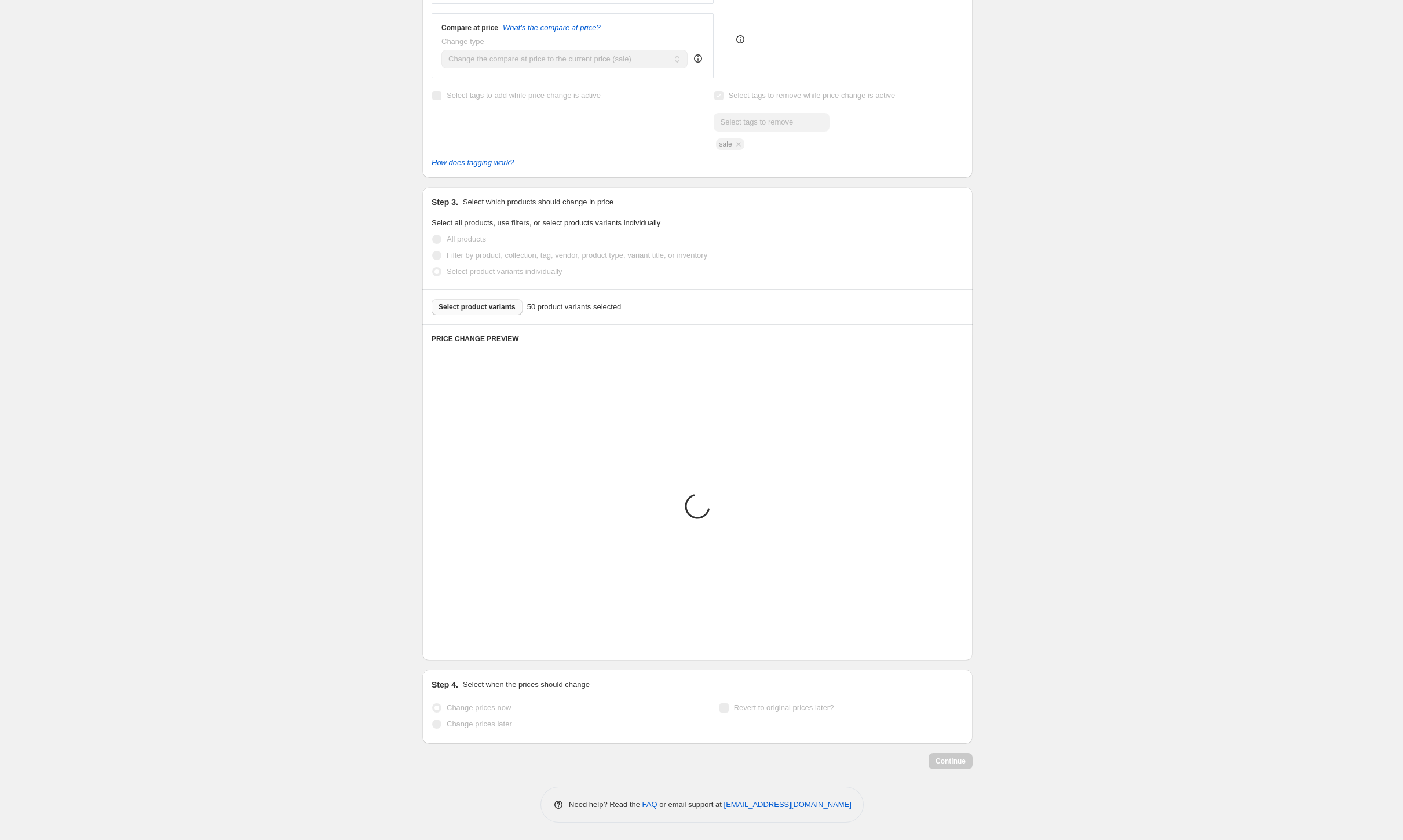
scroll to position [287, 0]
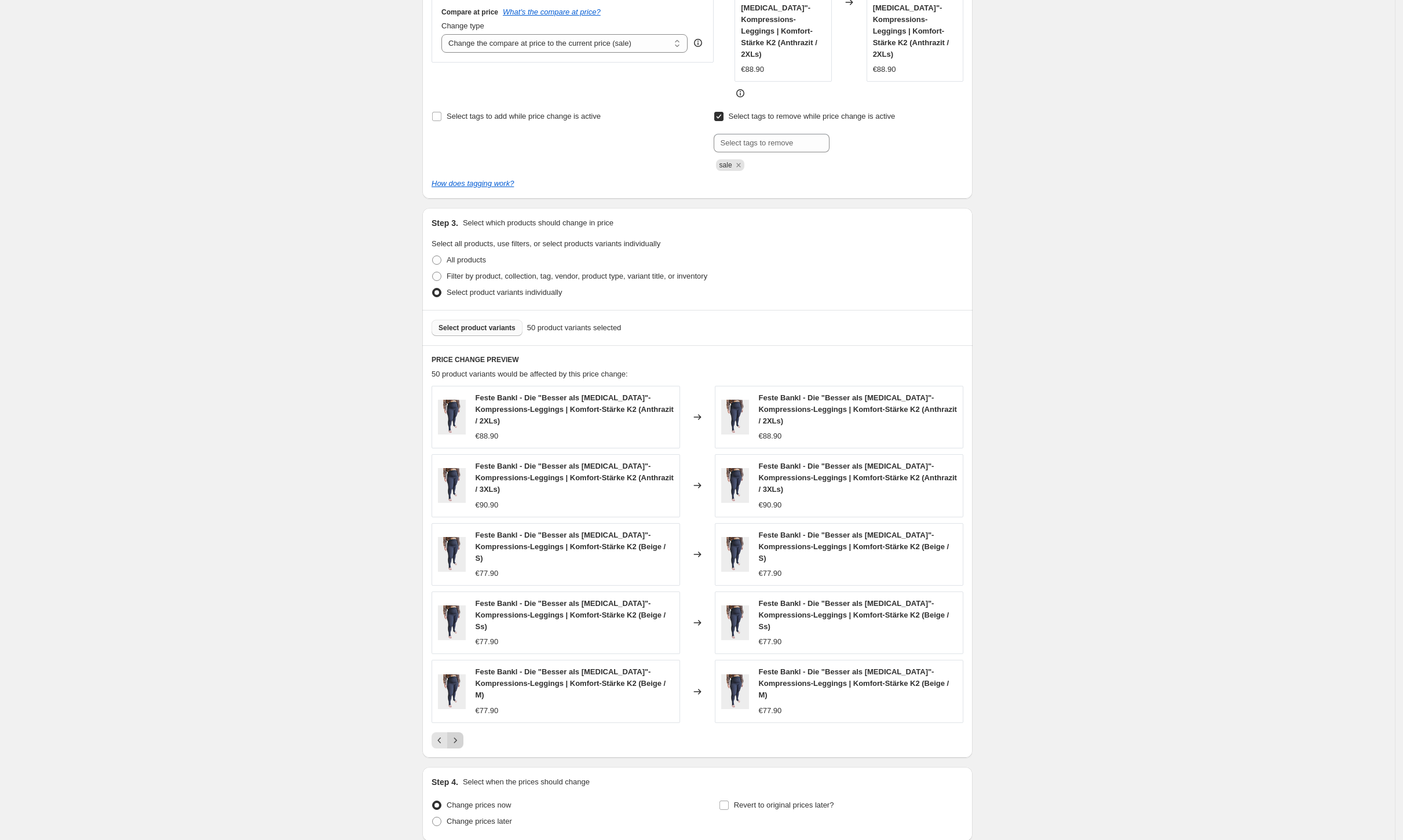
click at [464, 732] on button "Next" at bounding box center [455, 740] width 16 height 16
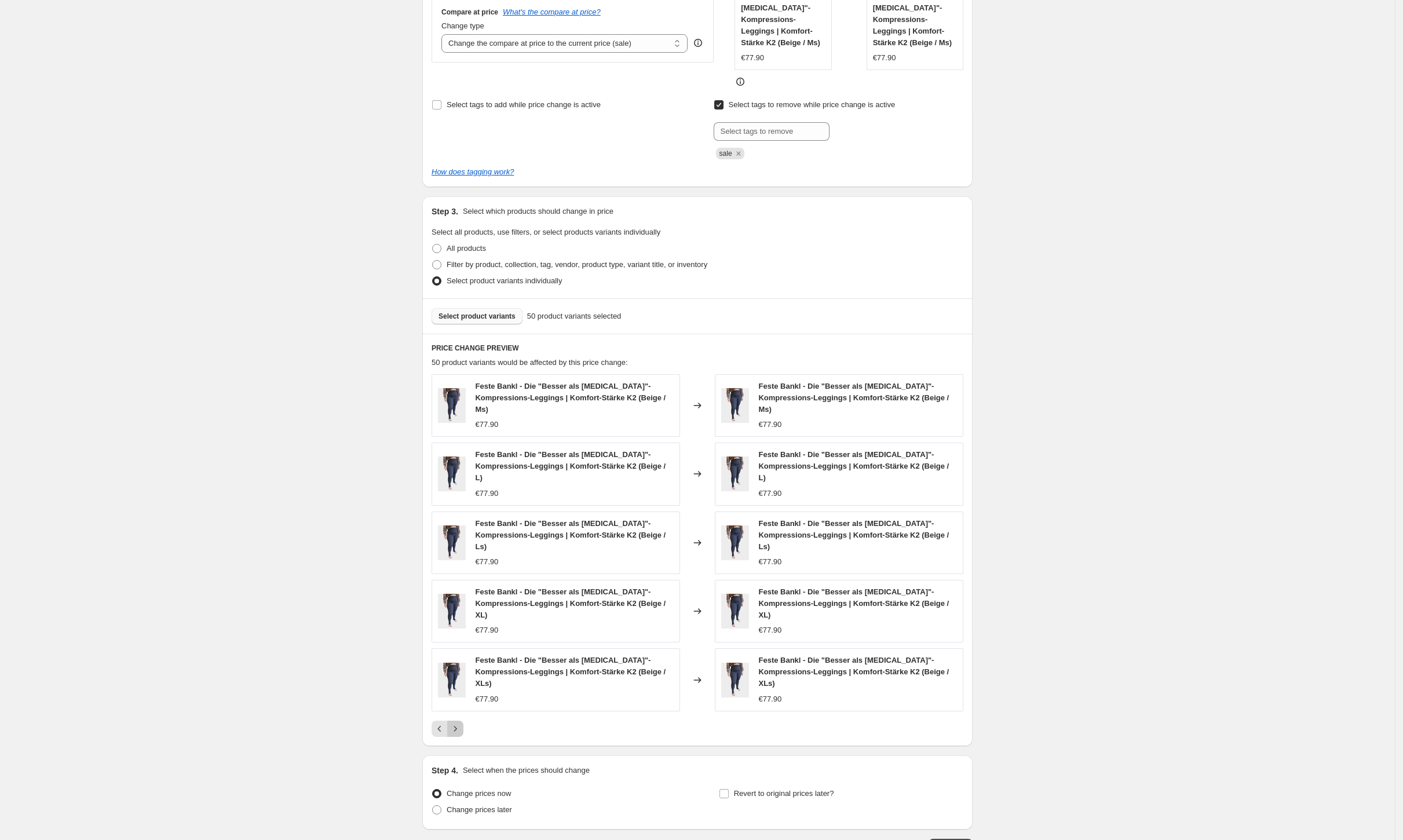
click at [464, 721] on button "Next" at bounding box center [455, 729] width 16 height 16
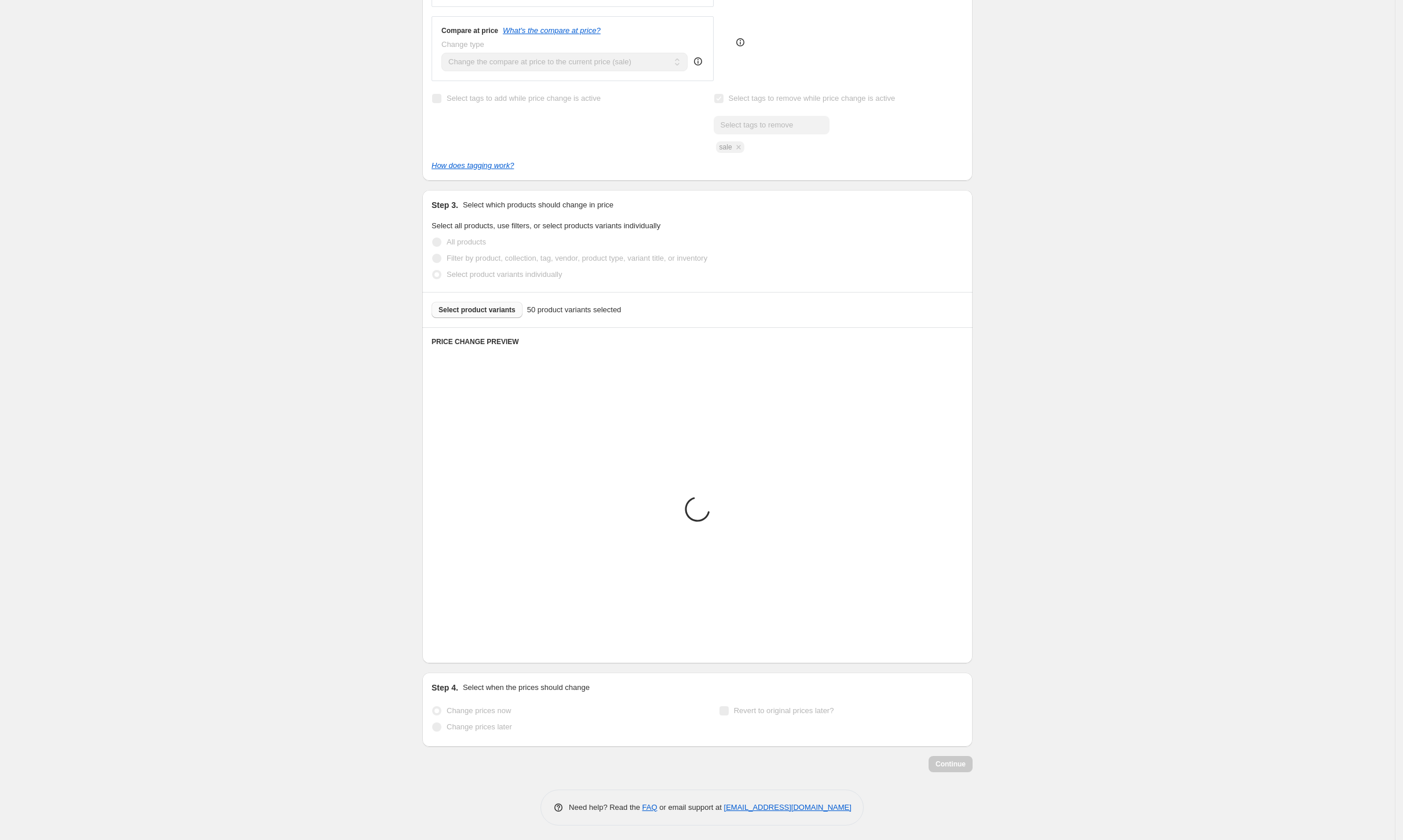
scroll to position [305, 0]
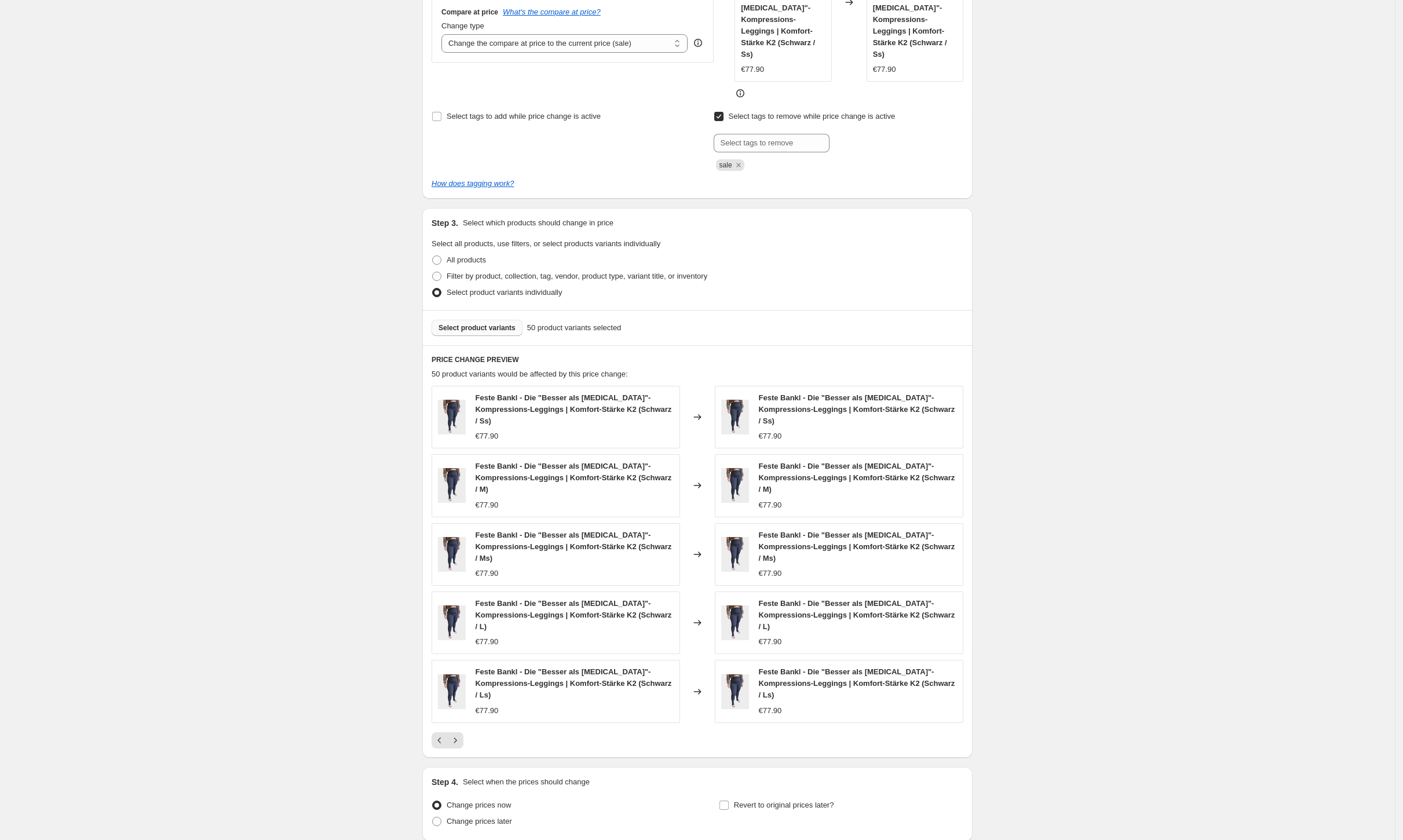
click at [502, 320] on button "Select product variants" at bounding box center [477, 327] width 91 height 16
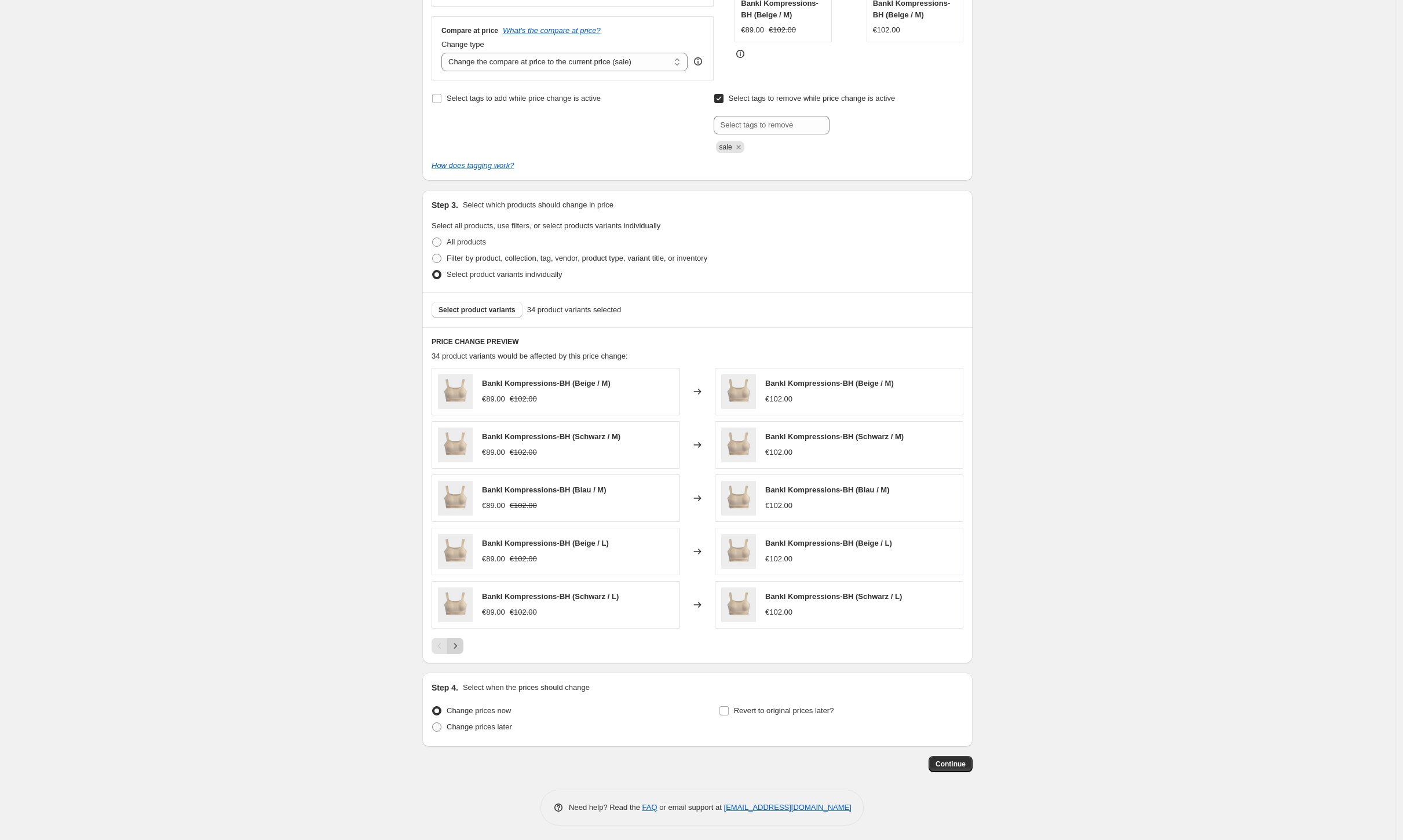
click at [457, 643] on icon "Next" at bounding box center [455, 646] width 3 height 5
click at [965, 765] on span "Continue" at bounding box center [950, 764] width 30 height 10
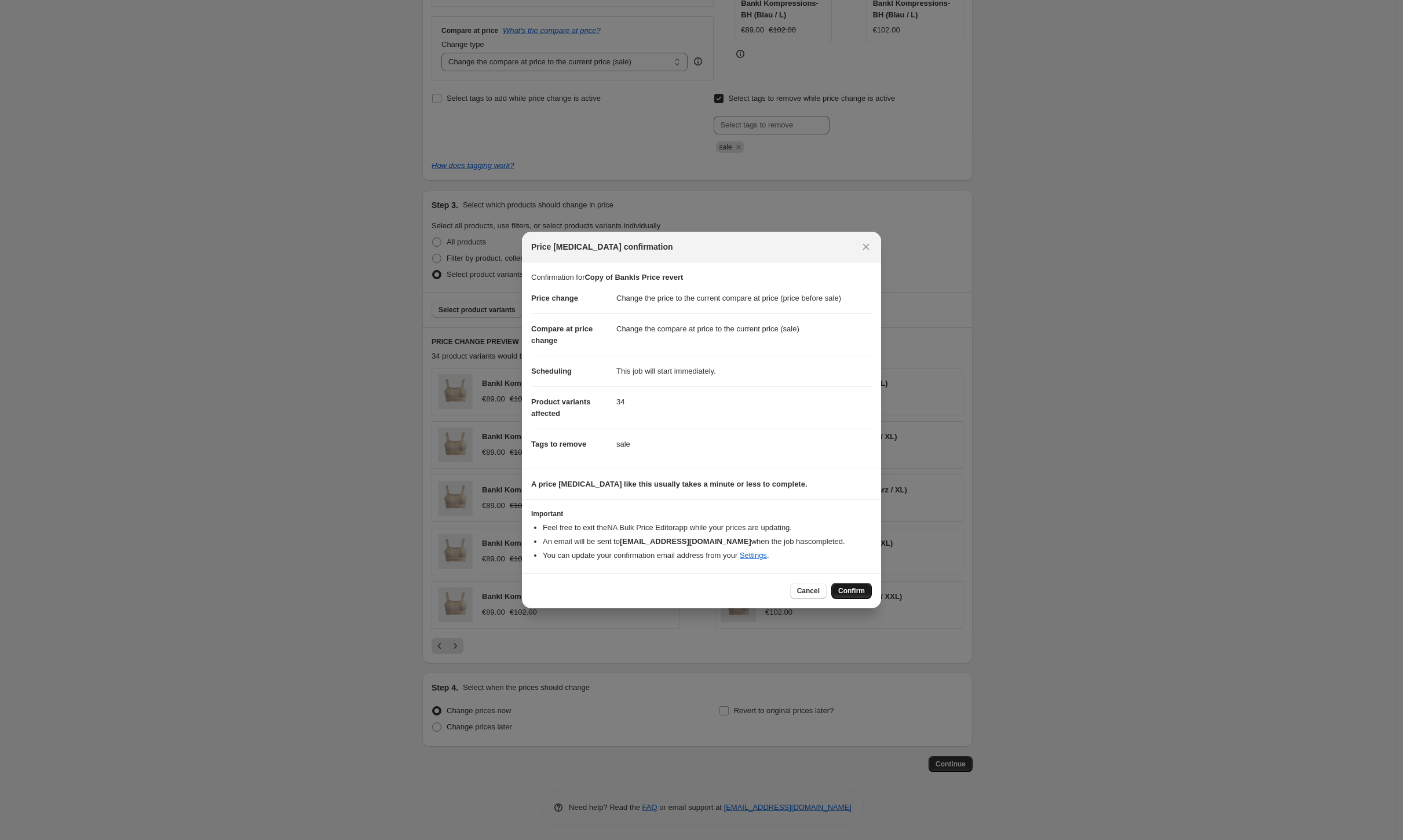
click at [851, 590] on span "Confirm" at bounding box center [851, 591] width 27 height 10
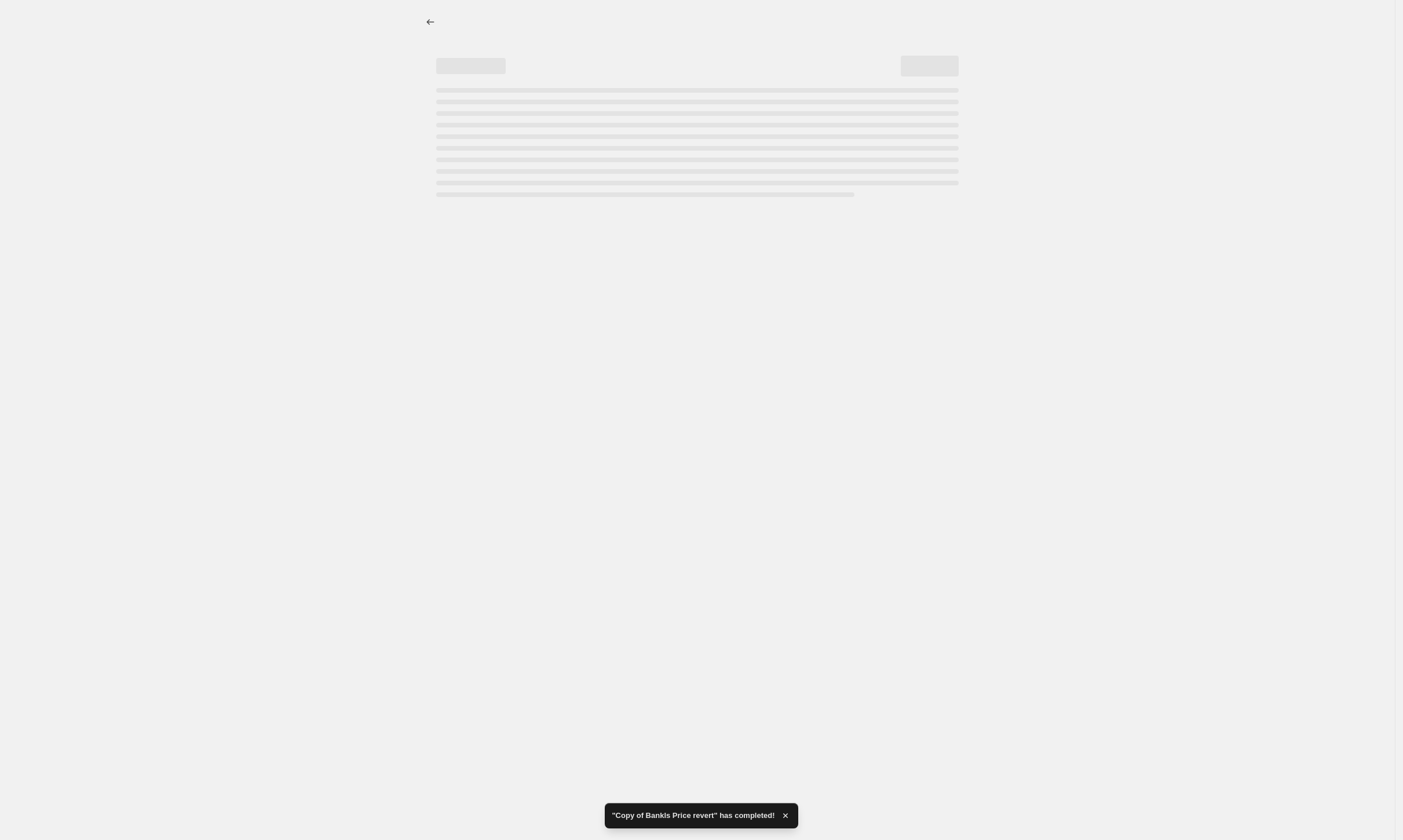
select select "ecap"
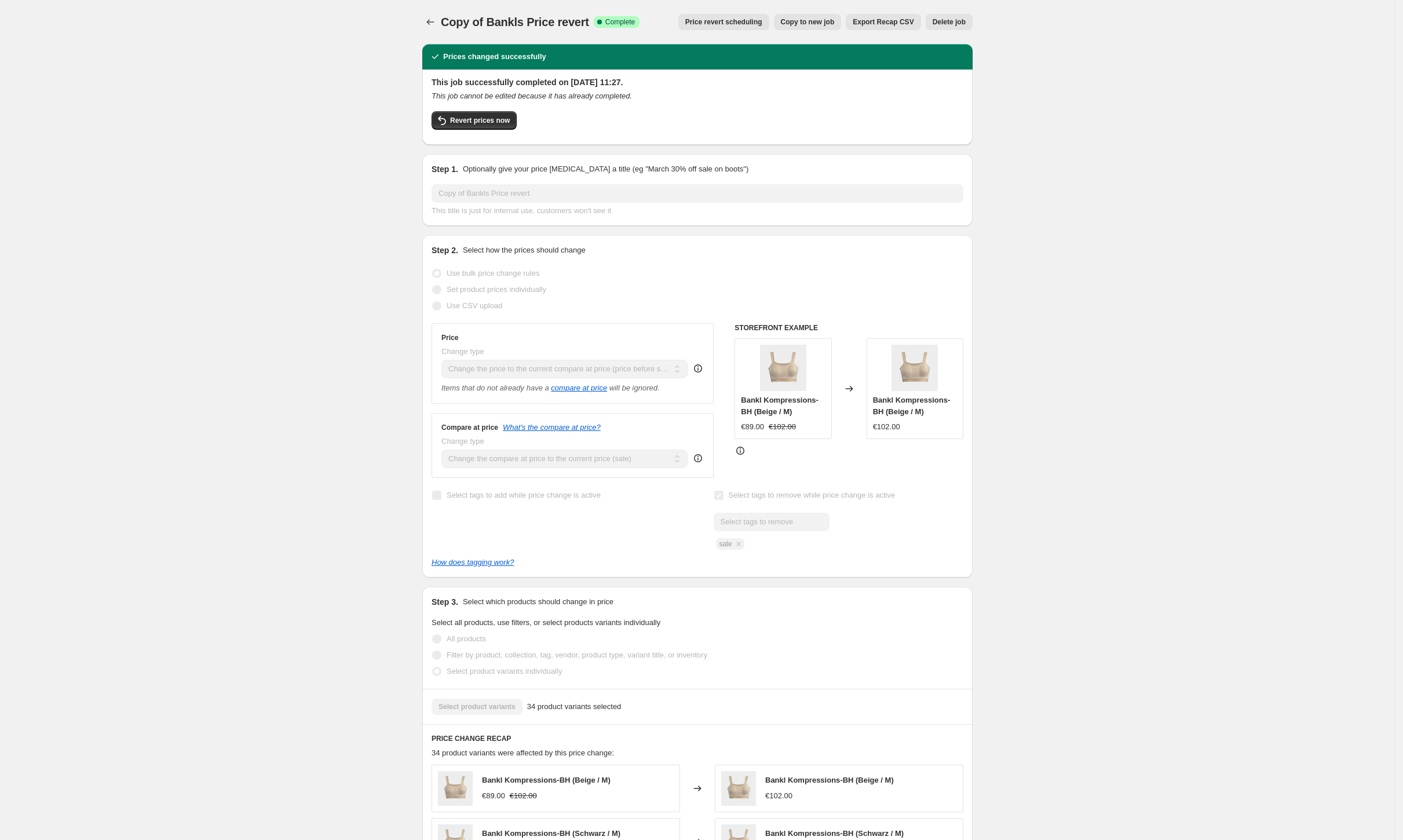
click at [817, 25] on span "Copy to new job" at bounding box center [808, 22] width 54 height 10
select select "ecap"
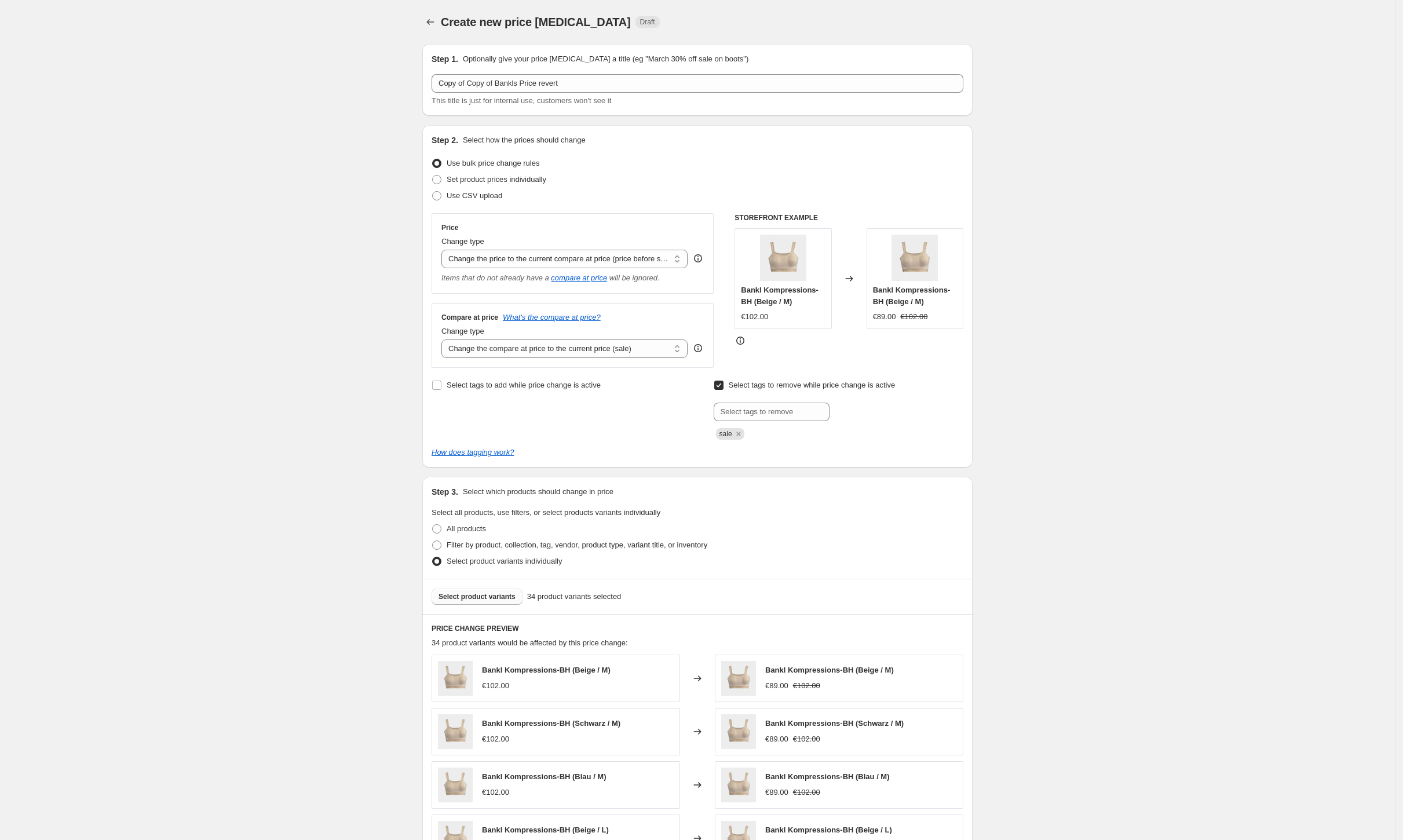
click at [486, 593] on span "Select product variants" at bounding box center [477, 597] width 77 height 10
